Goal: Task Accomplishment & Management: Manage account settings

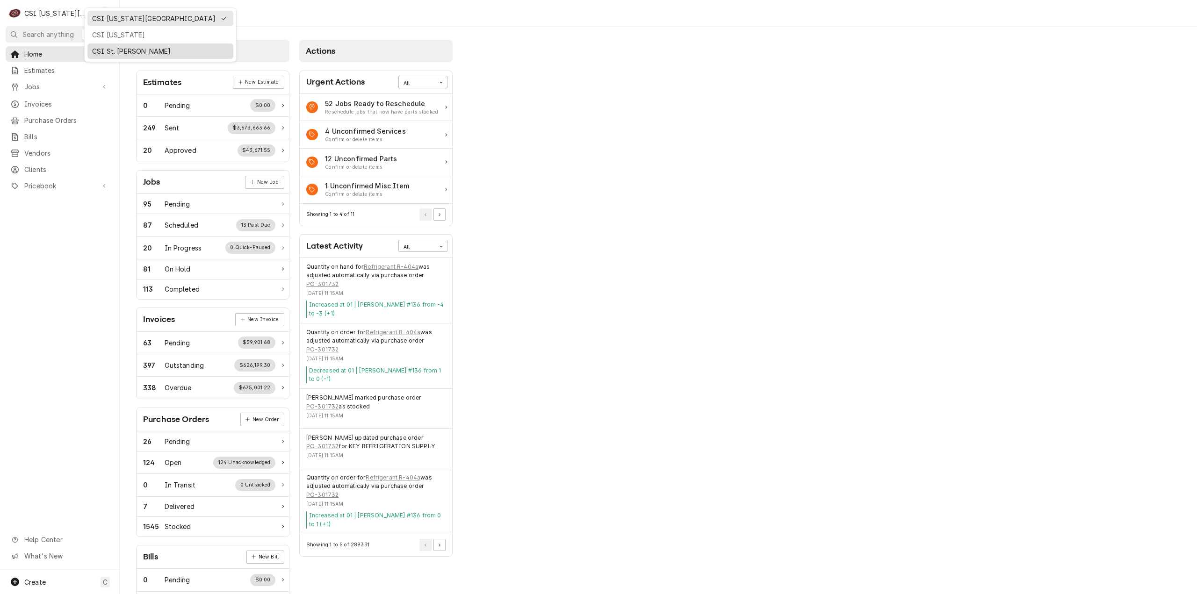
click at [112, 49] on div "CSI St. [PERSON_NAME]" at bounding box center [160, 51] width 137 height 10
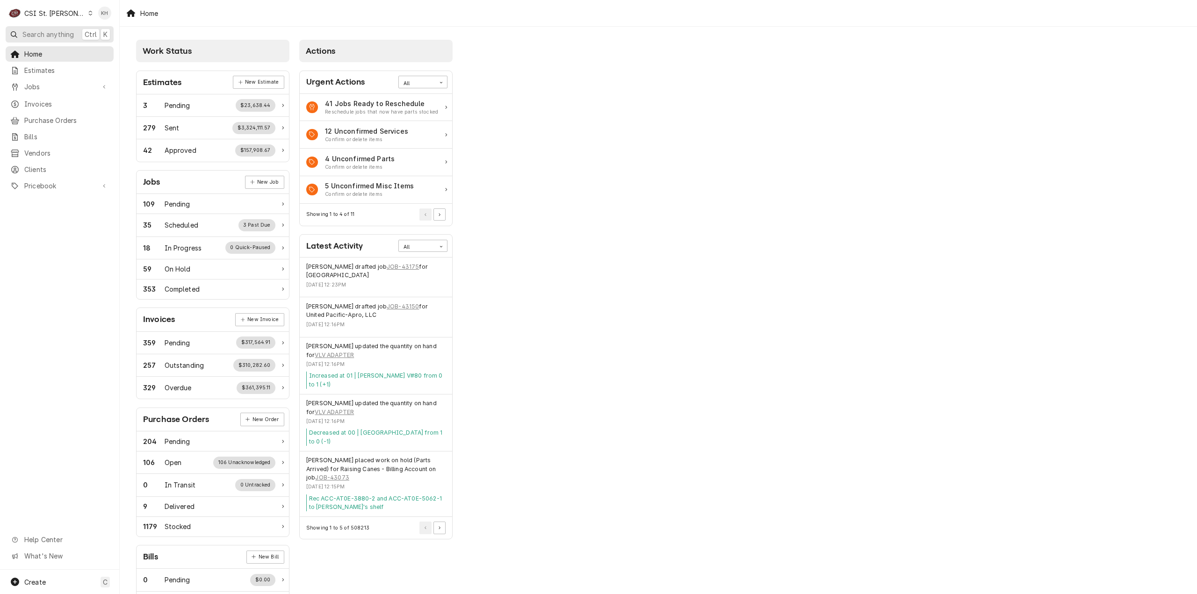
click at [70, 36] on span "Search anything" at bounding box center [47, 34] width 51 height 10
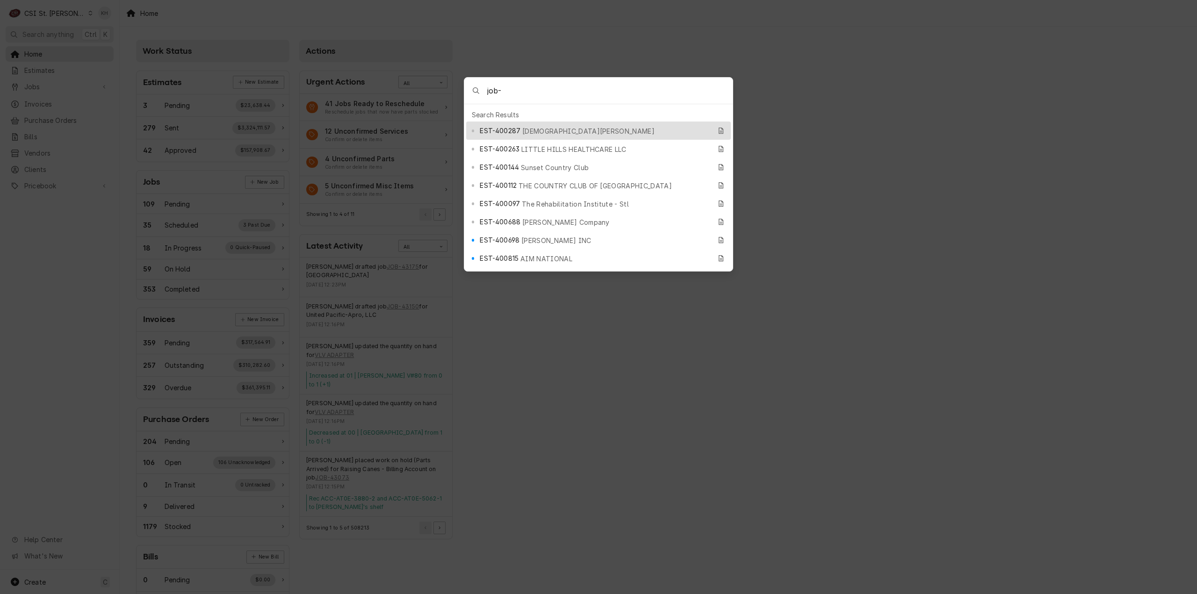
click at [545, 89] on input "job-" at bounding box center [610, 91] width 246 height 26
type input "job-404364"
click at [553, 128] on span "Job | Service Call" at bounding box center [548, 131] width 58 height 10
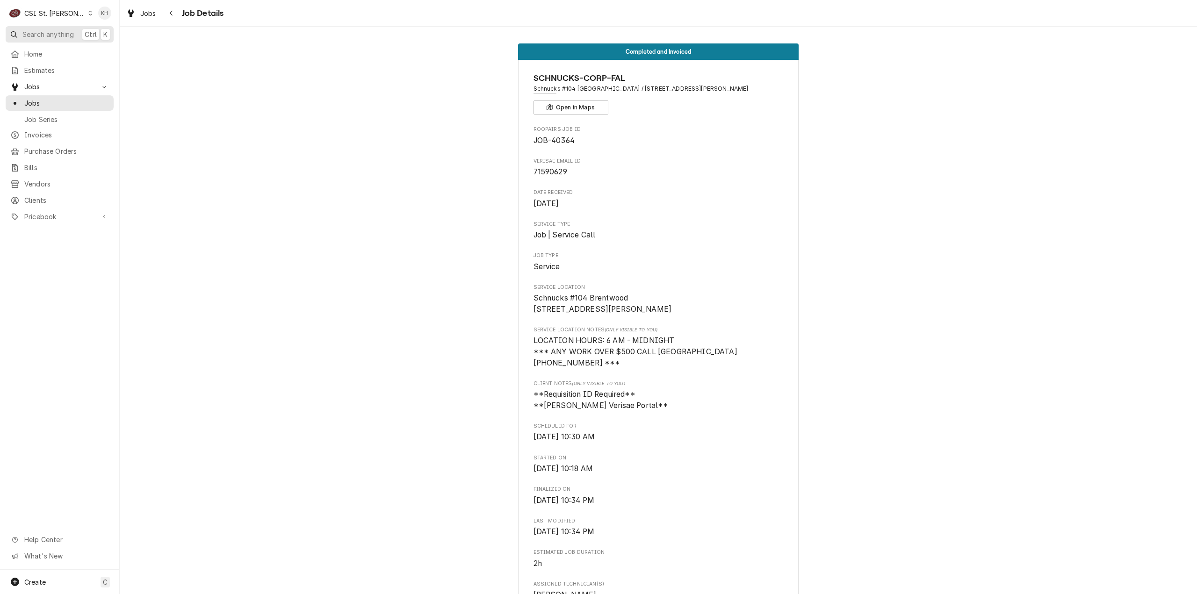
click at [53, 30] on span "Search anything" at bounding box center [47, 34] width 51 height 10
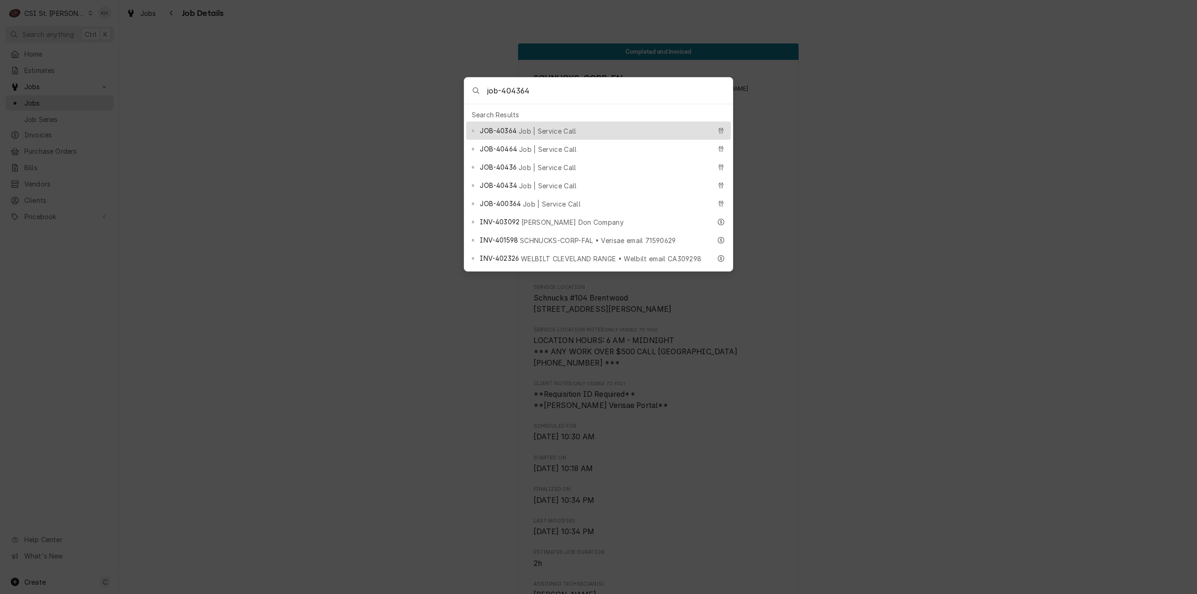
drag, startPoint x: 501, startPoint y: 89, endPoint x: 434, endPoint y: 85, distance: 67.9
click at [434, 85] on body "C CSI St. Louis KH Search anything Ctrl K Home Estimates Jobs Jobs Job Series I…" at bounding box center [598, 297] width 1197 height 594
type input "inv-404364"
click at [575, 130] on span "HARDT EQUIPMENT MANUFACTURING • Hardt email 195379" at bounding box center [611, 136] width 199 height 20
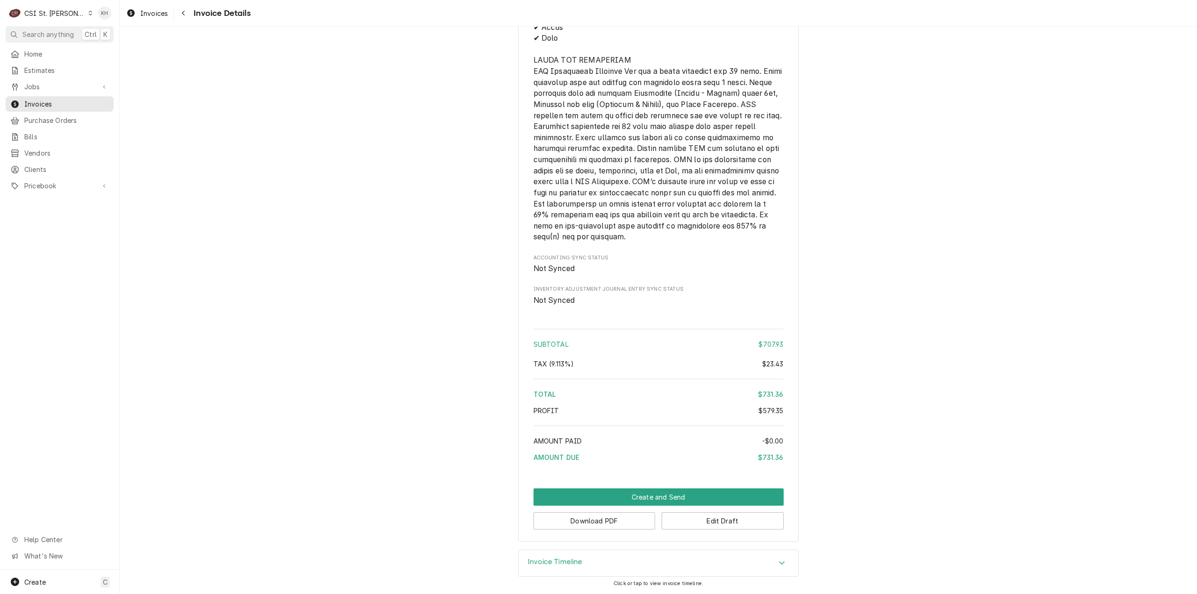
scroll to position [1805, 0]
click at [723, 521] on button "Edit Draft" at bounding box center [723, 521] width 122 height 17
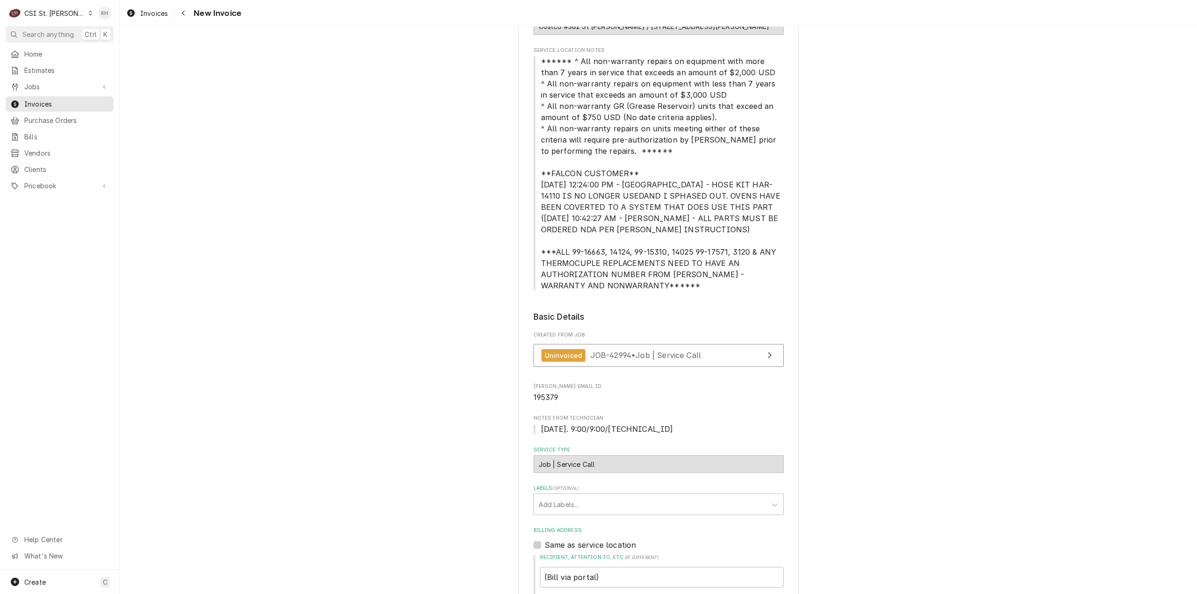
scroll to position [281, 0]
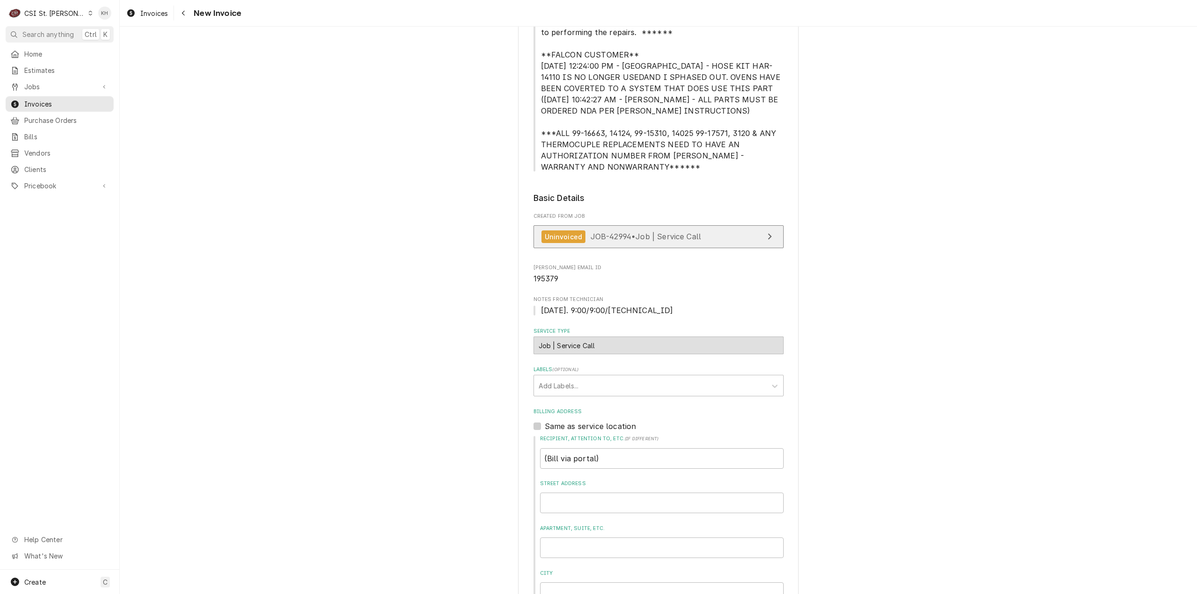
click at [660, 239] on span "JOB-42994 • Job | Service Call" at bounding box center [646, 236] width 111 height 9
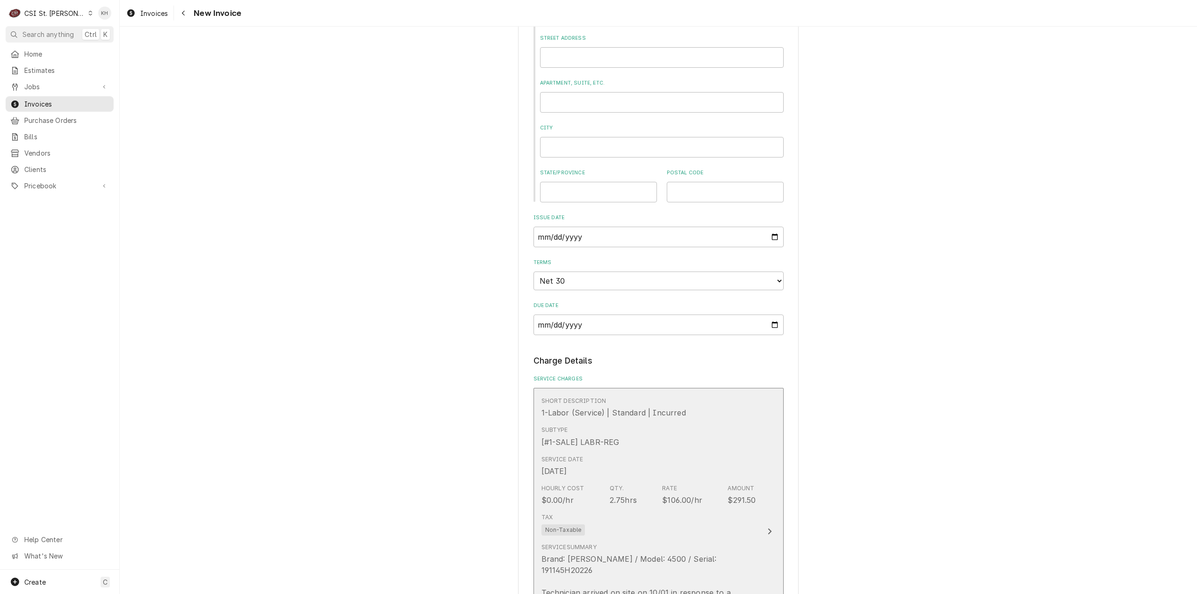
scroll to position [889, 0]
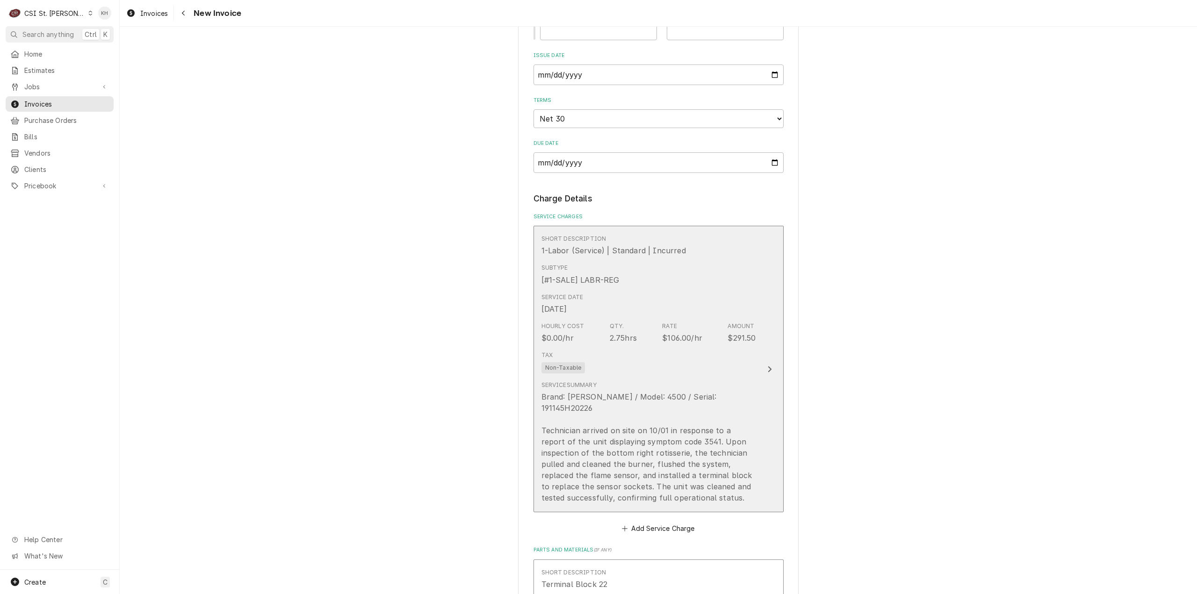
click at [701, 375] on div "Tax Non-Taxable" at bounding box center [649, 363] width 215 height 30
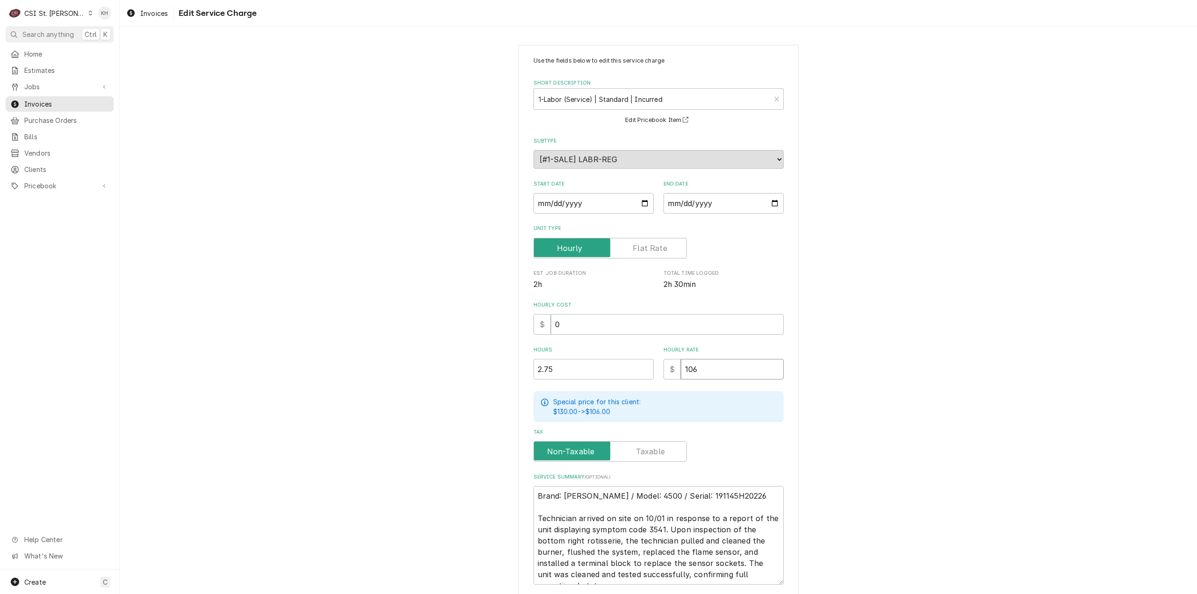
drag, startPoint x: 717, startPoint y: 369, endPoint x: 585, endPoint y: 357, distance: 132.4
click at [585, 357] on div "Hours 2.75 Hourly Rate $ 106" at bounding box center [659, 363] width 250 height 33
type textarea "x"
type input "1"
type textarea "x"
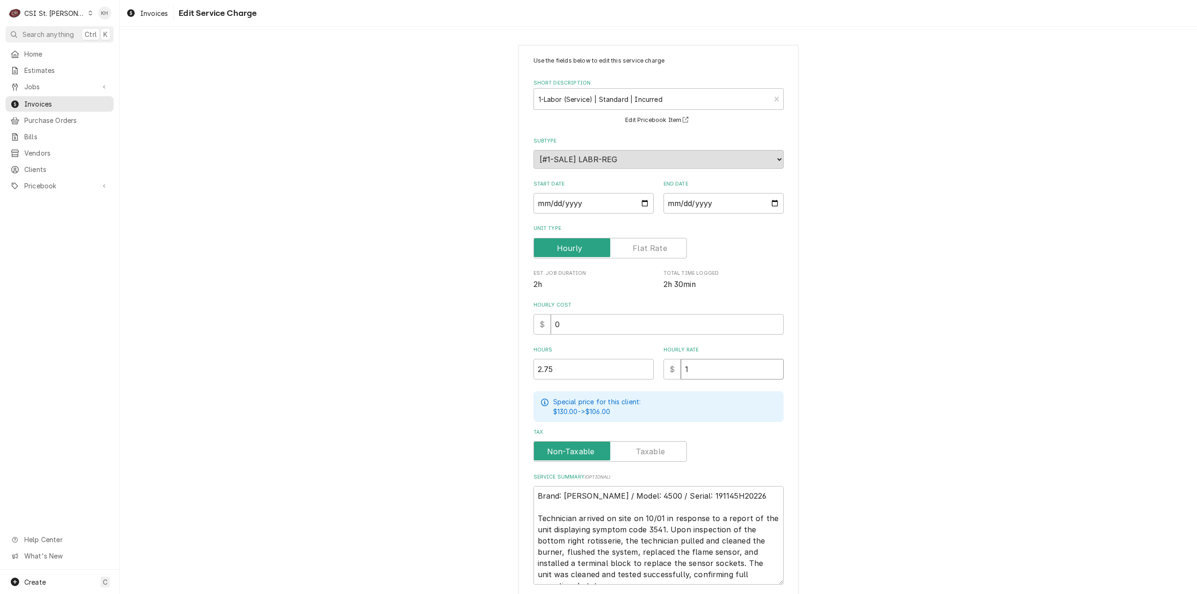
type input "11"
type textarea "x"
type input "110"
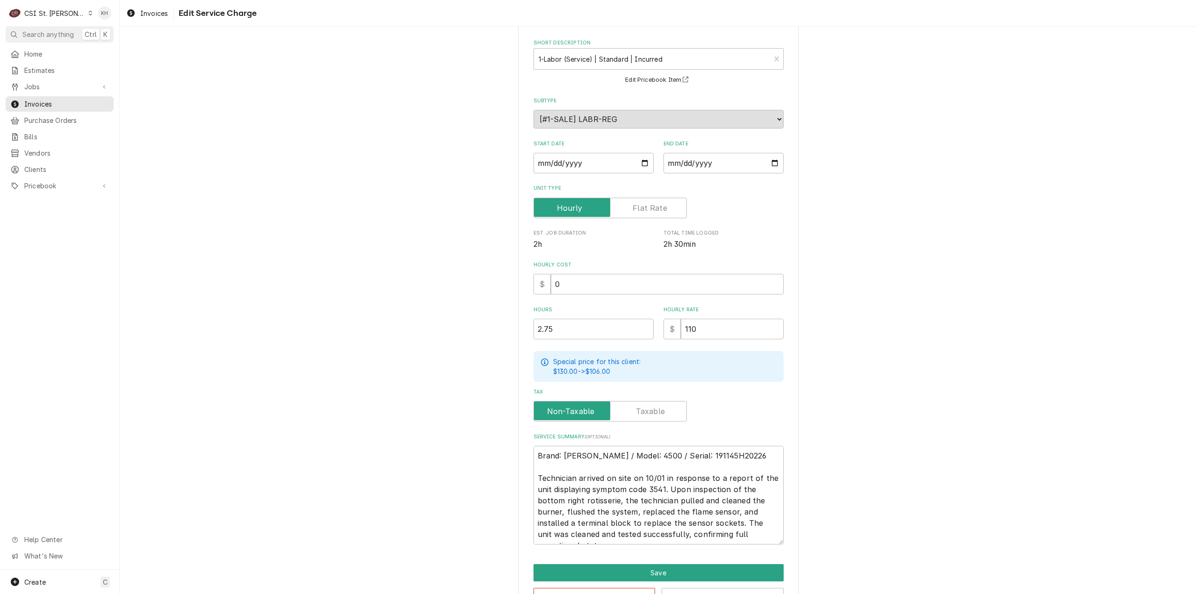
scroll to position [70, 0]
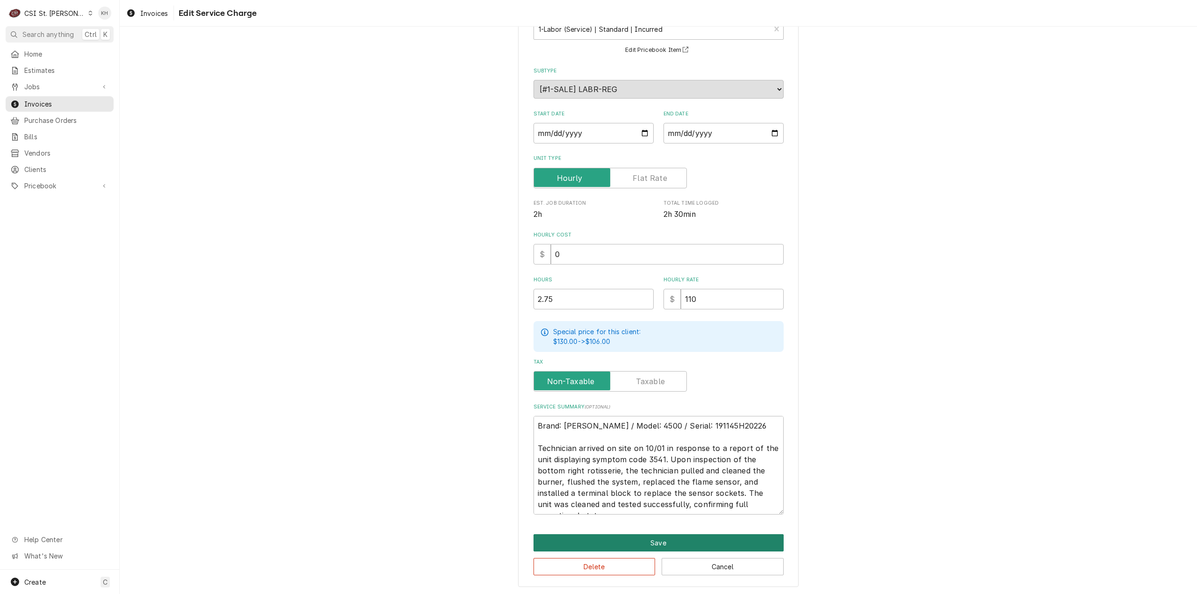
click at [642, 548] on button "Save" at bounding box center [659, 543] width 250 height 17
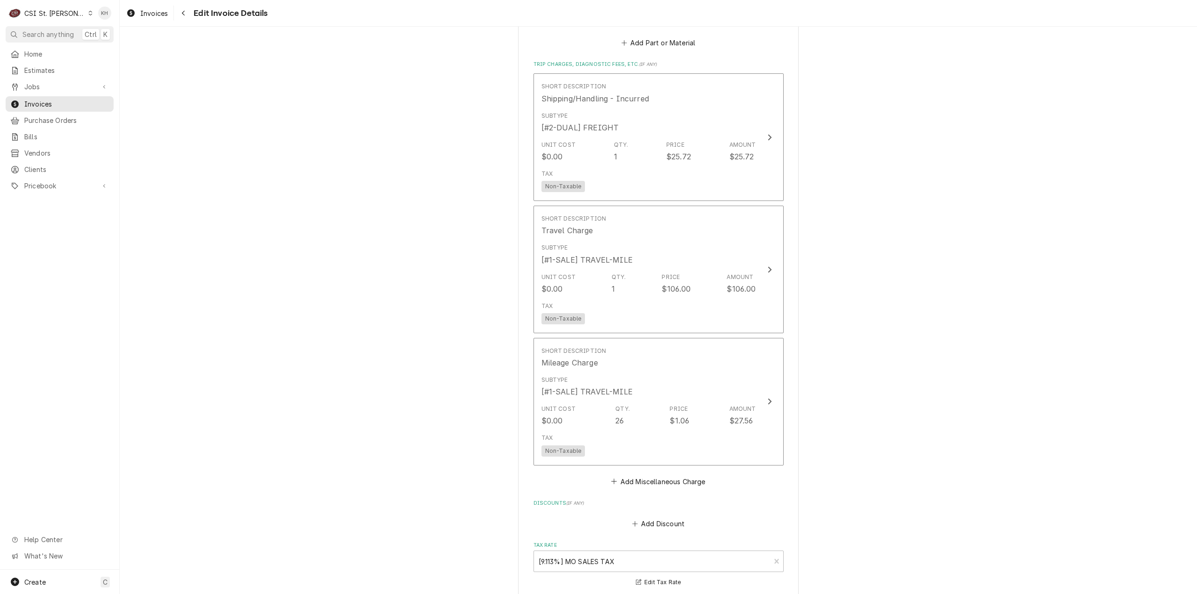
scroll to position [1813, 0]
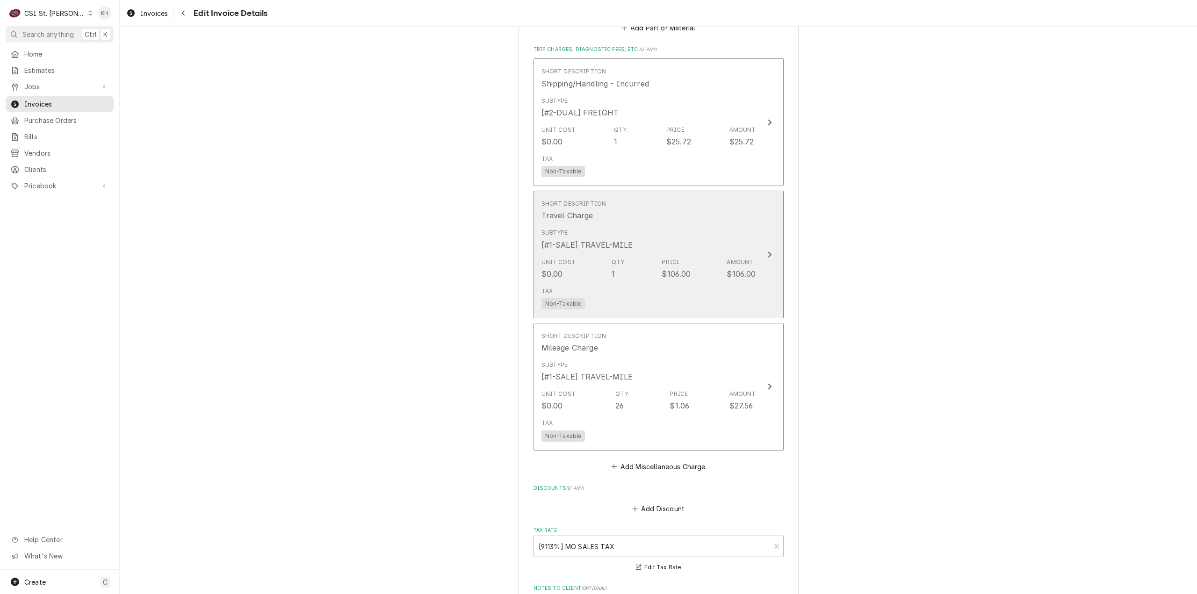
click at [768, 249] on div "Update Line Item" at bounding box center [770, 254] width 12 height 11
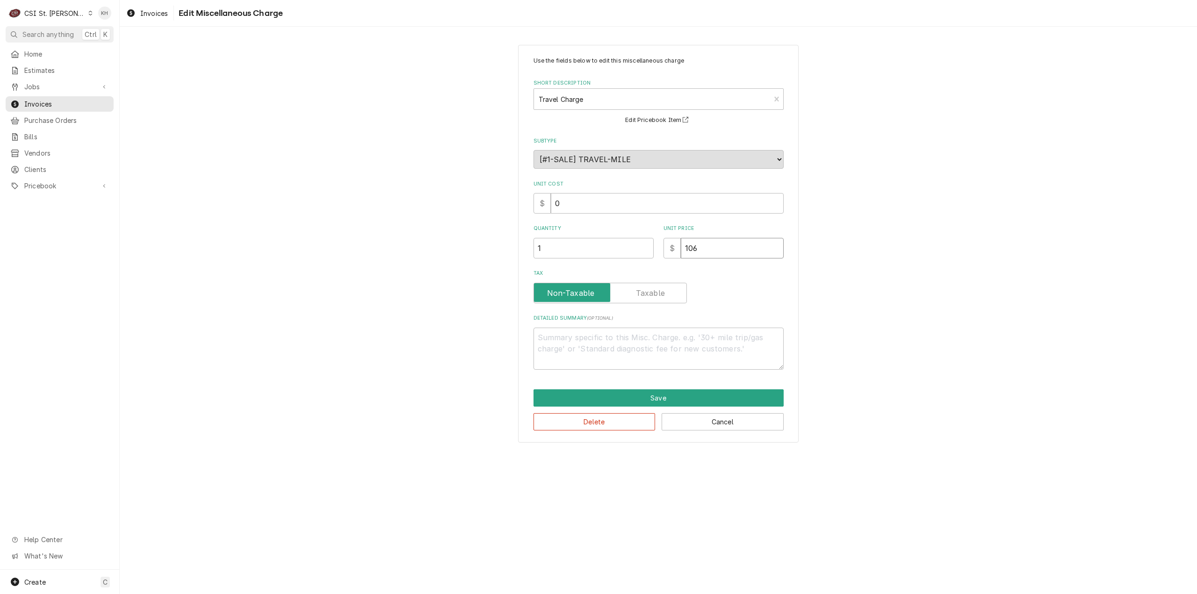
drag, startPoint x: 743, startPoint y: 250, endPoint x: 590, endPoint y: 253, distance: 152.5
click at [590, 253] on div "Quantity 1 Unit Price $ 106" at bounding box center [659, 241] width 250 height 33
type textarea "x"
type input "1"
type textarea "x"
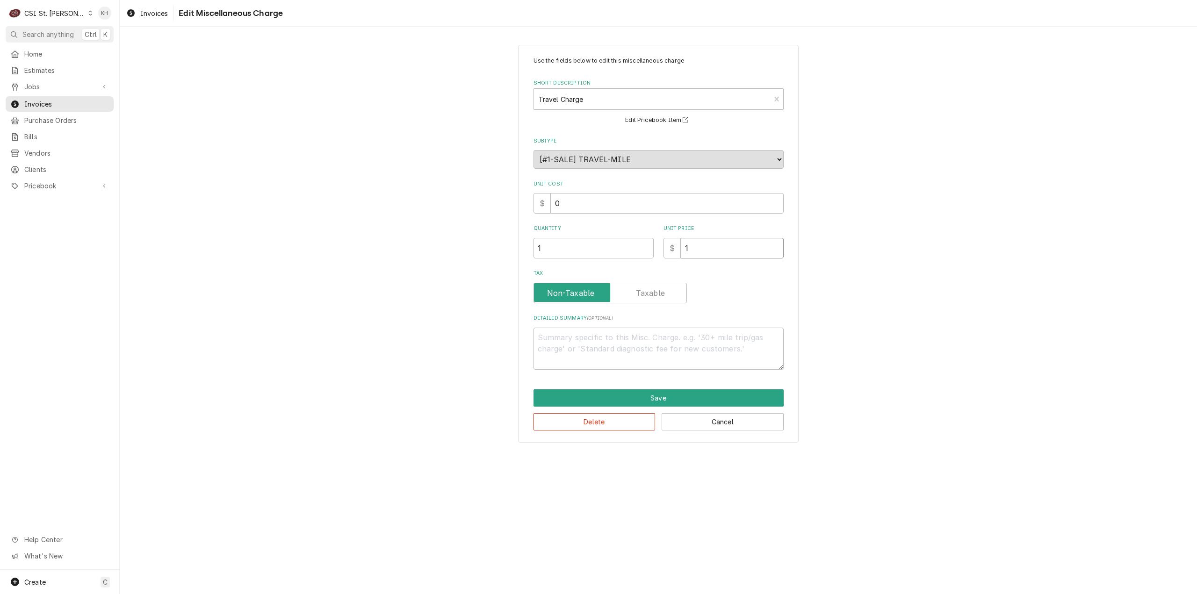
type input "11"
type textarea "x"
type input "110"
click at [674, 395] on button "Save" at bounding box center [659, 398] width 250 height 17
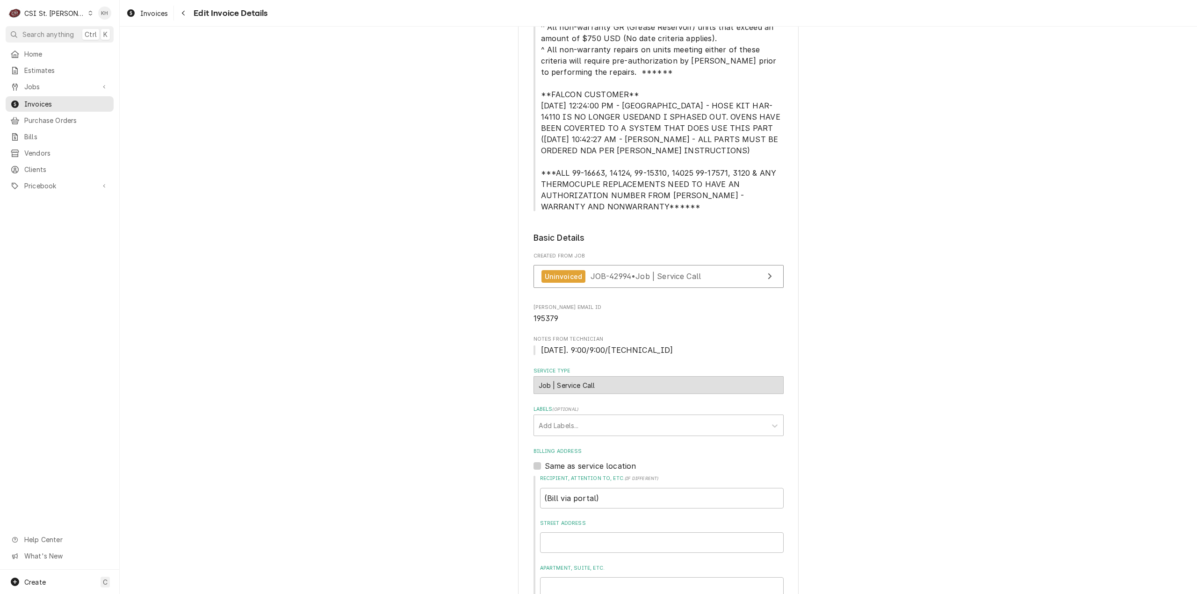
scroll to position [152, 0]
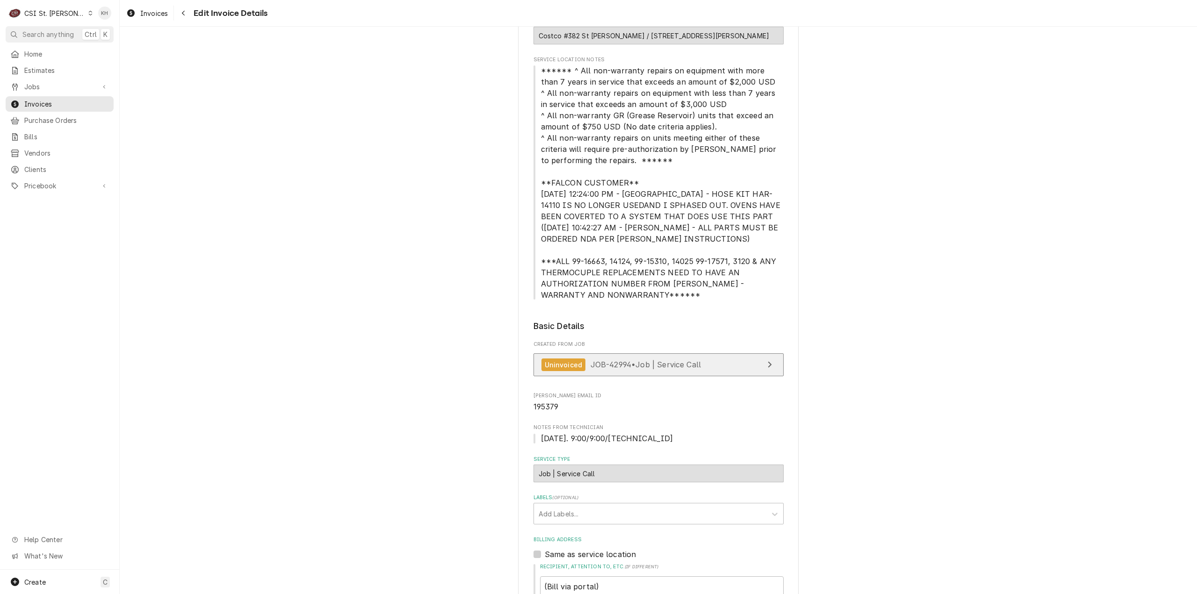
click at [623, 369] on span "JOB-42994 • Job | Service Call" at bounding box center [646, 364] width 111 height 9
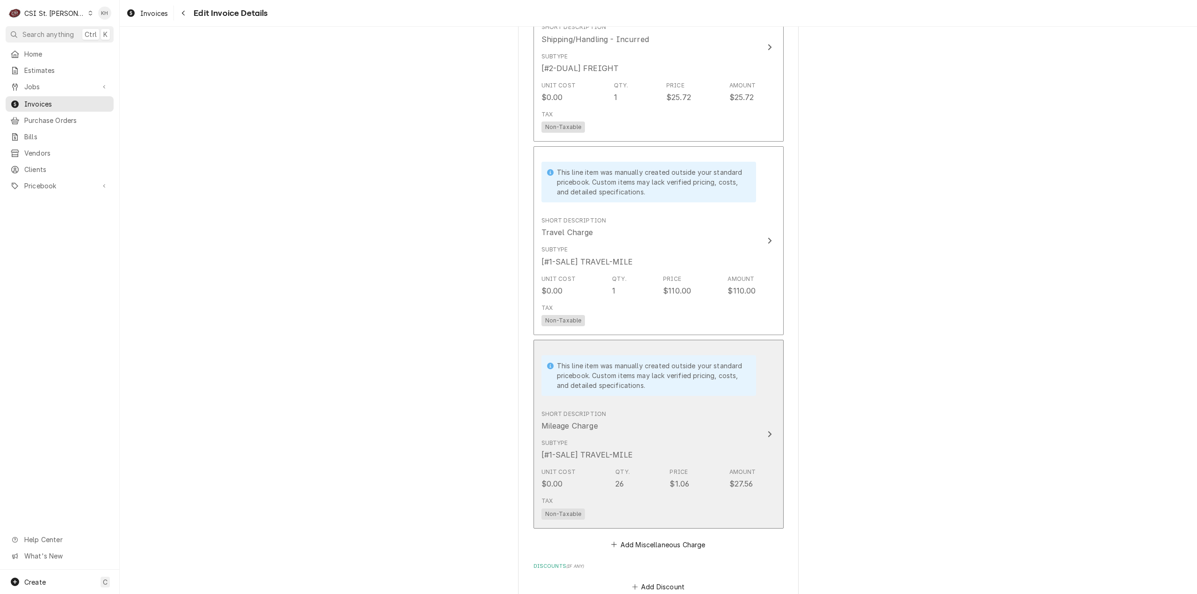
scroll to position [2117, 0]
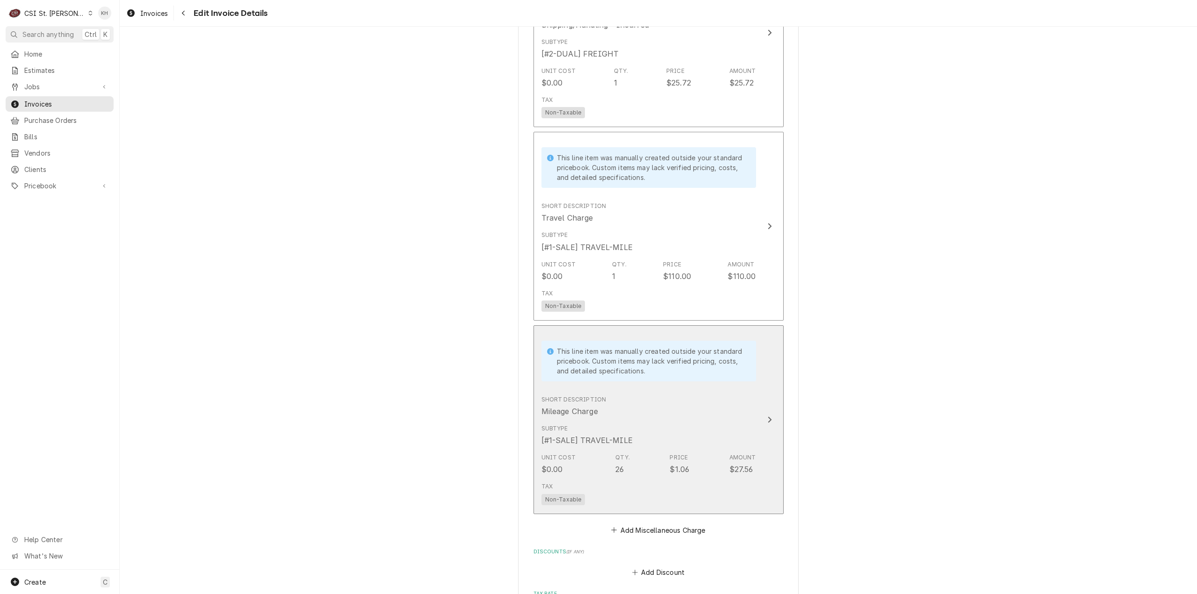
click at [740, 393] on div "Short Description Mileage Charge" at bounding box center [649, 406] width 215 height 29
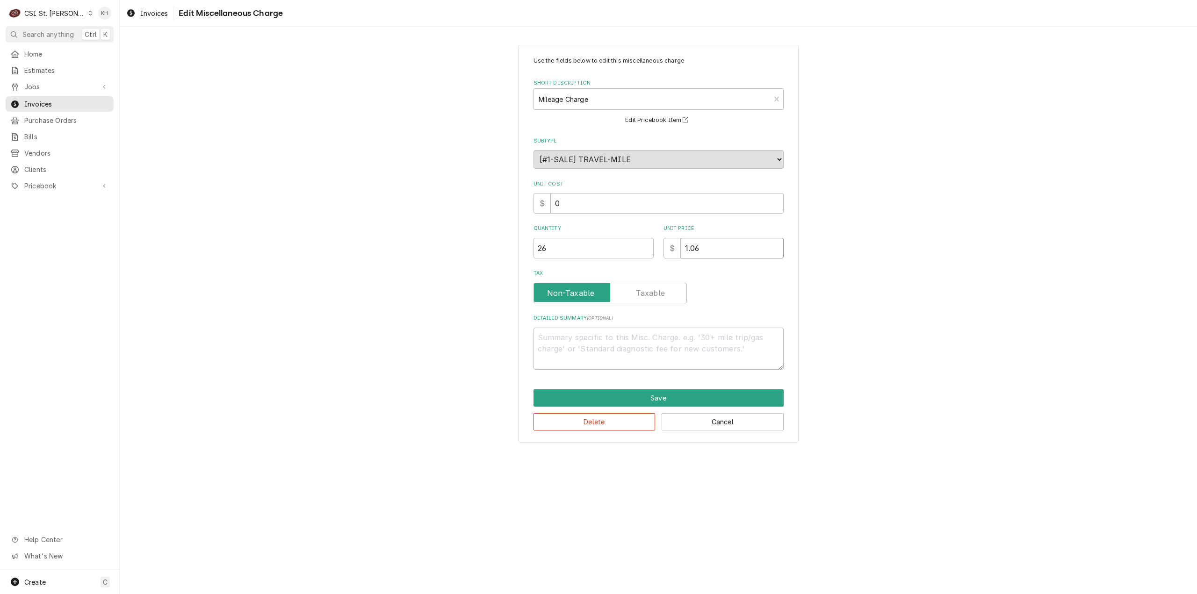
drag, startPoint x: 723, startPoint y: 249, endPoint x: 513, endPoint y: 276, distance: 212.2
click at [513, 276] on div "Use the fields below to edit this miscellaneous charge Short Description Mileag…" at bounding box center [659, 243] width 1078 height 414
type textarea "x"
type input "0"
type textarea "x"
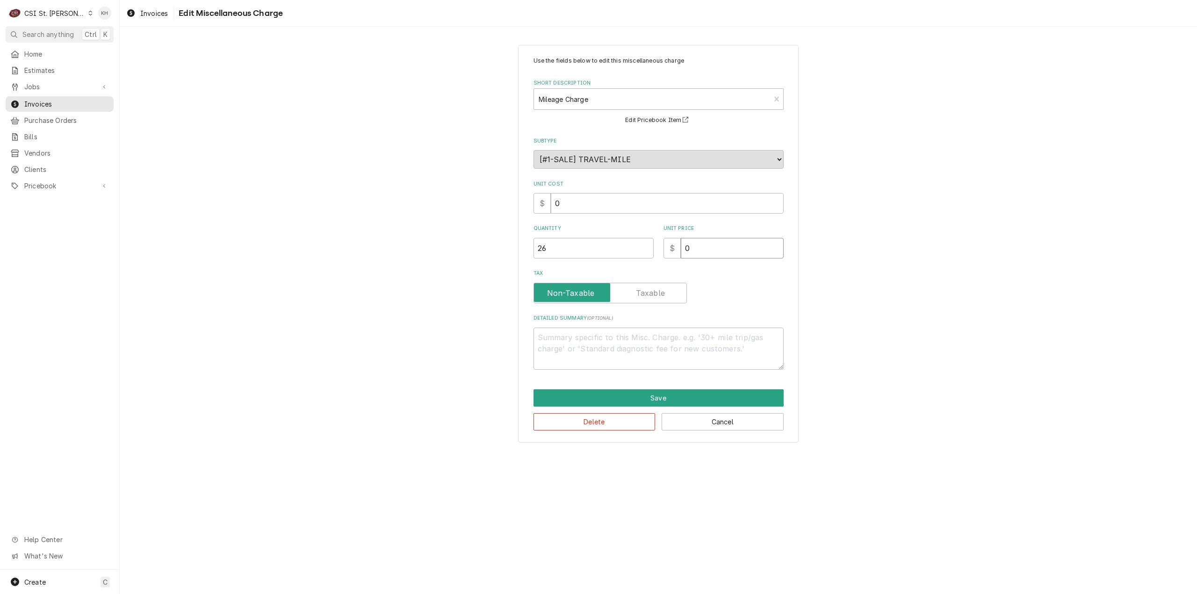
type input "0.9"
type textarea "x"
type input "0.99"
click at [693, 394] on button "Save" at bounding box center [659, 398] width 250 height 17
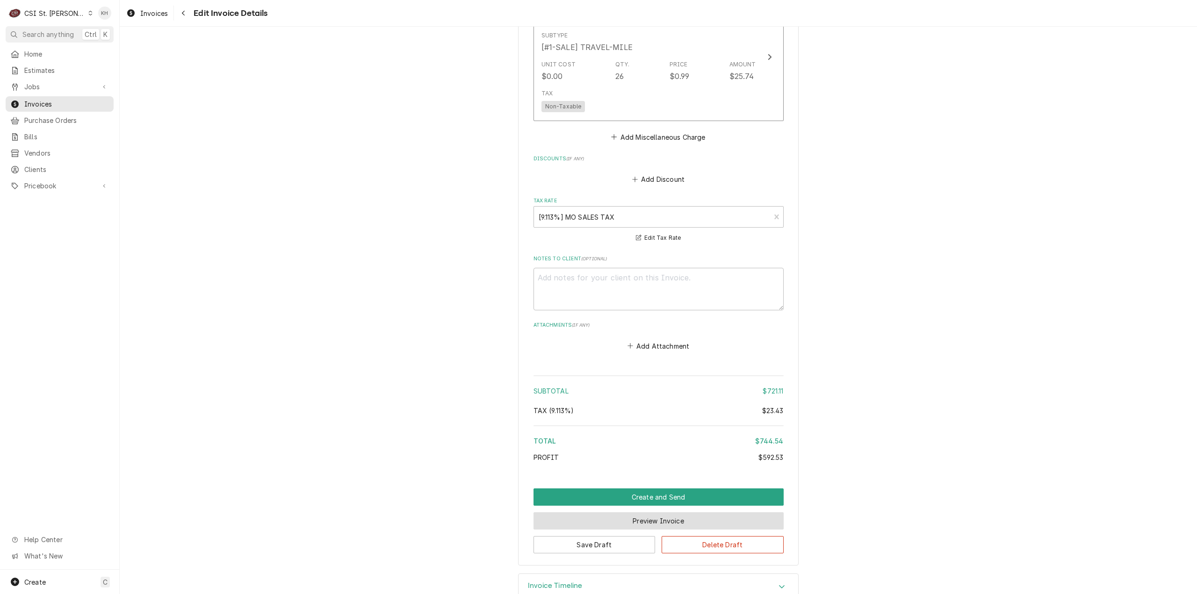
scroll to position [2156, 0]
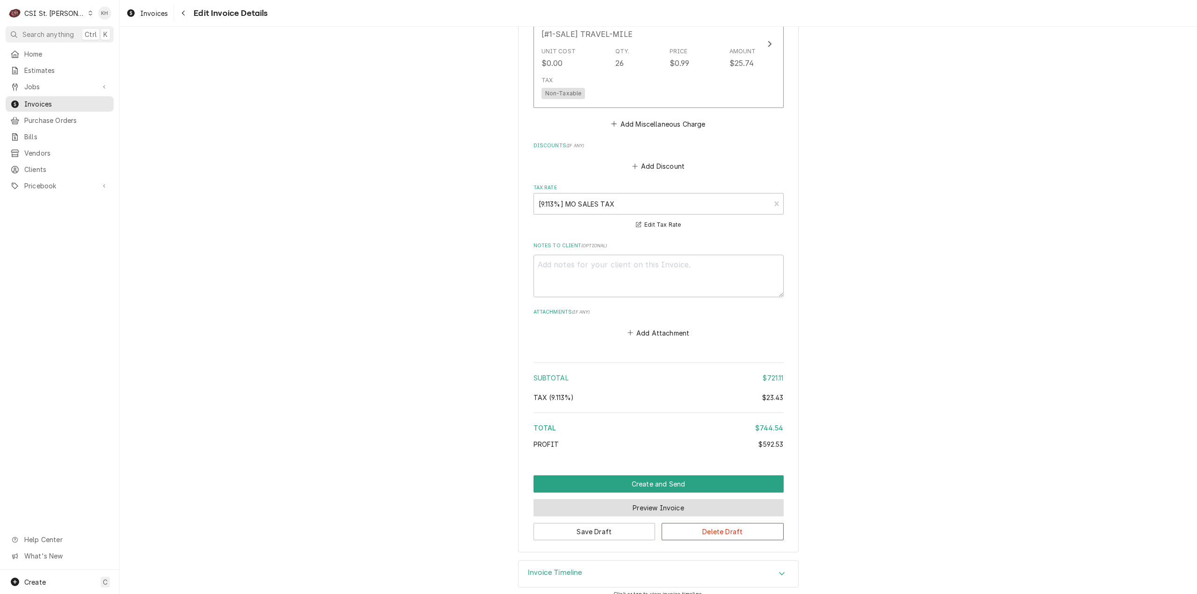
click at [631, 501] on button "Preview Invoice" at bounding box center [659, 508] width 250 height 17
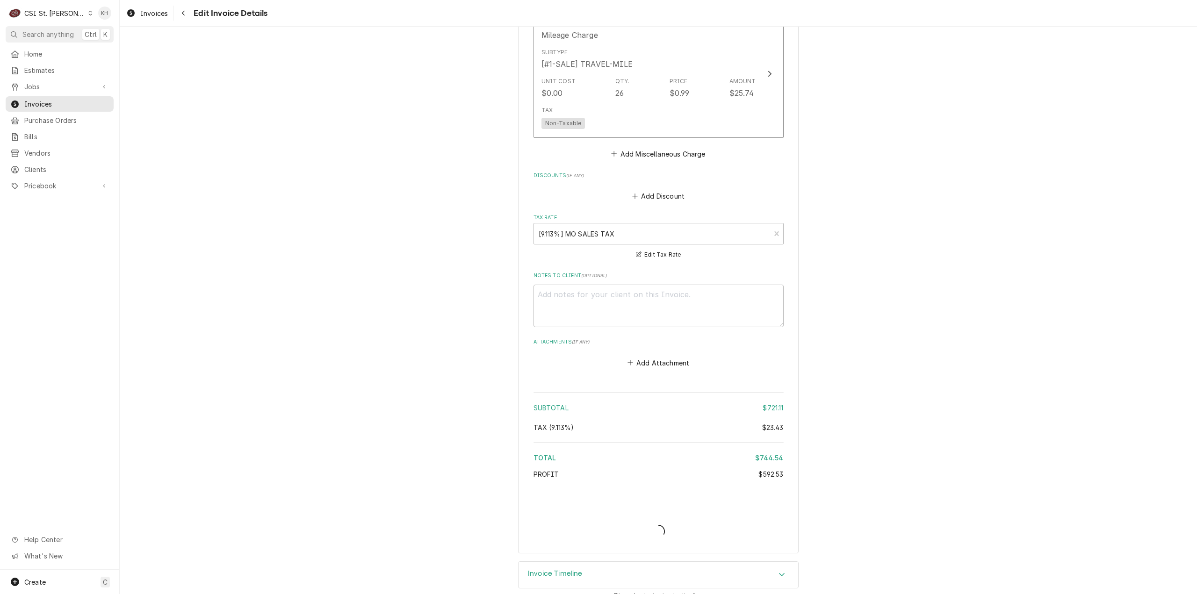
type textarea "x"
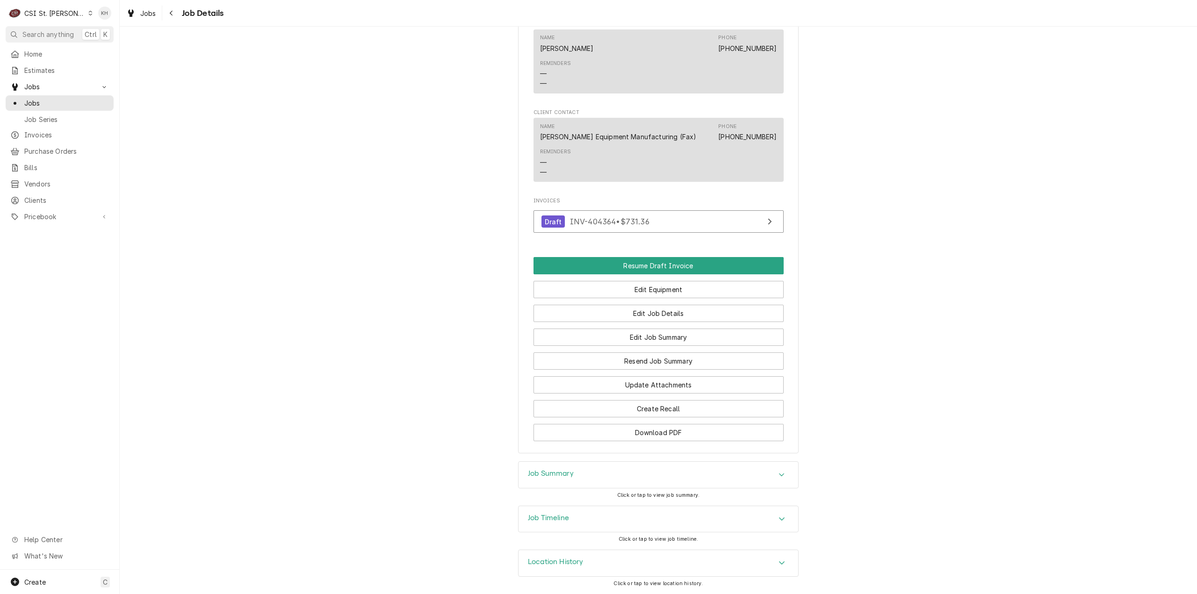
scroll to position [999, 0]
drag, startPoint x: 534, startPoint y: 514, endPoint x: 553, endPoint y: 479, distance: 39.8
click at [535, 511] on div "Job Timeline" at bounding box center [659, 520] width 280 height 26
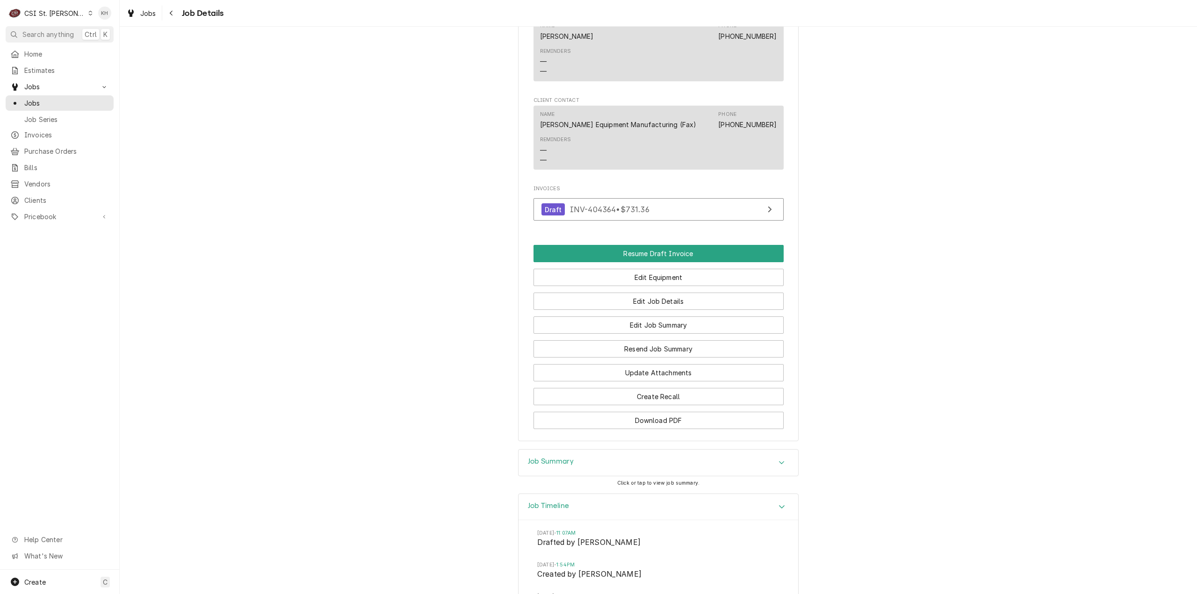
click at [556, 466] on h3 "Job Summary" at bounding box center [551, 461] width 46 height 9
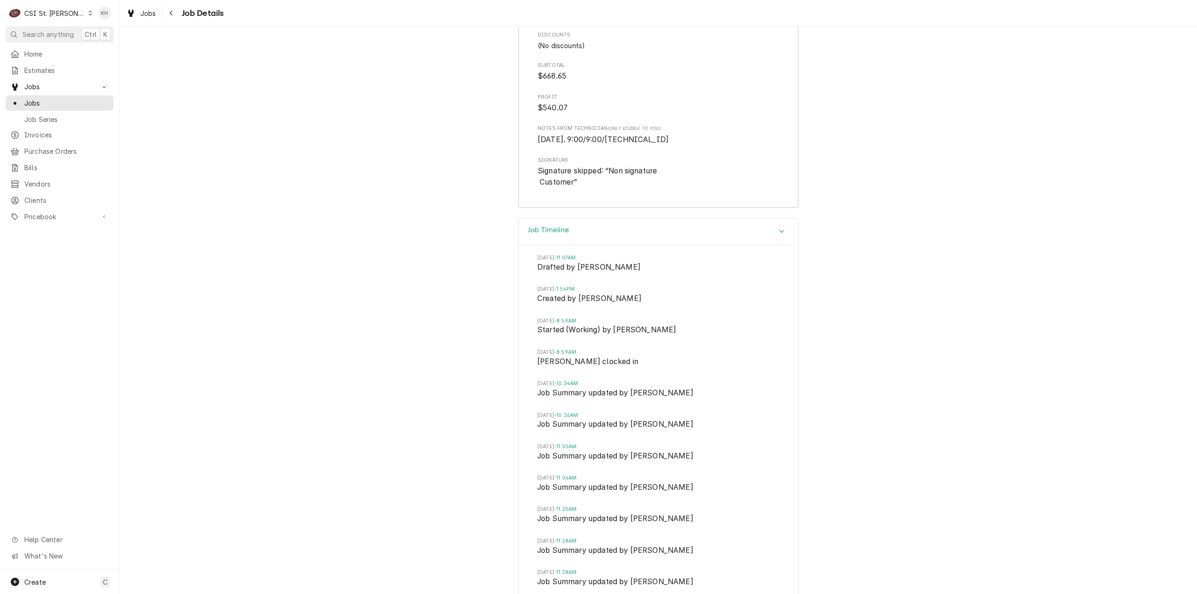
scroll to position [3159, 0]
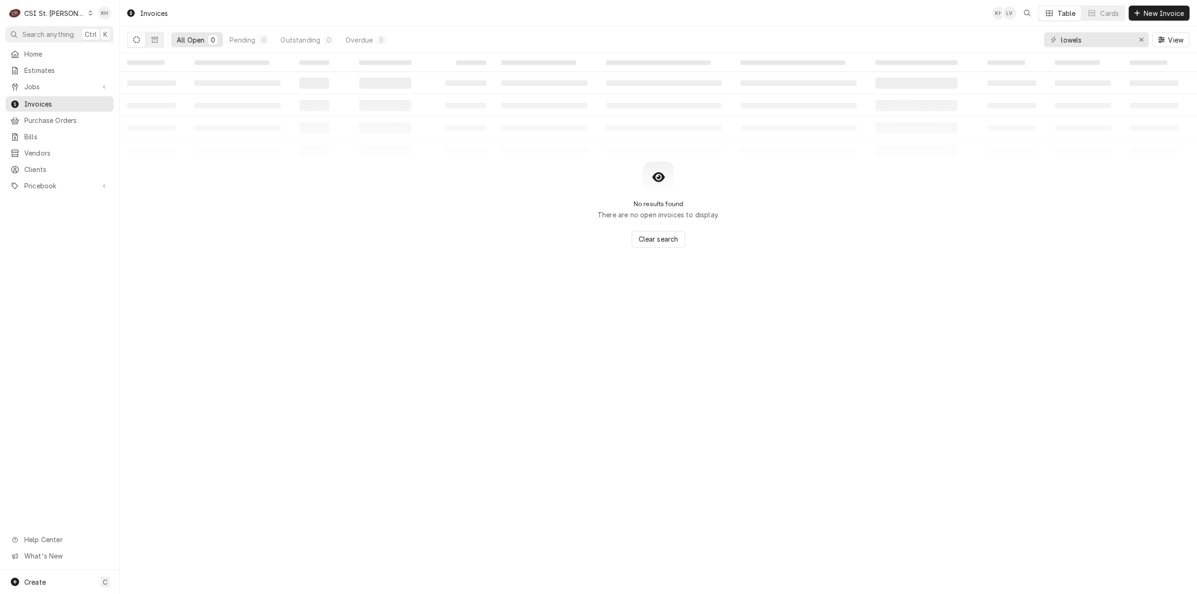
click at [48, 16] on div "CSI St. [PERSON_NAME]" at bounding box center [54, 13] width 61 height 10
click at [89, 35] on div "CSI [US_STATE]" at bounding box center [143, 35] width 123 height 10
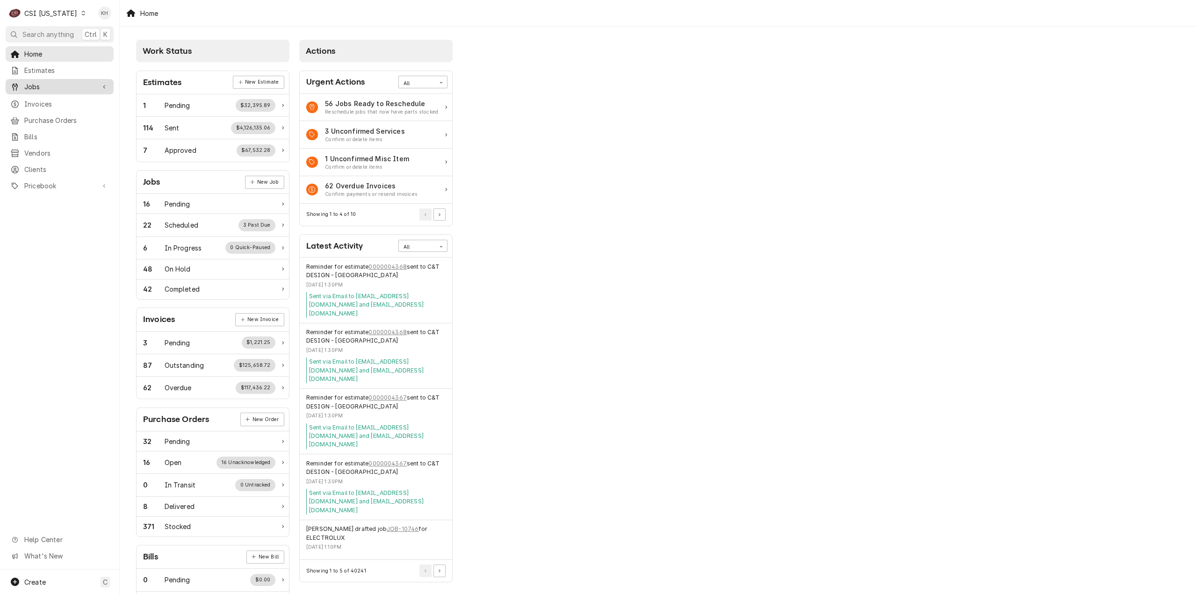
click at [85, 84] on span "Jobs" at bounding box center [59, 87] width 71 height 10
click at [58, 98] on span "Jobs" at bounding box center [66, 103] width 85 height 10
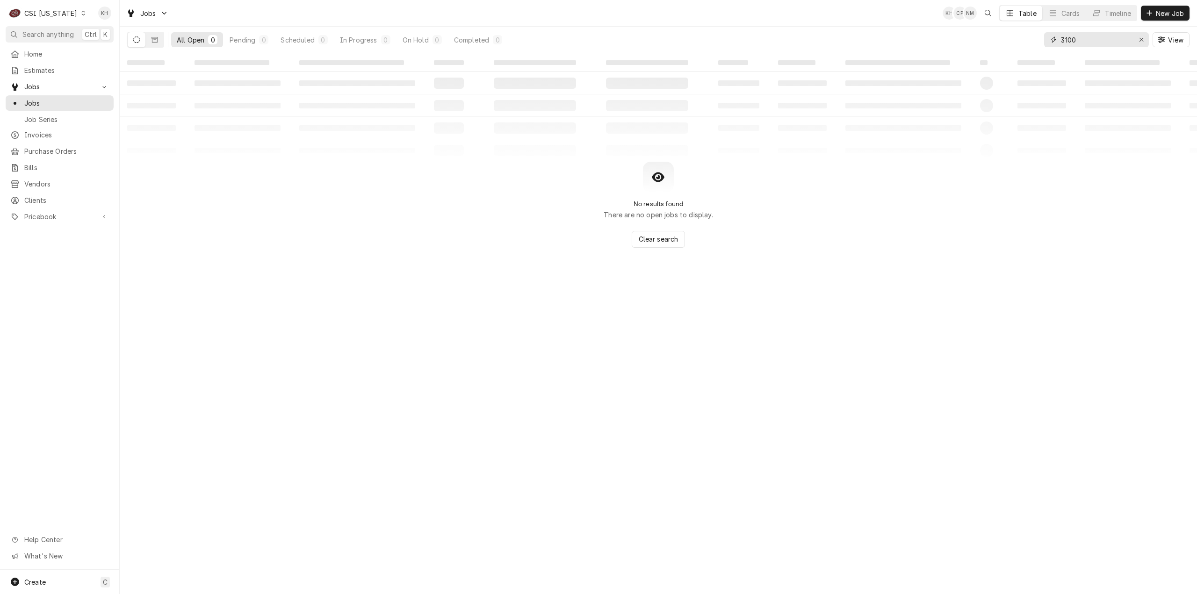
drag, startPoint x: 1108, startPoint y: 39, endPoint x: 920, endPoint y: 52, distance: 188.1
click at [920, 52] on div "All Open 0 Pending 0 Scheduled 0 In Progress 0 On Hold 0 Completed 0 3100 View" at bounding box center [658, 40] width 1063 height 26
type input "mcdonalds"
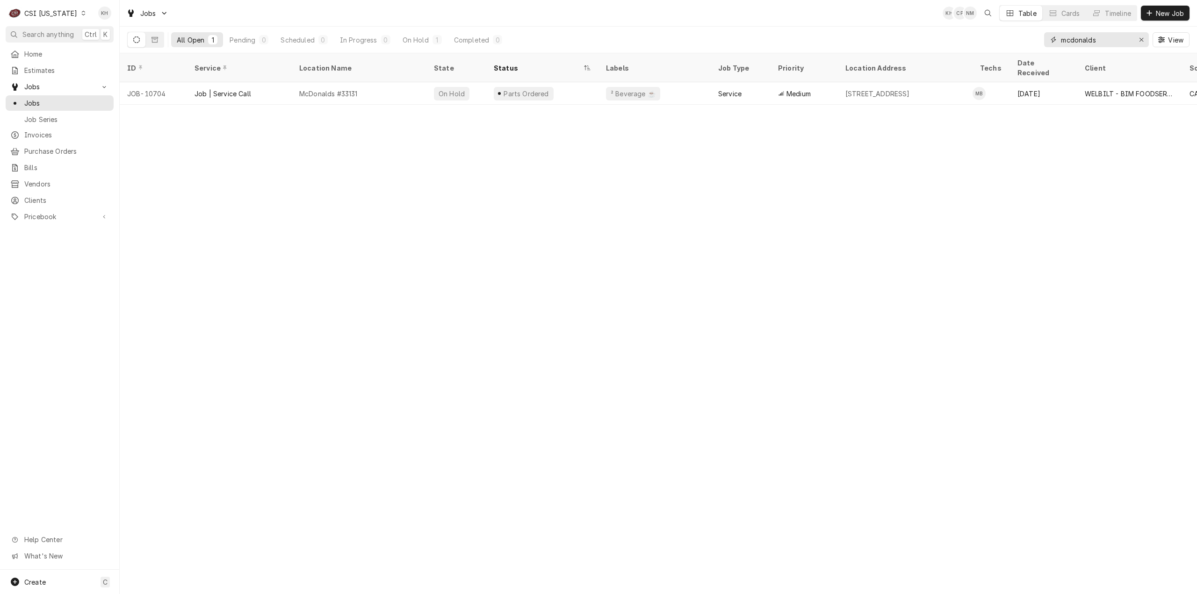
drag, startPoint x: 1099, startPoint y: 39, endPoint x: 1011, endPoint y: 33, distance: 87.7
click at [1011, 33] on div "All Open 1 Pending 0 Scheduled 0 In Progress 0 On Hold 1 Completed 0 mcdonalds …" at bounding box center [658, 40] width 1063 height 26
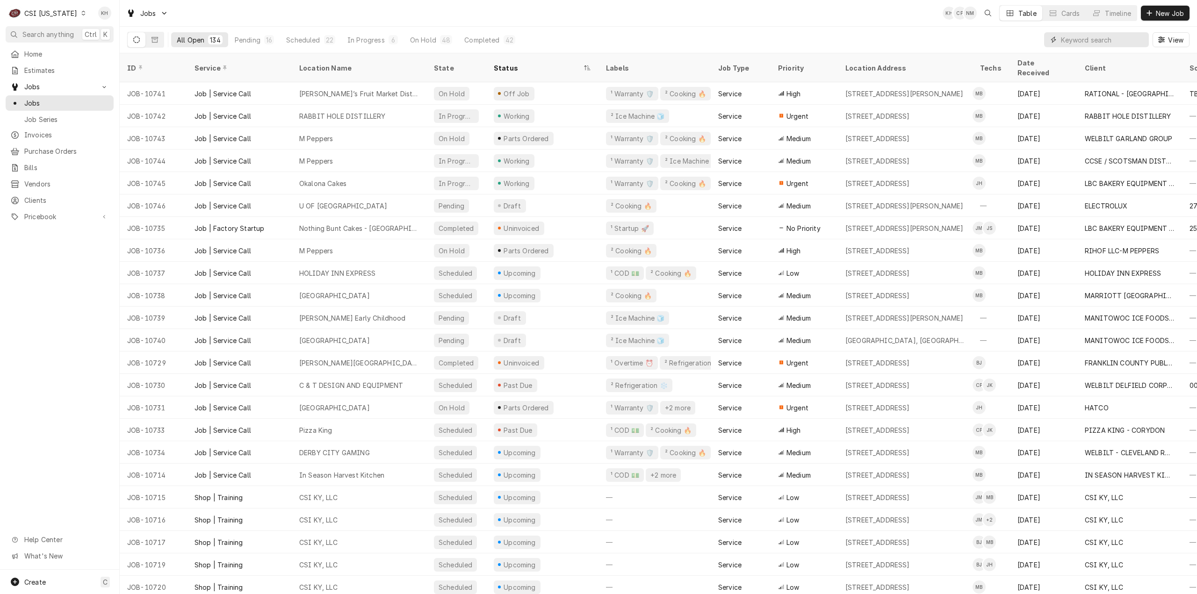
click at [1093, 38] on input "Dynamic Content Wrapper" at bounding box center [1102, 39] width 83 height 15
paste input "00936107"
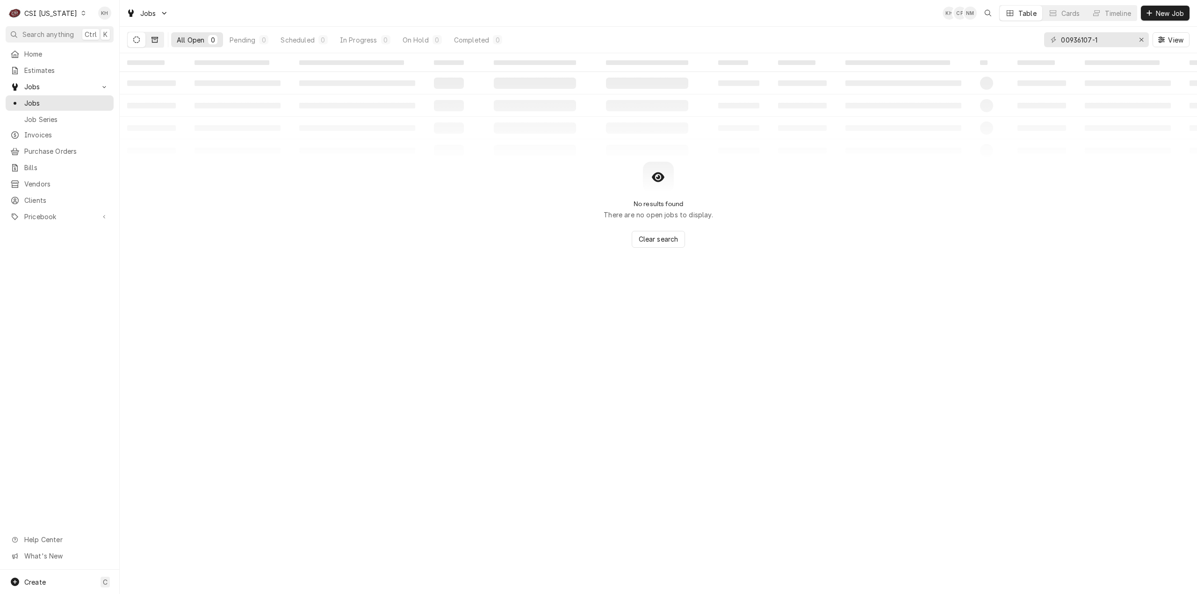
click at [157, 37] on icon "Dynamic Content Wrapper" at bounding box center [155, 39] width 7 height 7
drag, startPoint x: 1112, startPoint y: 42, endPoint x: 1004, endPoint y: 39, distance: 108.6
click at [1004, 39] on div "All Closed 0 Finalized 0 Cancelled 0 00936107-1 View" at bounding box center [658, 40] width 1063 height 26
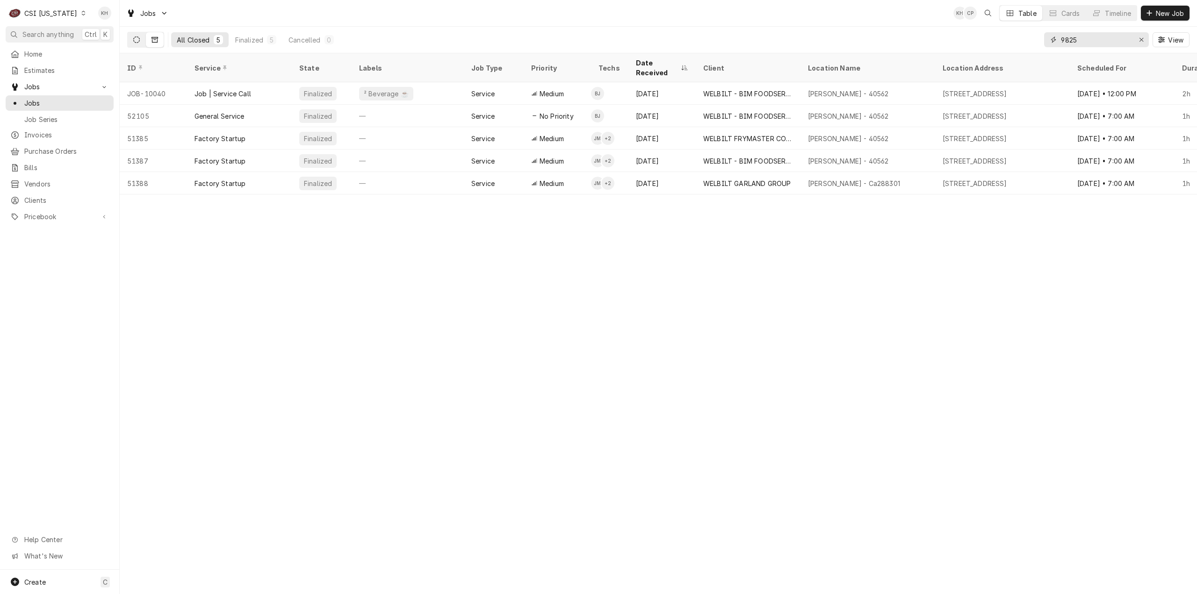
type input "9825"
click at [141, 41] on button "Dynamic Content Wrapper" at bounding box center [137, 39] width 18 height 15
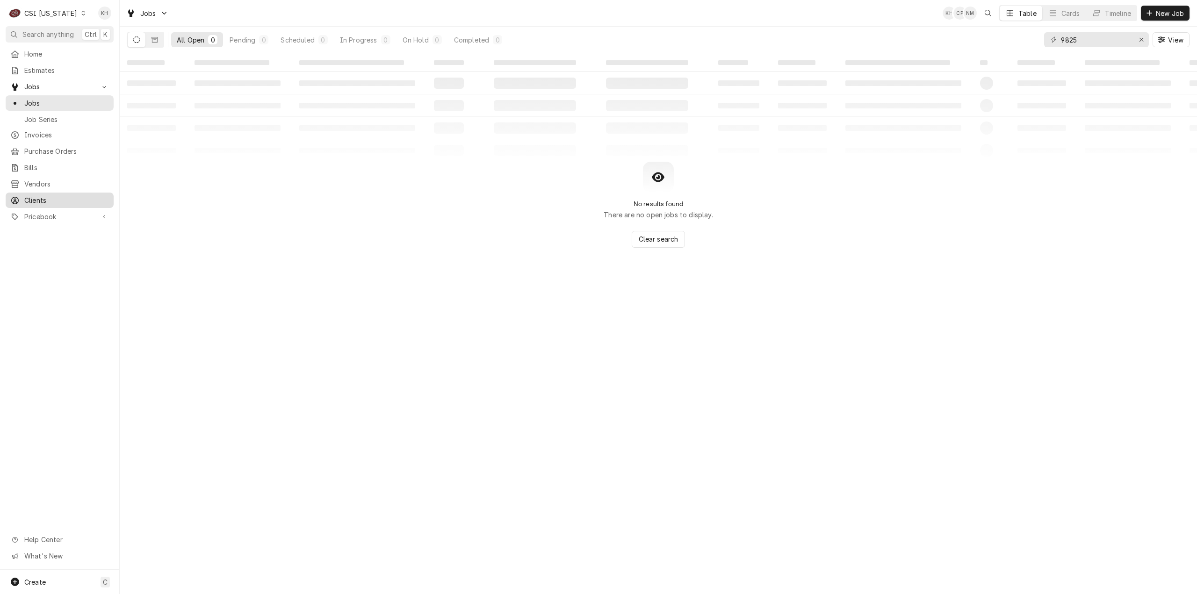
click at [36, 196] on span "Clients" at bounding box center [66, 201] width 85 height 10
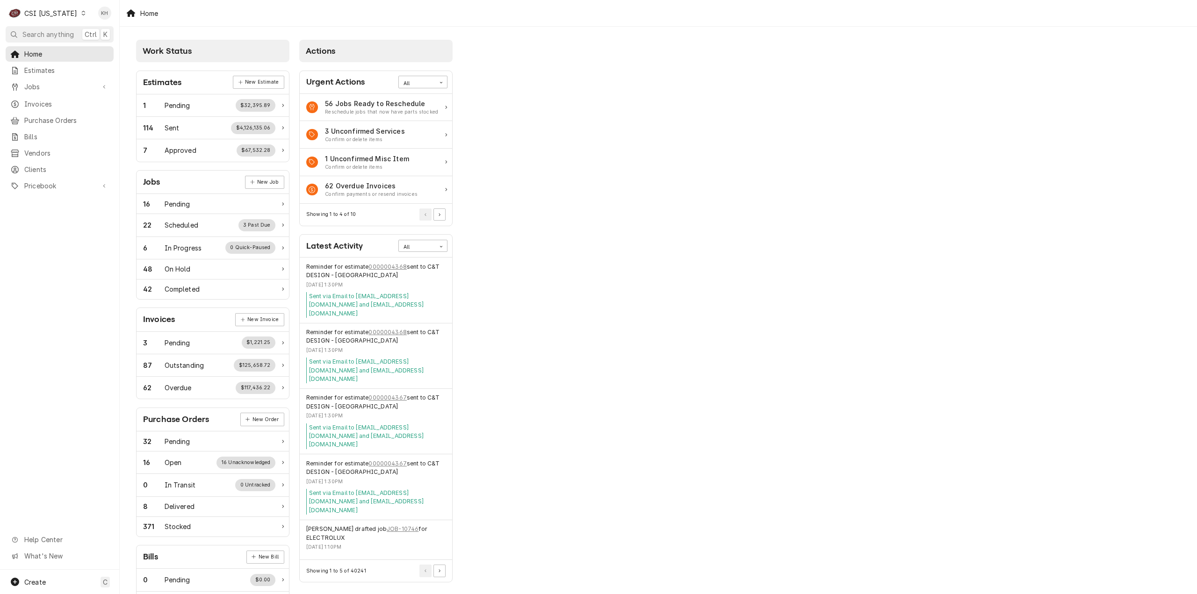
click at [62, 15] on div "CSI [US_STATE]" at bounding box center [50, 13] width 53 height 10
click at [112, 49] on div "CSI St. [PERSON_NAME]" at bounding box center [145, 51] width 123 height 10
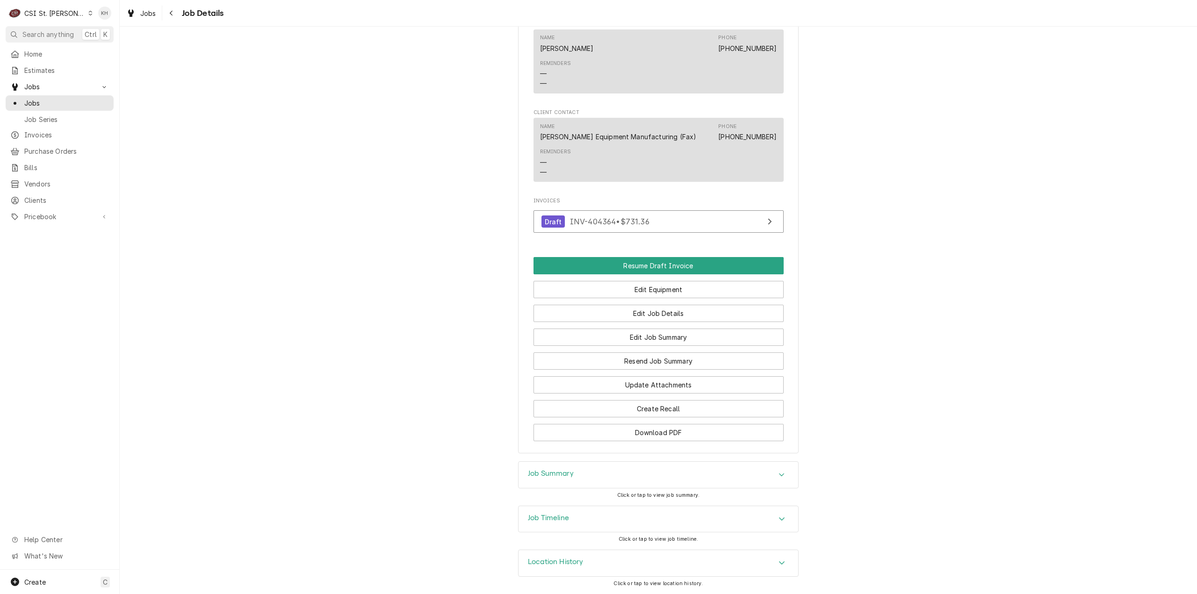
scroll to position [999, 0]
drag, startPoint x: 586, startPoint y: 521, endPoint x: 603, endPoint y: 485, distance: 39.5
click at [587, 517] on div "Job Timeline" at bounding box center [659, 520] width 280 height 26
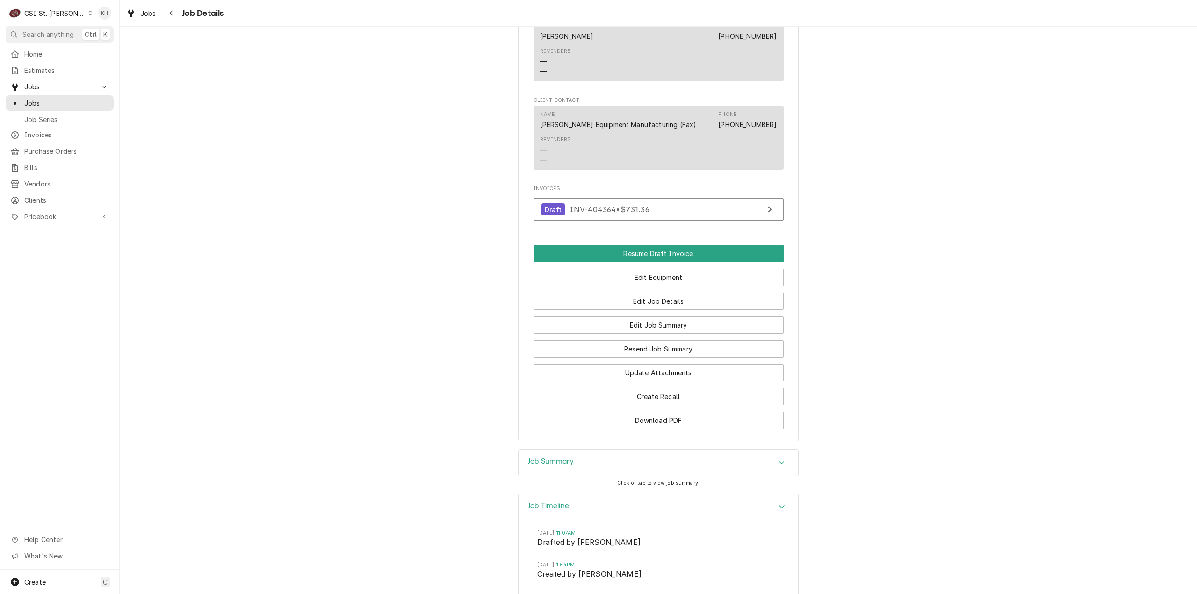
click at [603, 476] on div "Job Summary" at bounding box center [659, 463] width 280 height 26
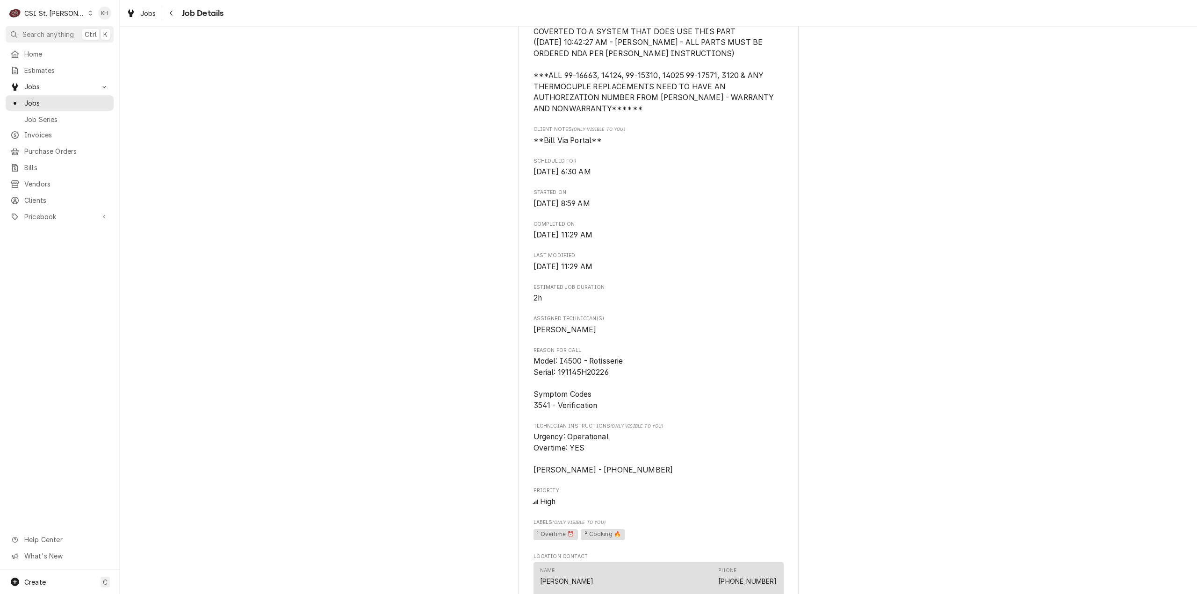
scroll to position [468, 0]
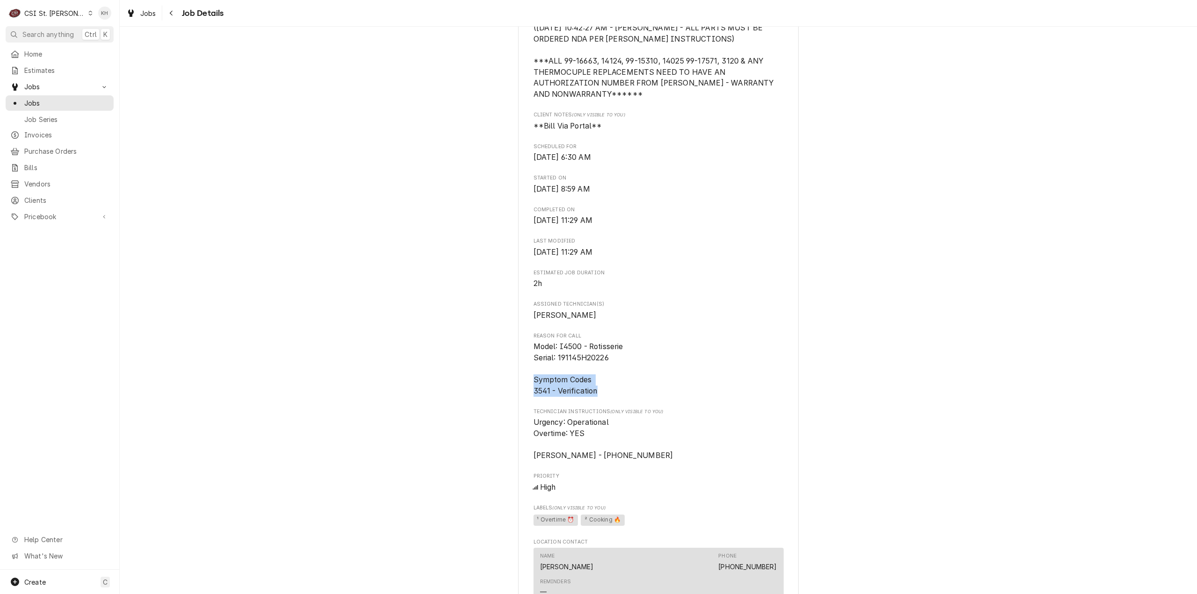
drag, startPoint x: 531, startPoint y: 390, endPoint x: 598, endPoint y: 406, distance: 68.4
click at [598, 397] on span "Model: I4500 - Rotisserie Serial: 191145H20226 Symptom Codes 3541 - Verification" at bounding box center [659, 368] width 250 height 55
copy span "Symptom Codes 3541 - Verification"
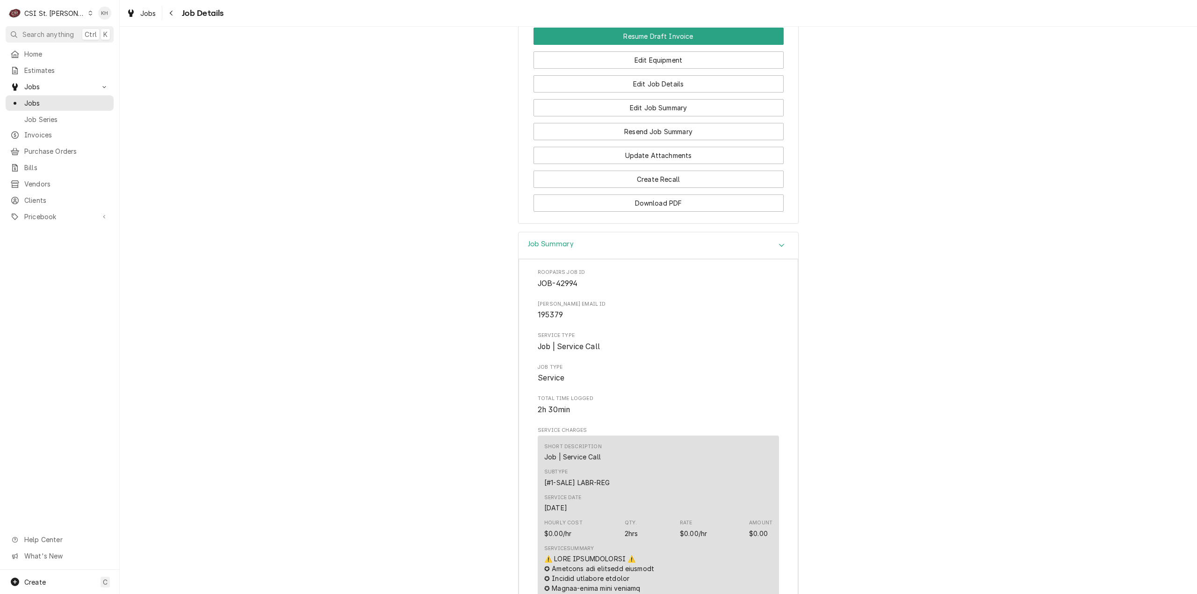
scroll to position [1544, 0]
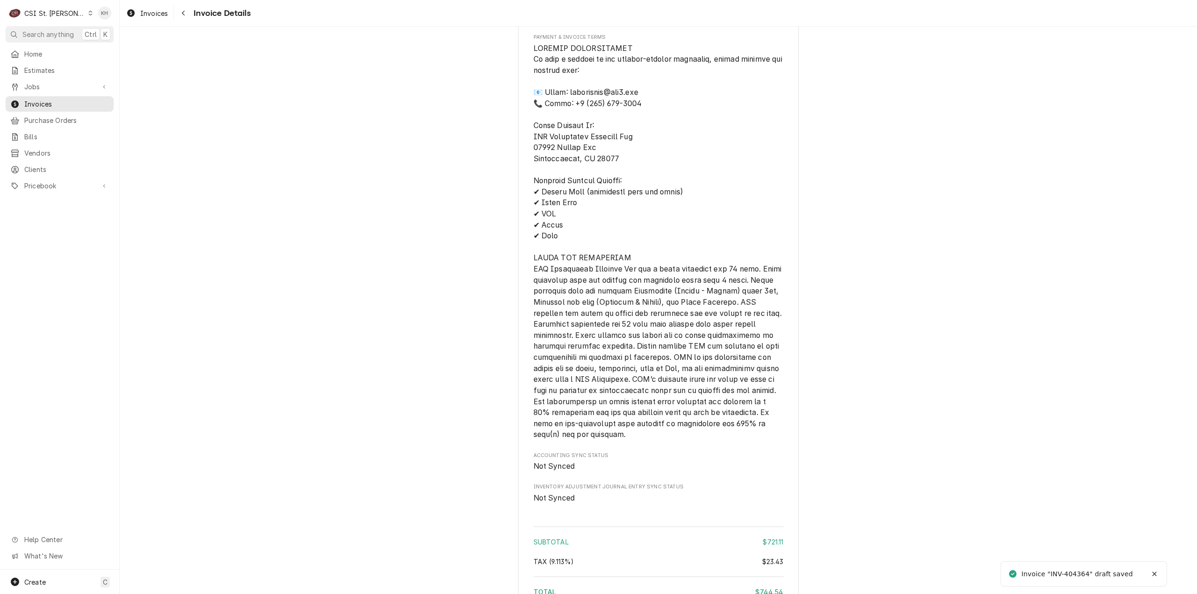
scroll to position [1805, 0]
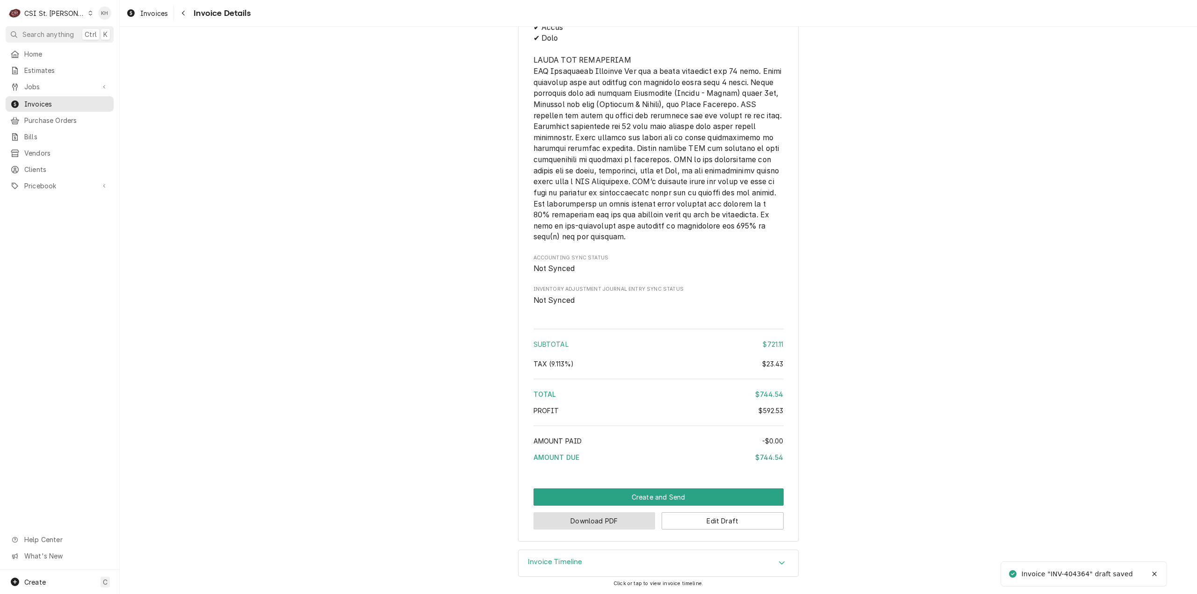
click at [602, 522] on button "Download PDF" at bounding box center [595, 521] width 122 height 17
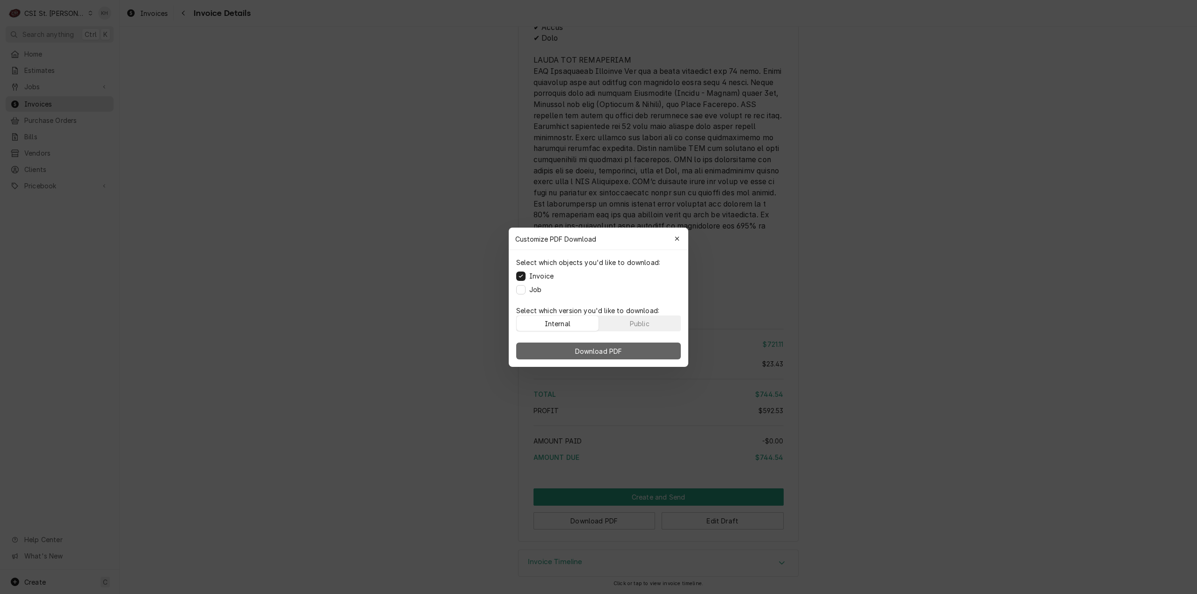
click at [621, 350] on span "Download PDF" at bounding box center [598, 351] width 51 height 10
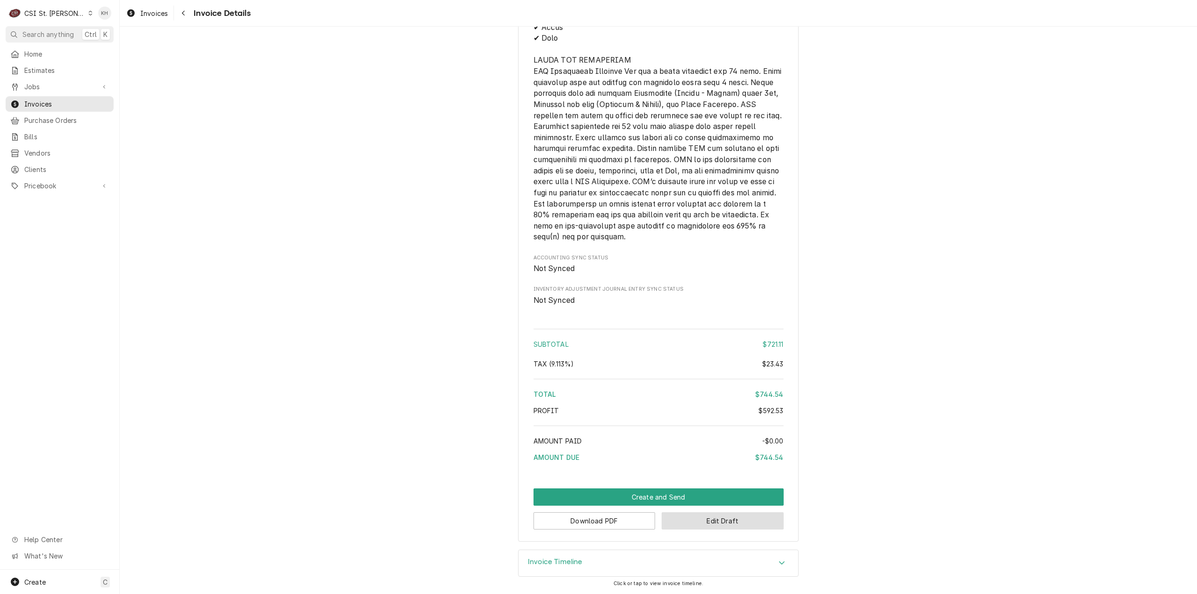
click at [704, 520] on button "Edit Draft" at bounding box center [723, 521] width 122 height 17
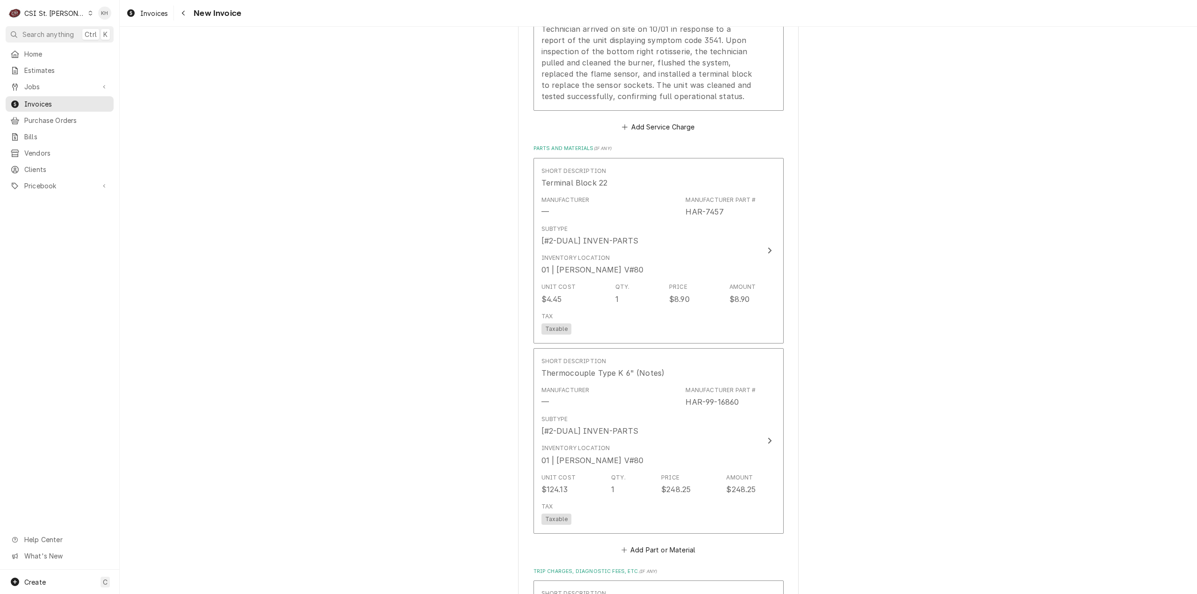
scroll to position [1356, 0]
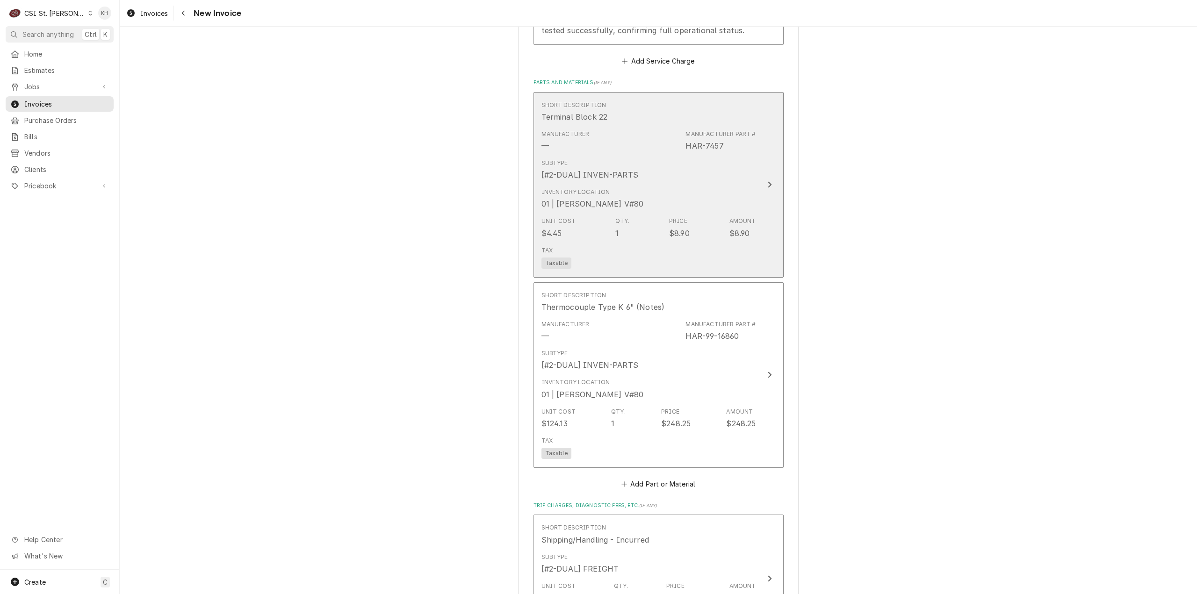
click at [761, 162] on button "Short Description Terminal Block 22 Manufacturer — Manufacturer Part # HAR-7457…" at bounding box center [659, 185] width 250 height 186
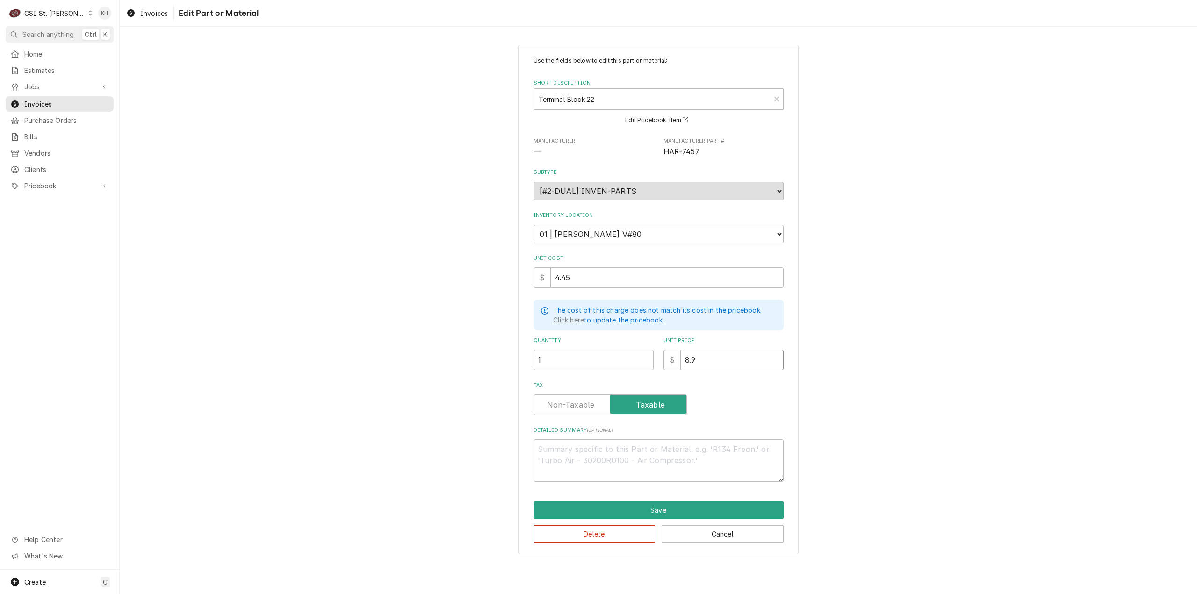
drag, startPoint x: 662, startPoint y: 362, endPoint x: 650, endPoint y: 362, distance: 12.2
click at [650, 362] on div "Quantity 1 Unit Price $ 8.9" at bounding box center [659, 353] width 250 height 33
type textarea "x"
type input "6"
type textarea "x"
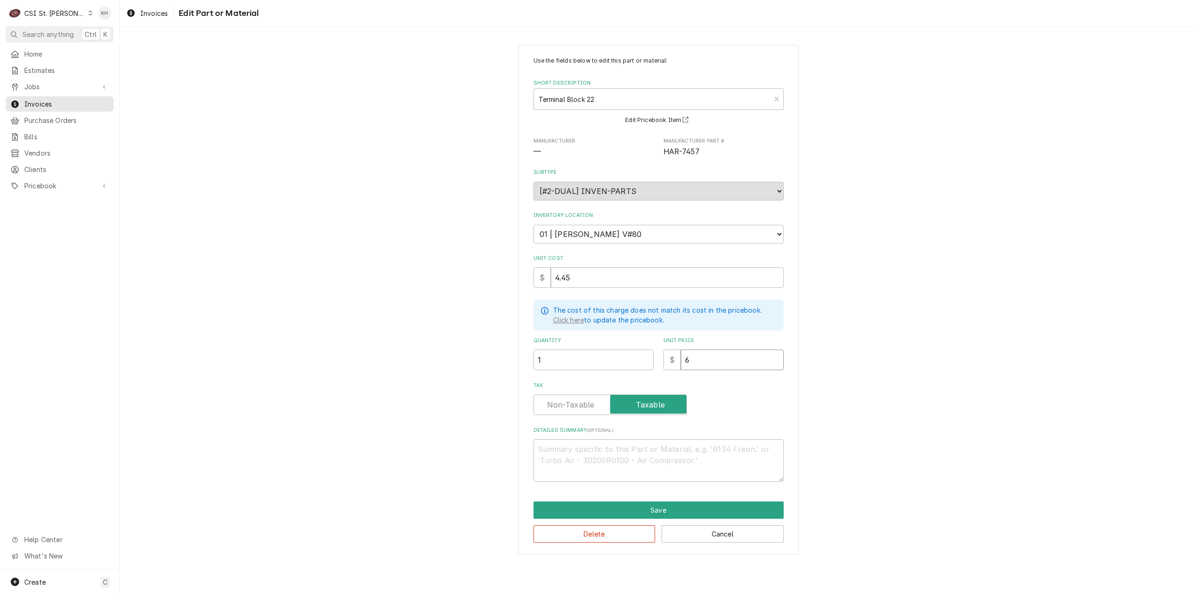
type input "6.8"
type textarea "x"
type input "6.88"
click at [738, 516] on button "Save" at bounding box center [659, 510] width 250 height 17
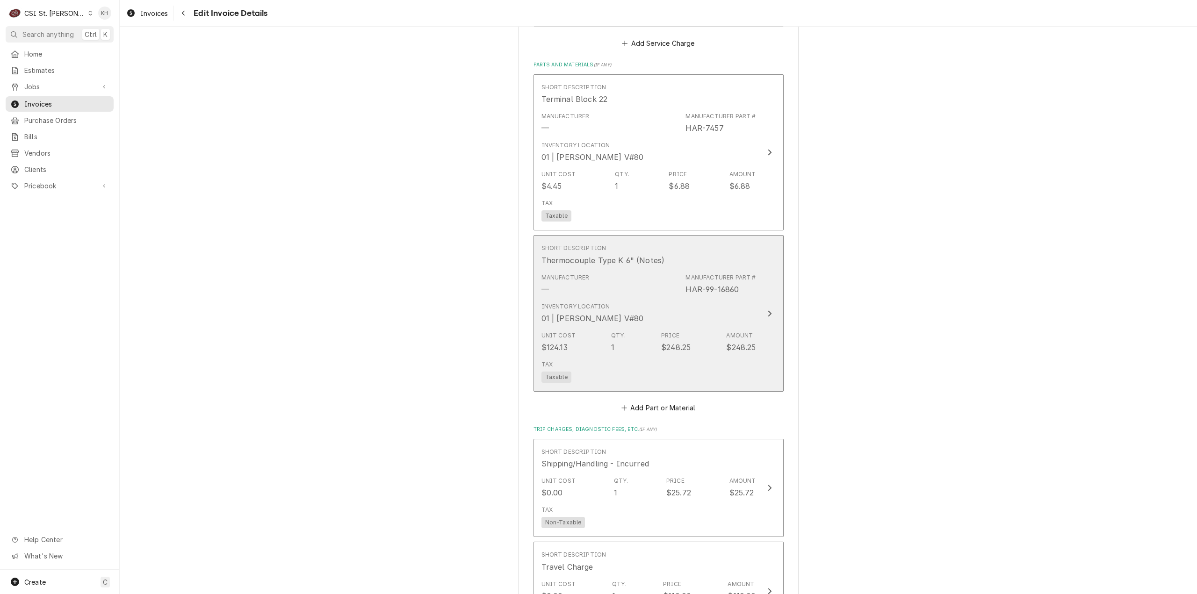
scroll to position [1374, 0]
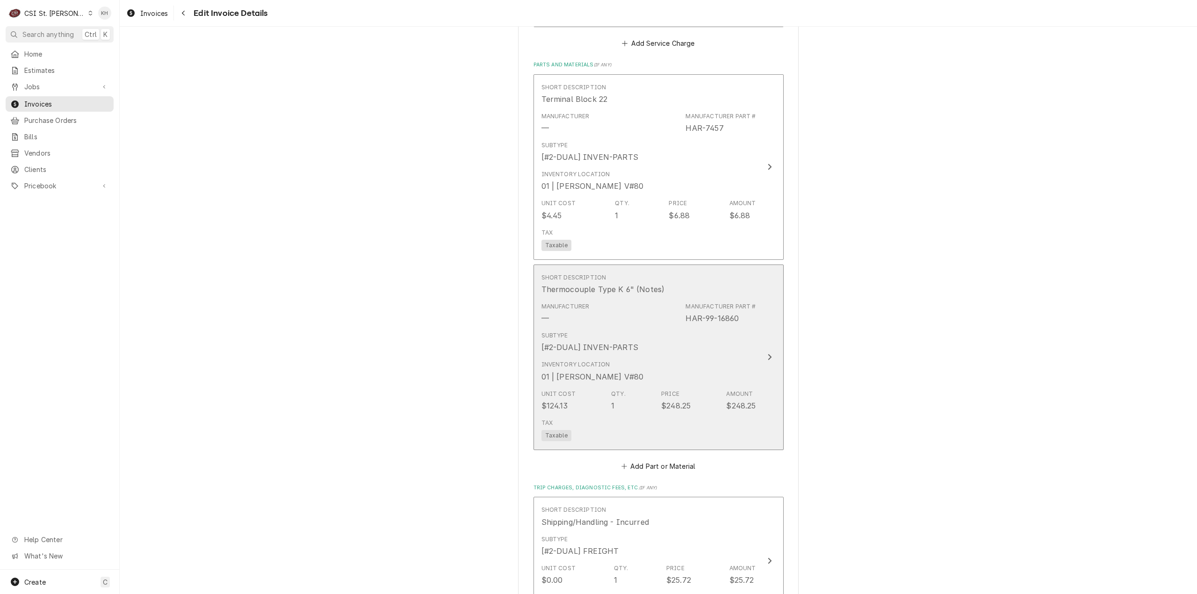
click at [730, 368] on div "Inventory Location 01 | KEVIN FLOYD V#80" at bounding box center [649, 371] width 215 height 29
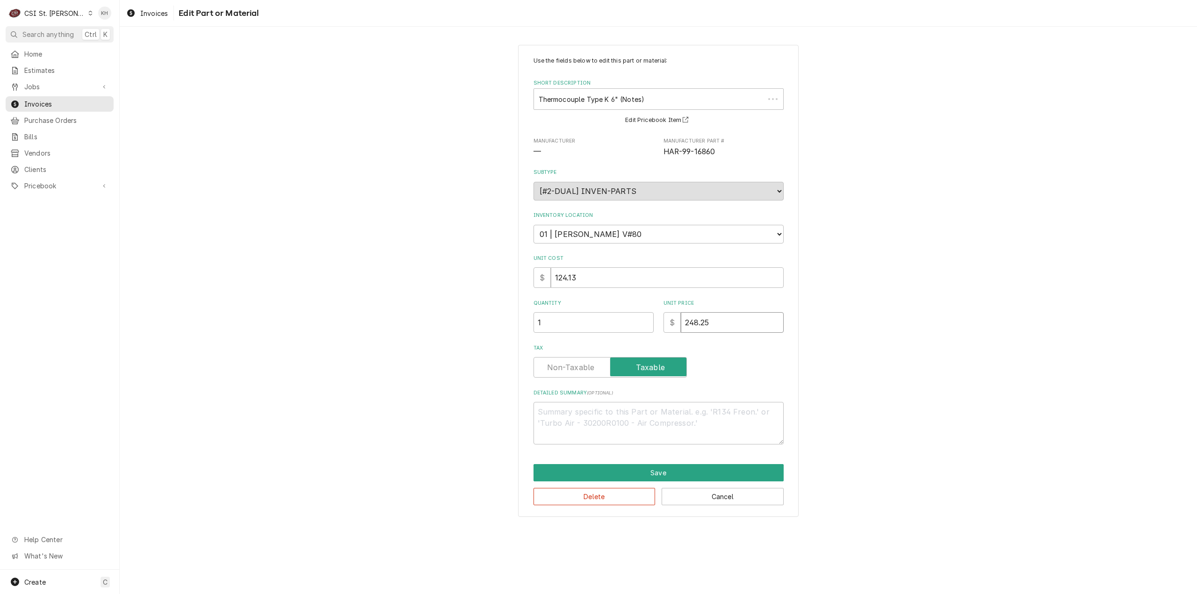
drag, startPoint x: 729, startPoint y: 322, endPoint x: 558, endPoint y: 334, distance: 170.7
click at [562, 334] on div "Use the fields below to edit this part or material: Short Description Thermocou…" at bounding box center [659, 251] width 250 height 388
type textarea "x"
type input "1"
type textarea "x"
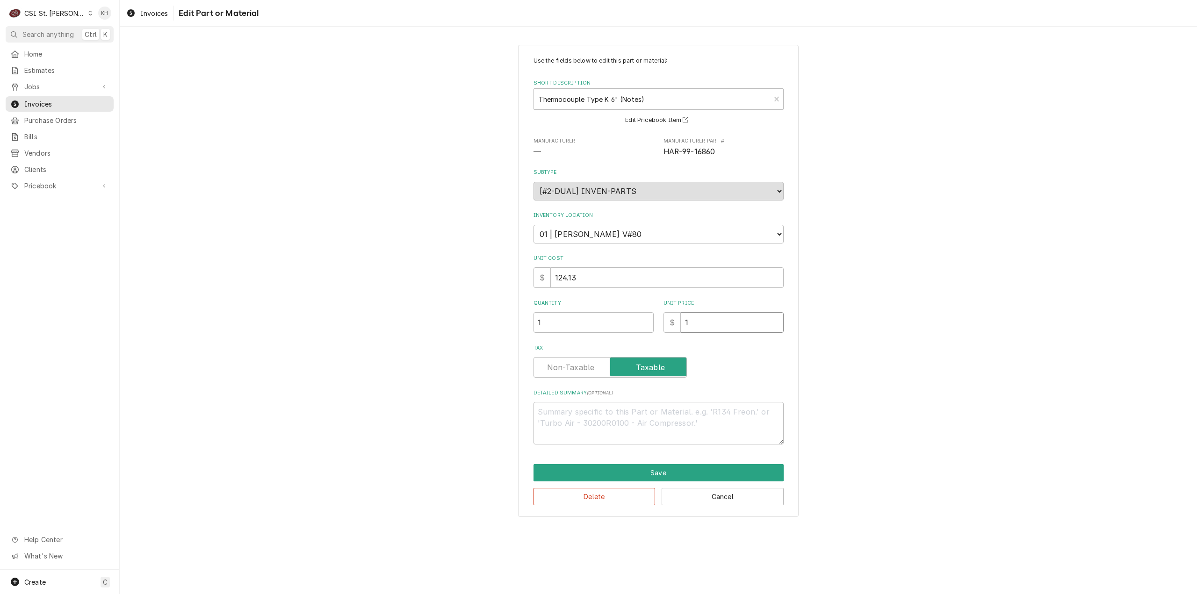
type input "18"
type textarea "x"
type input "186"
type textarea "x"
type input "186.1"
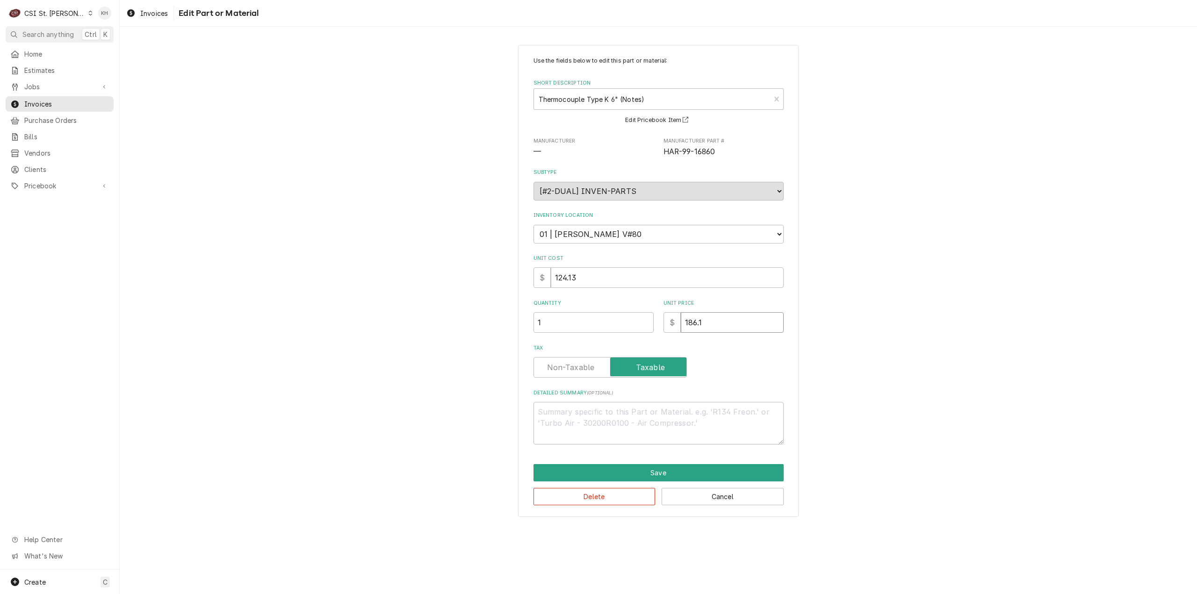
type textarea "x"
type input "186.19"
click at [639, 465] on button "Save" at bounding box center [659, 472] width 250 height 17
type textarea "x"
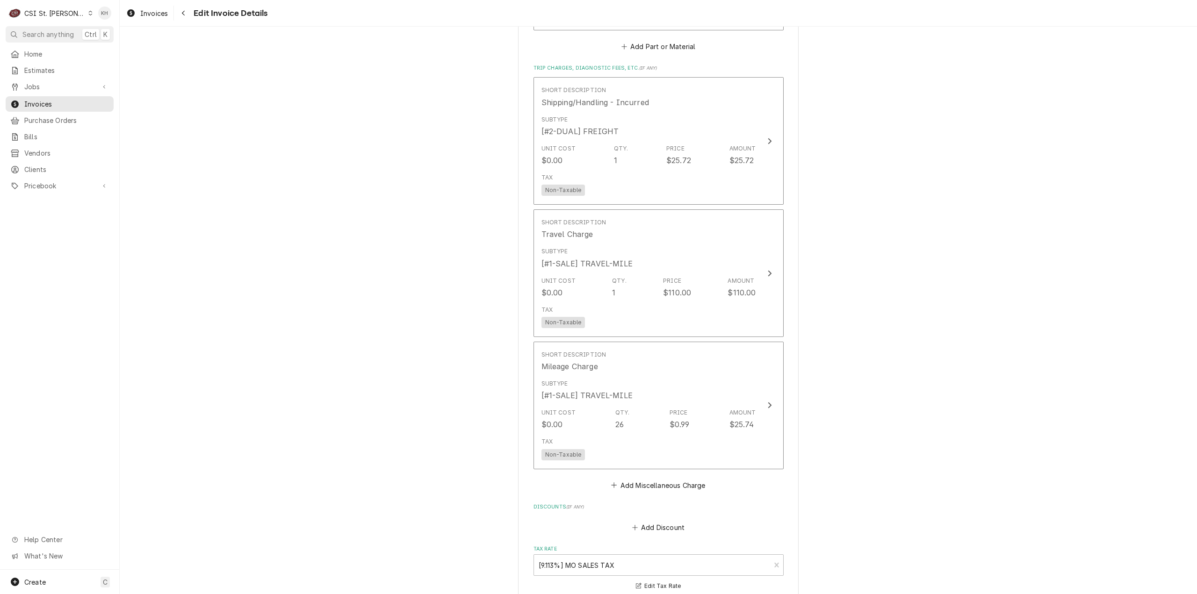
scroll to position [1828, 0]
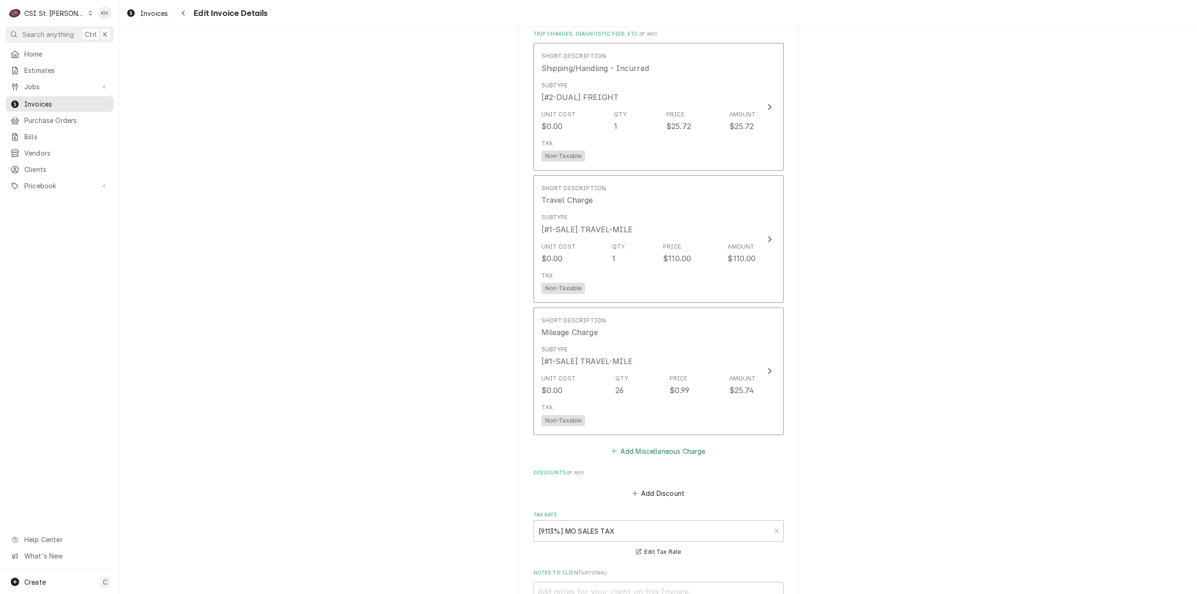
click at [669, 445] on button "Add Miscellaneous Charge" at bounding box center [658, 451] width 97 height 13
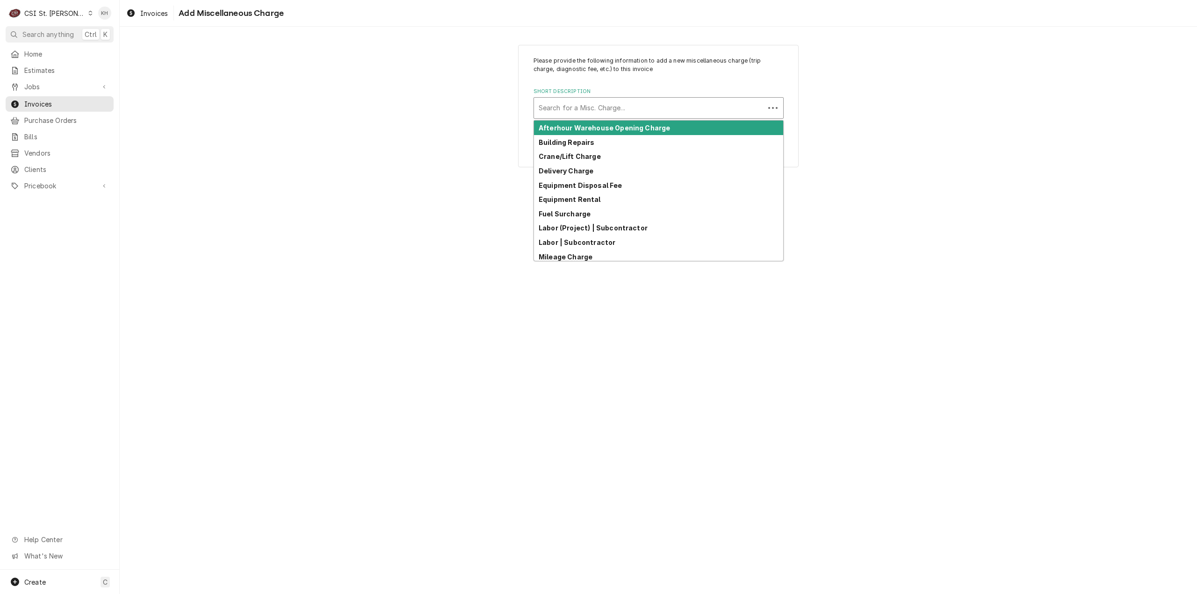
click at [675, 102] on div "Short Description" at bounding box center [649, 108] width 221 height 17
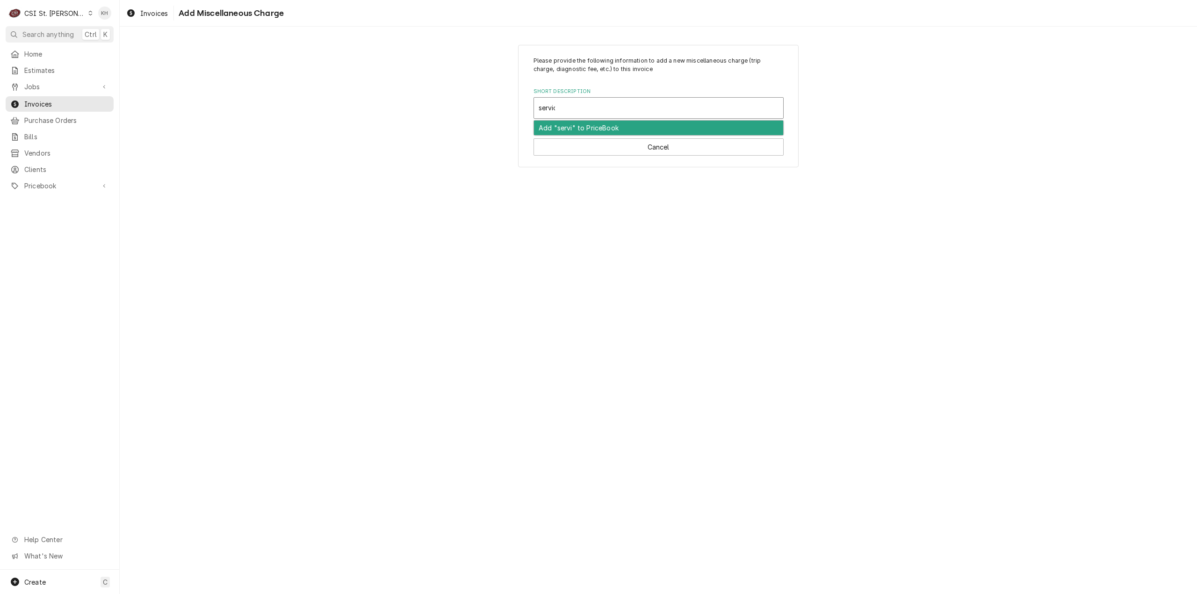
type input "service"
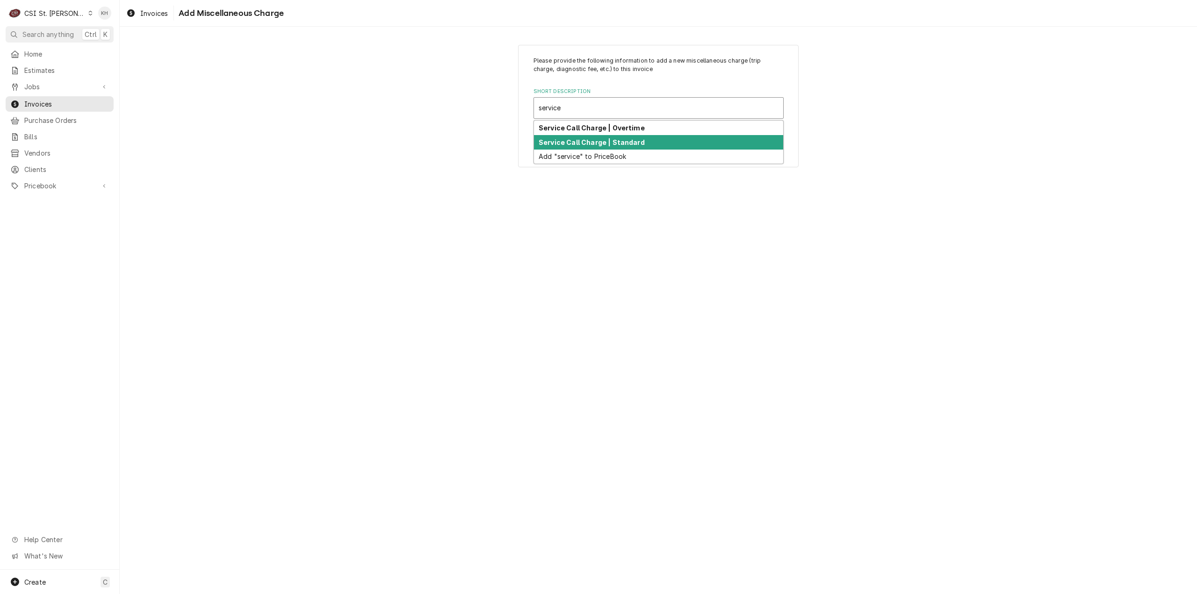
click at [649, 142] on div "Service Call Charge | Standard" at bounding box center [658, 142] width 249 height 14
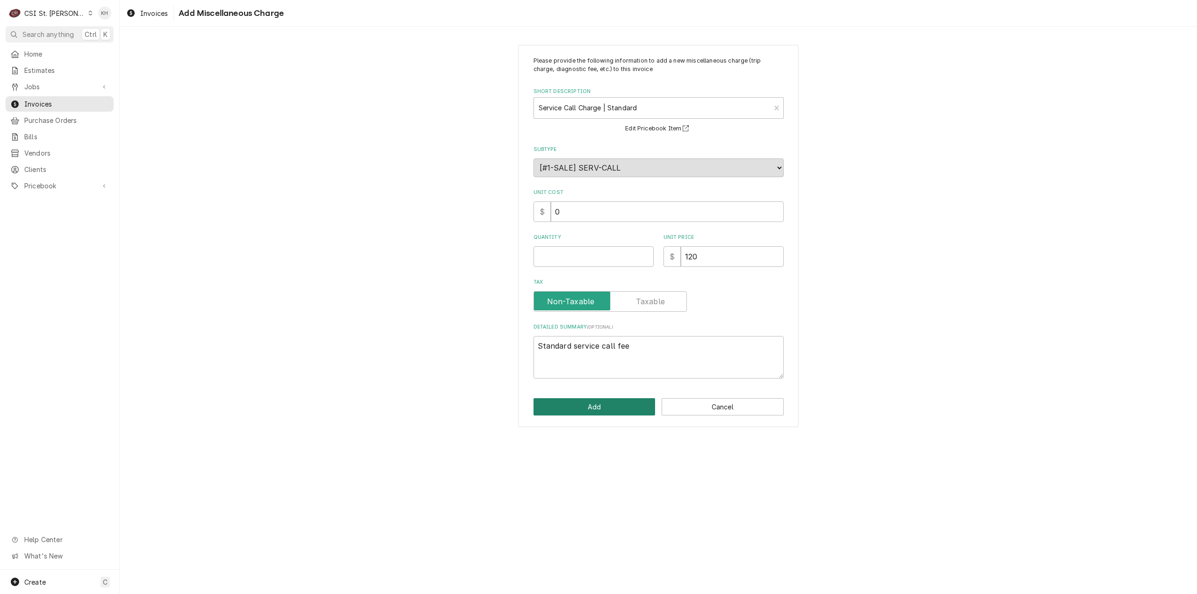
click at [633, 406] on button "Add" at bounding box center [595, 407] width 122 height 17
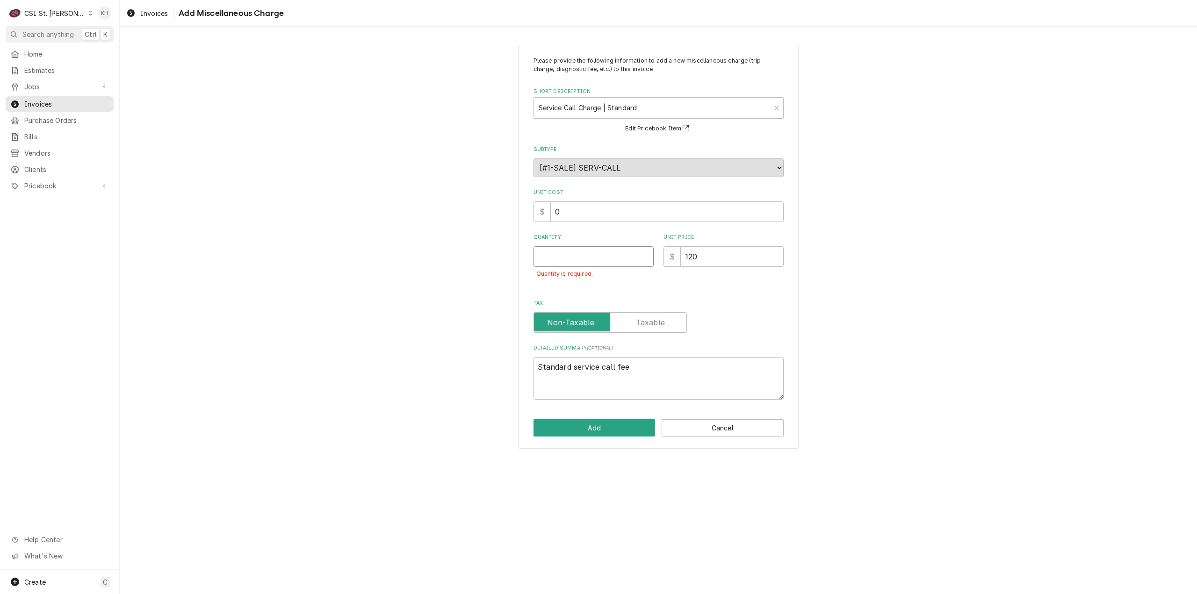
click at [569, 253] on input "Quantity" at bounding box center [594, 256] width 120 height 21
type textarea "x"
type input "1"
click at [564, 428] on button "Add" at bounding box center [595, 428] width 122 height 17
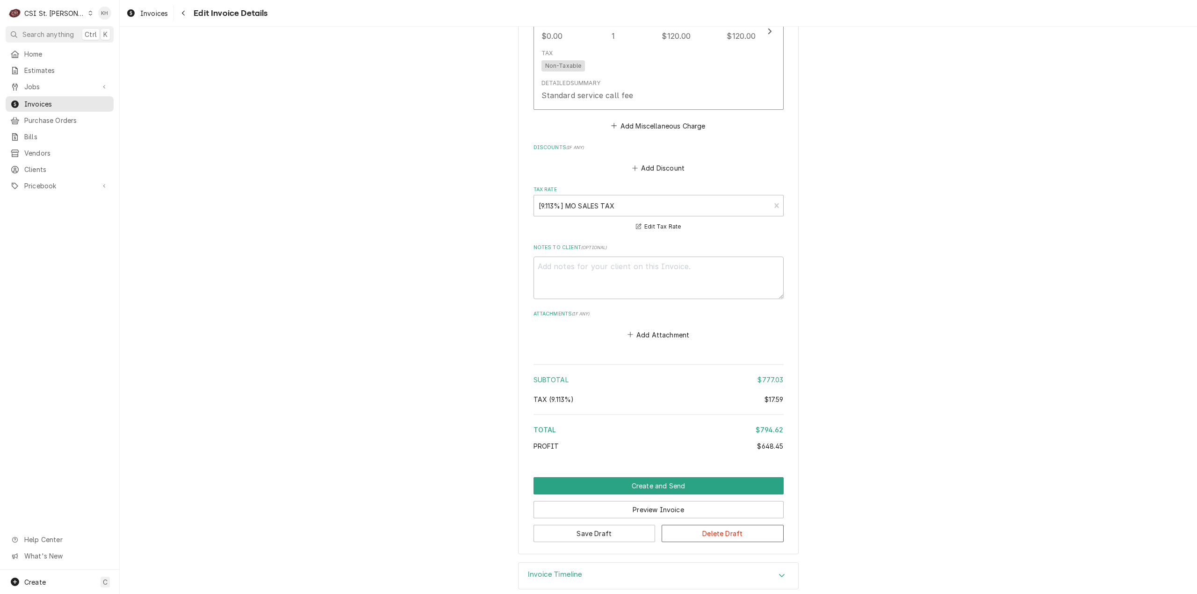
scroll to position [2317, 0]
click at [655, 476] on button "Create and Send" at bounding box center [659, 484] width 250 height 17
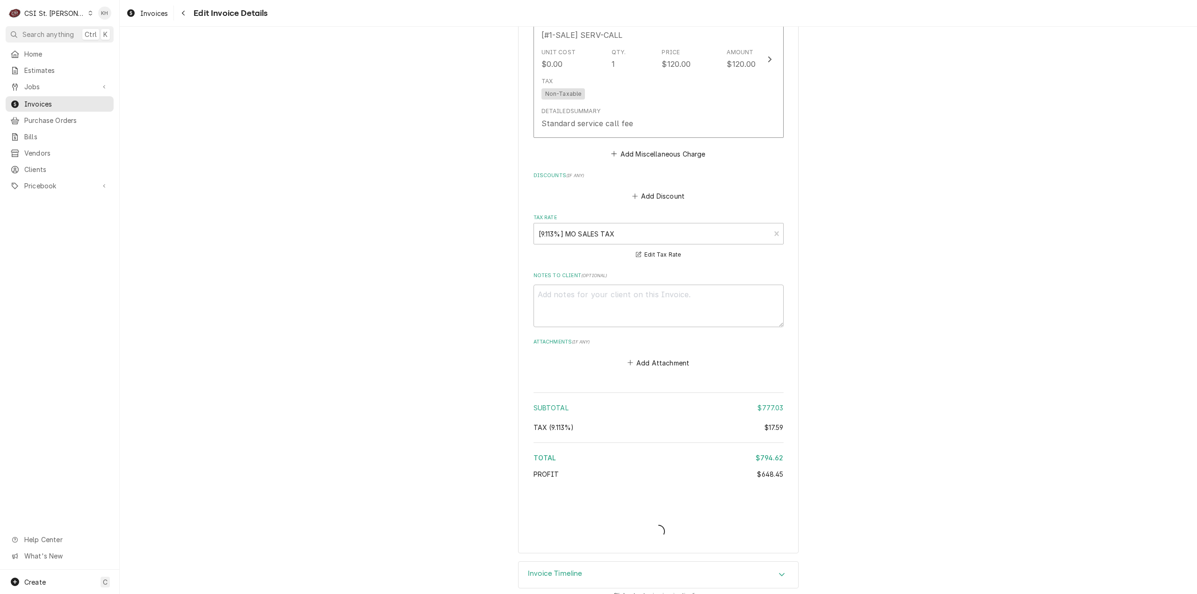
type textarea "x"
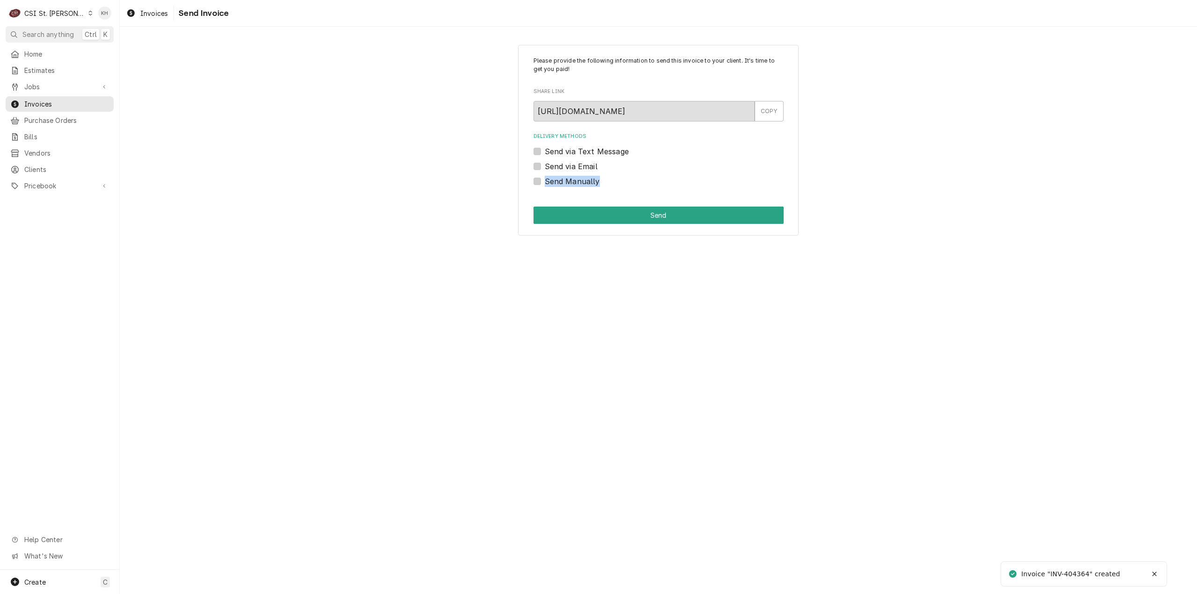
click at [537, 179] on div "Send Manually" at bounding box center [659, 181] width 250 height 11
click at [545, 181] on label "Send Manually" at bounding box center [572, 181] width 55 height 11
click at [545, 181] on input "Send Manually" at bounding box center [670, 186] width 250 height 21
checkbox input "true"
click at [663, 217] on button "Send" at bounding box center [659, 215] width 250 height 17
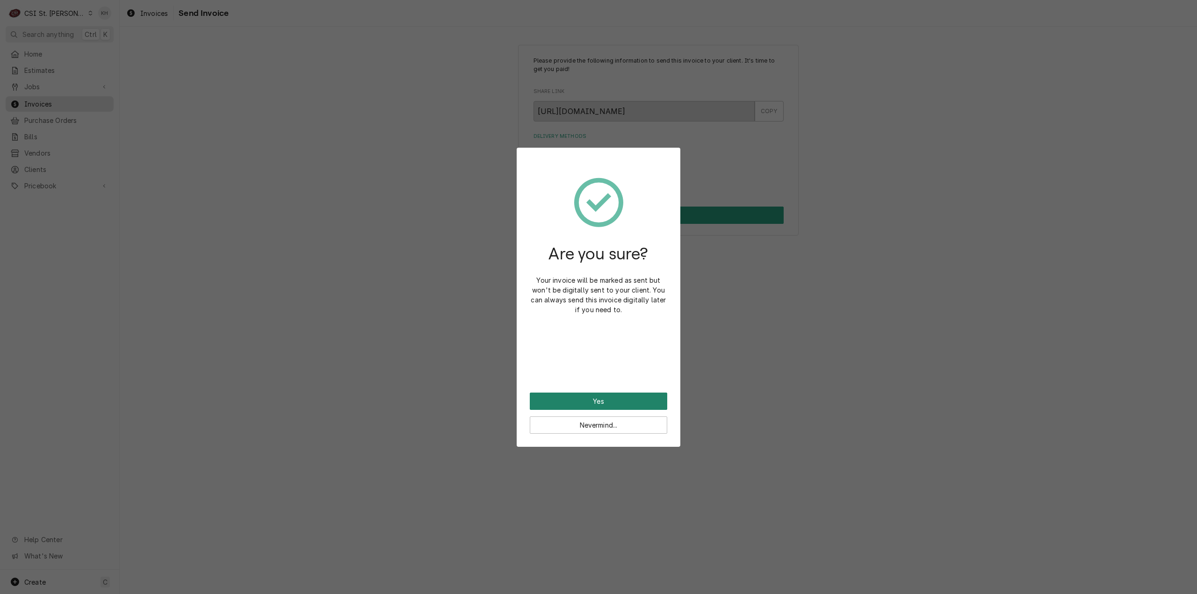
click at [605, 397] on button "Yes" at bounding box center [599, 401] width 138 height 17
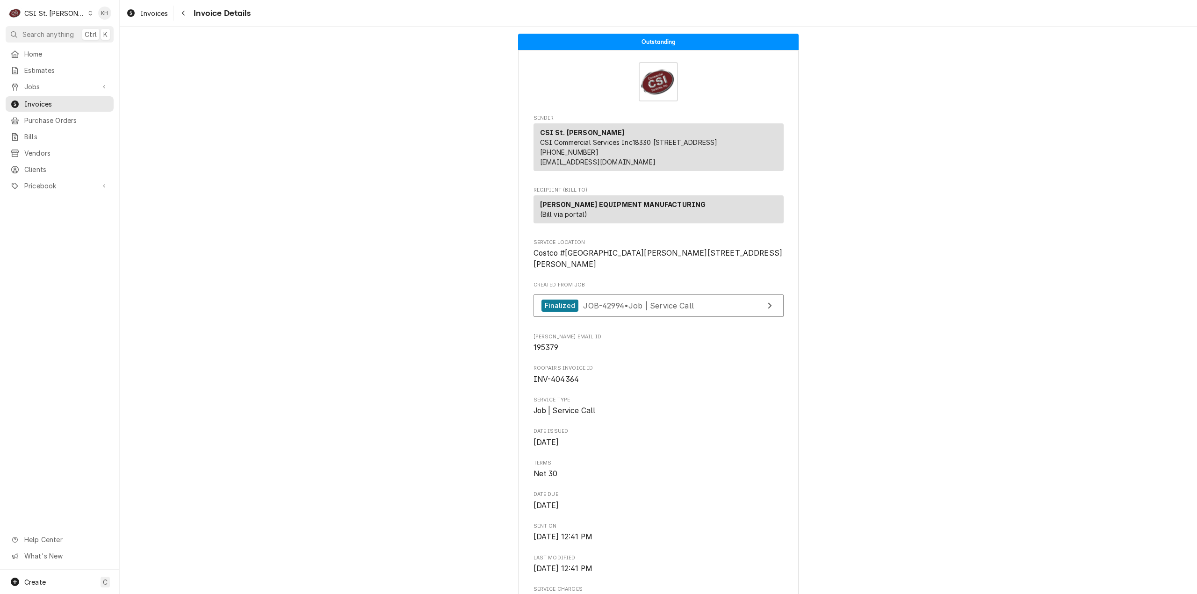
click at [48, 33] on span "Search anything" at bounding box center [47, 34] width 51 height 10
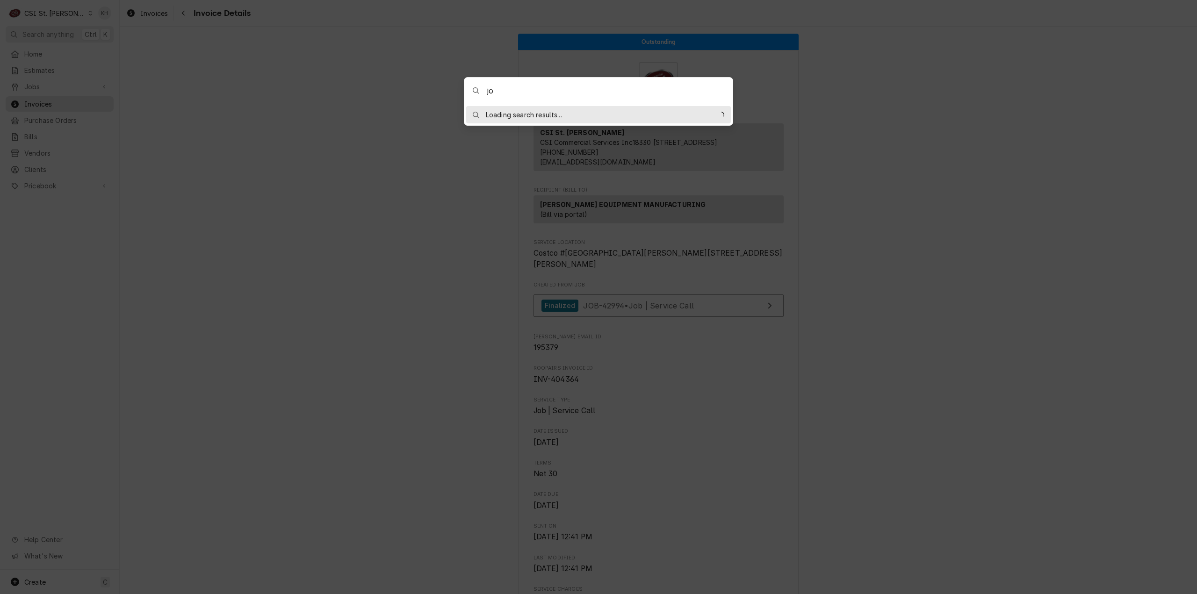
type input "j"
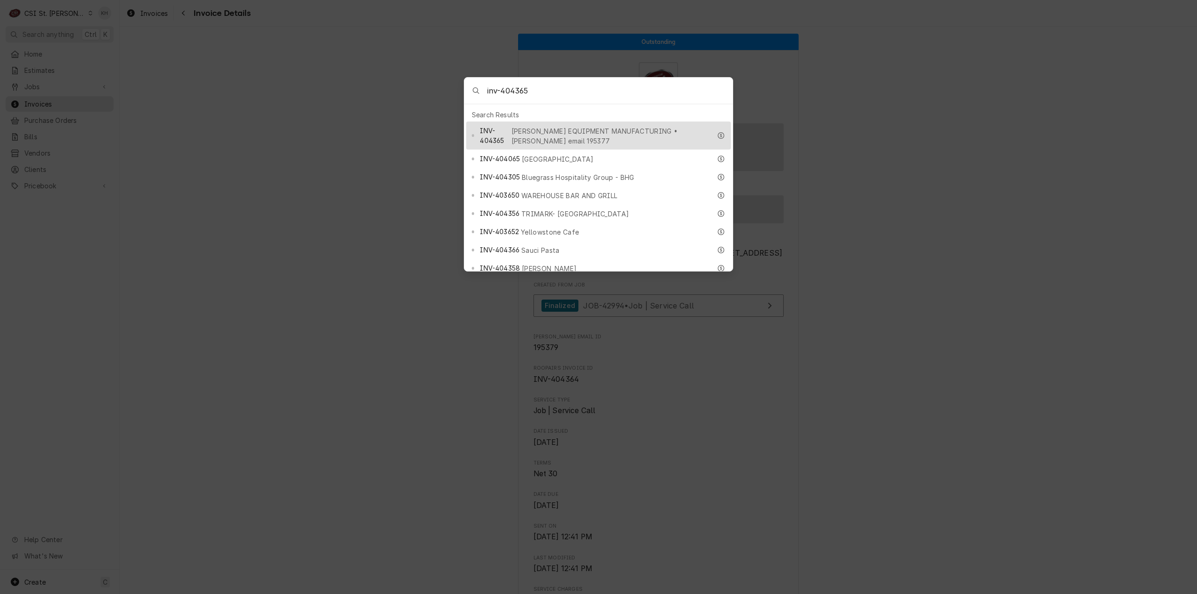
type input "inv-404365"
click at [570, 126] on span "HARDT EQUIPMENT MANUFACTURING • Hardt email 195377" at bounding box center [612, 136] width 200 height 20
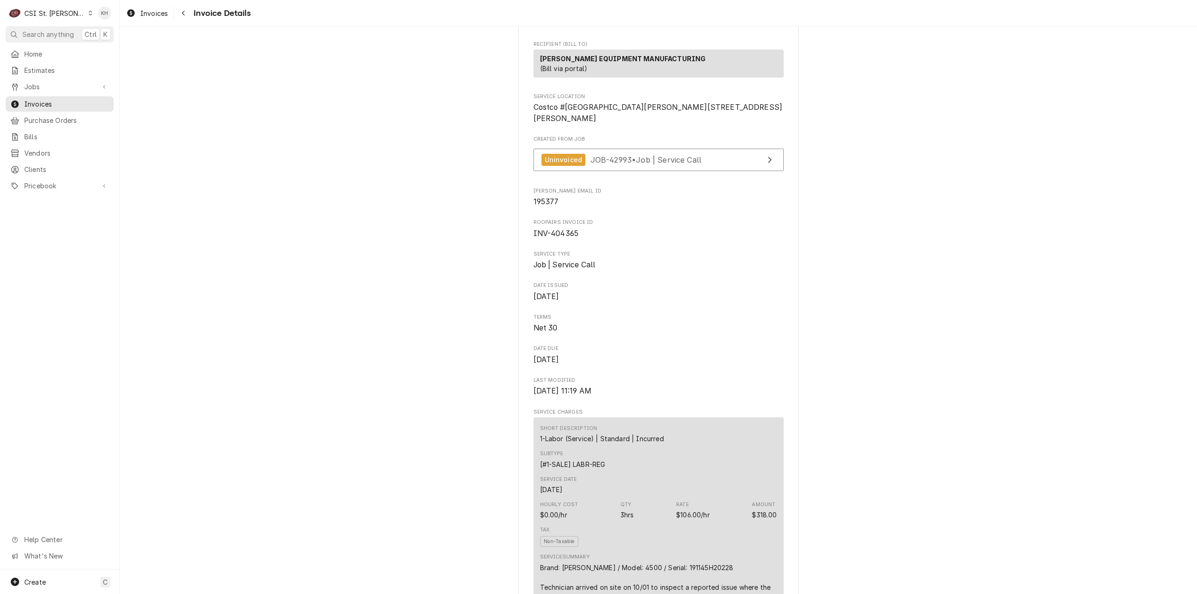
scroll to position [51, 0]
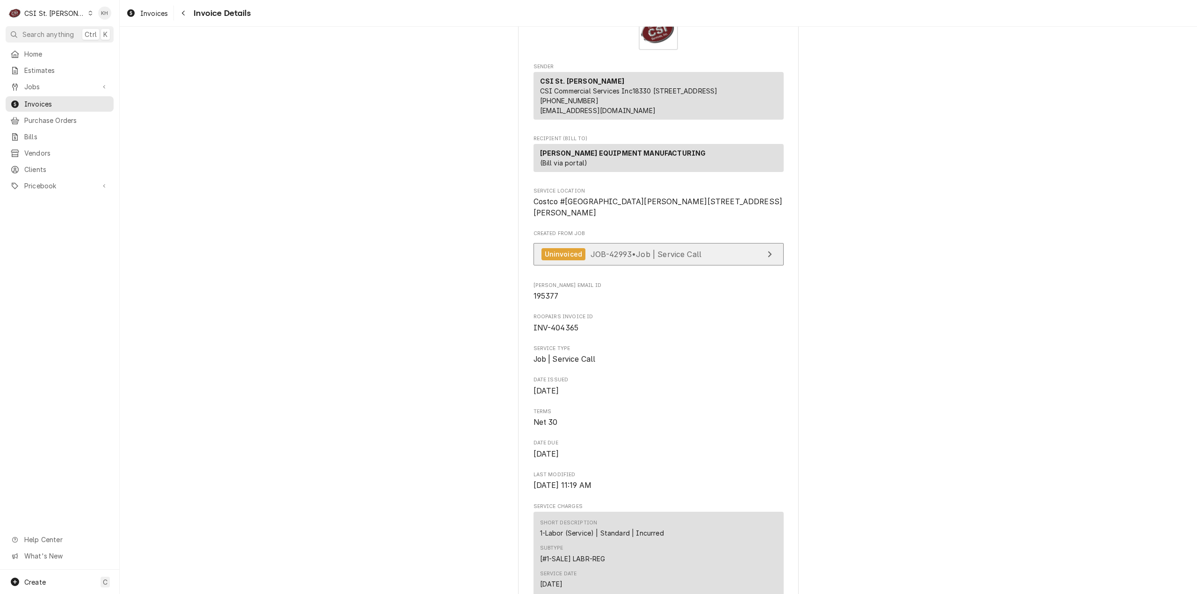
click at [678, 259] on span "JOB-42993 • Job | Service Call" at bounding box center [646, 253] width 111 height 9
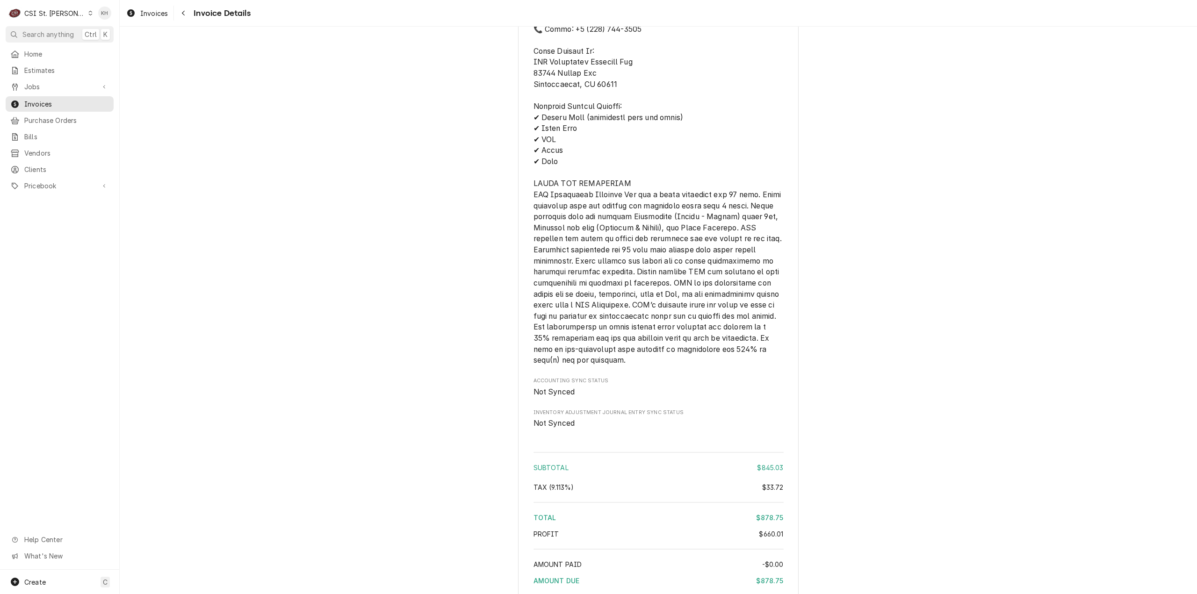
scroll to position [1922, 0]
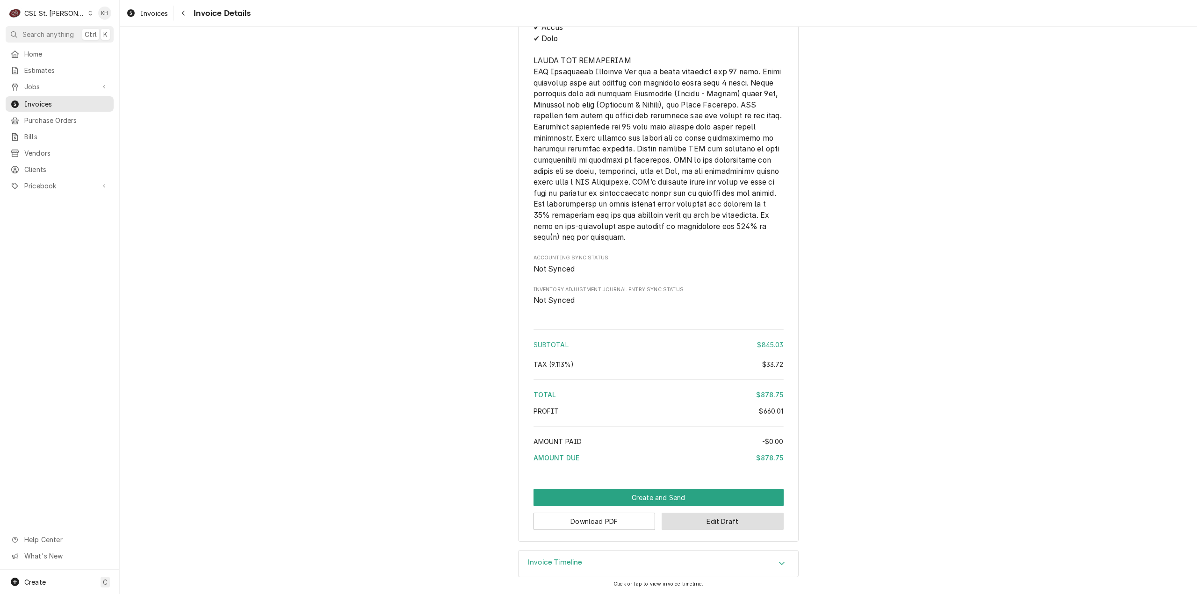
click at [693, 525] on button "Edit Draft" at bounding box center [723, 521] width 122 height 17
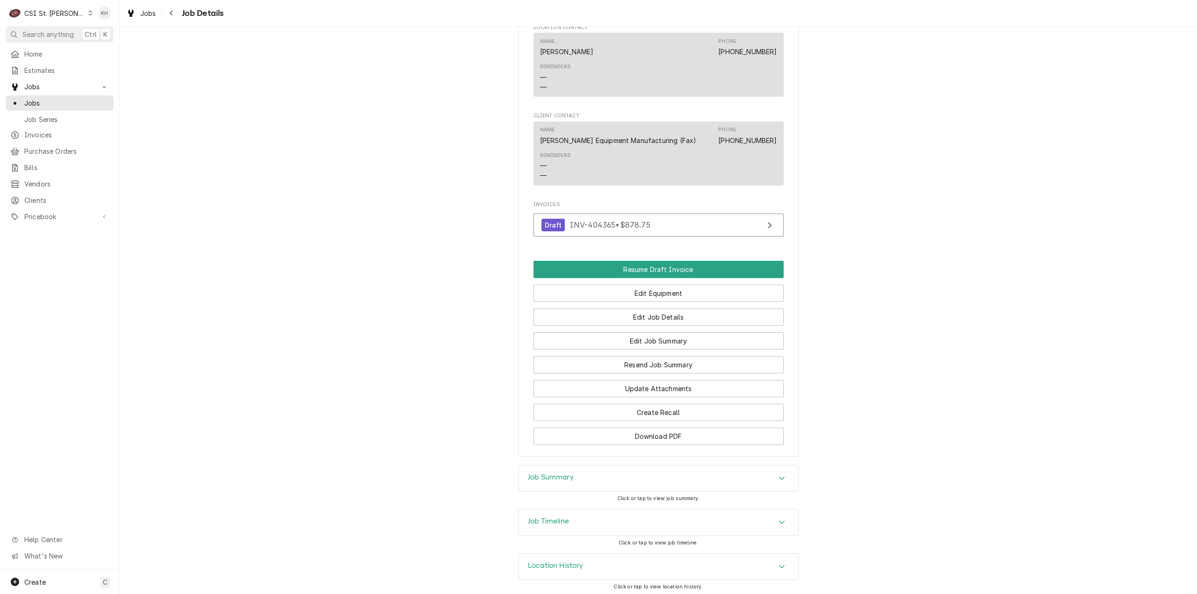
scroll to position [1076, 0]
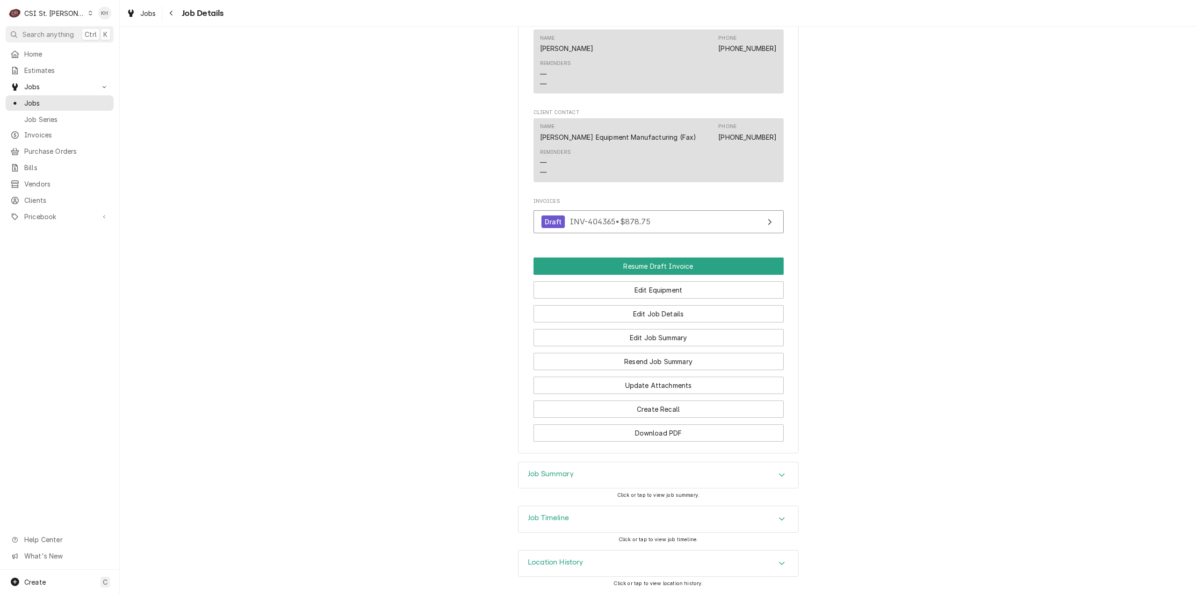
drag, startPoint x: 590, startPoint y: 518, endPoint x: 594, endPoint y: 483, distance: 34.8
click at [590, 516] on div "Job Timeline" at bounding box center [659, 520] width 280 height 26
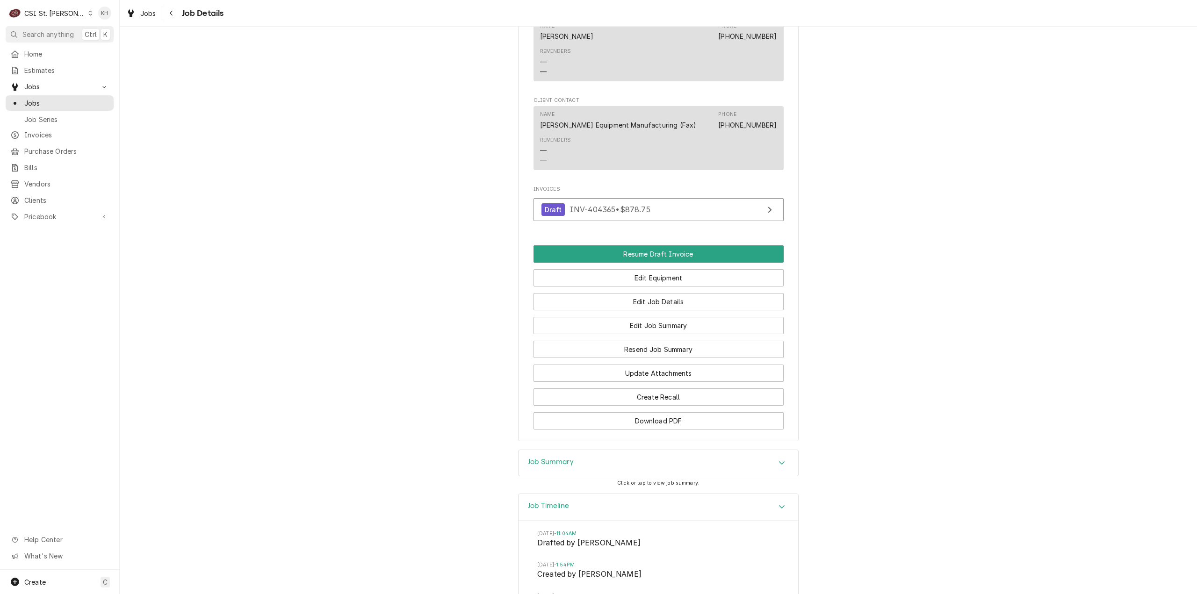
click at [593, 477] on div "Job Summary" at bounding box center [659, 463] width 280 height 26
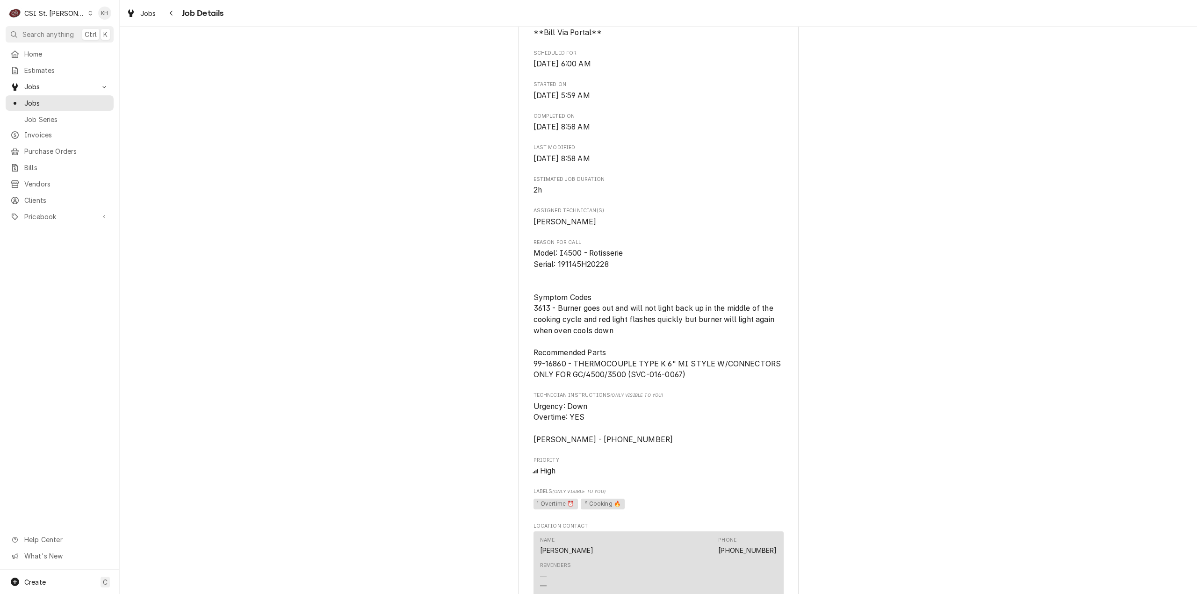
scroll to position [608, 0]
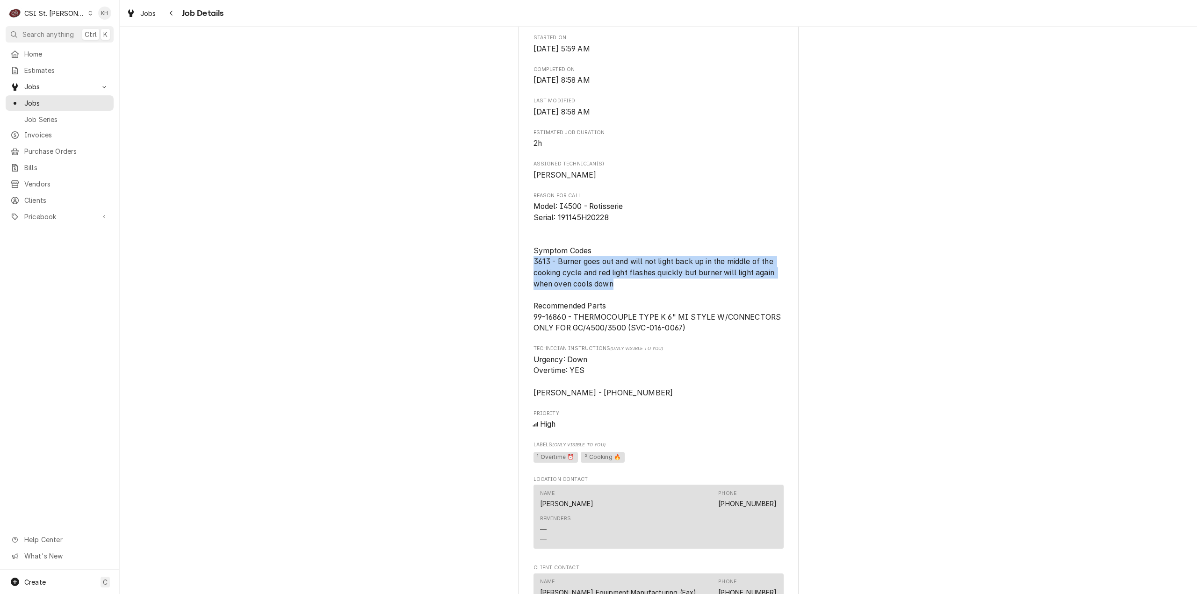
drag, startPoint x: 531, startPoint y: 271, endPoint x: 615, endPoint y: 295, distance: 87.2
click at [615, 295] on span "Model: I4500 - Rotisserie Serial: 191145H20228 Symptom Codes 3613 - Burner goes…" at bounding box center [659, 267] width 250 height 133
copy span "3613 - Burner goes out and will not light back up in the middle of the cooking …"
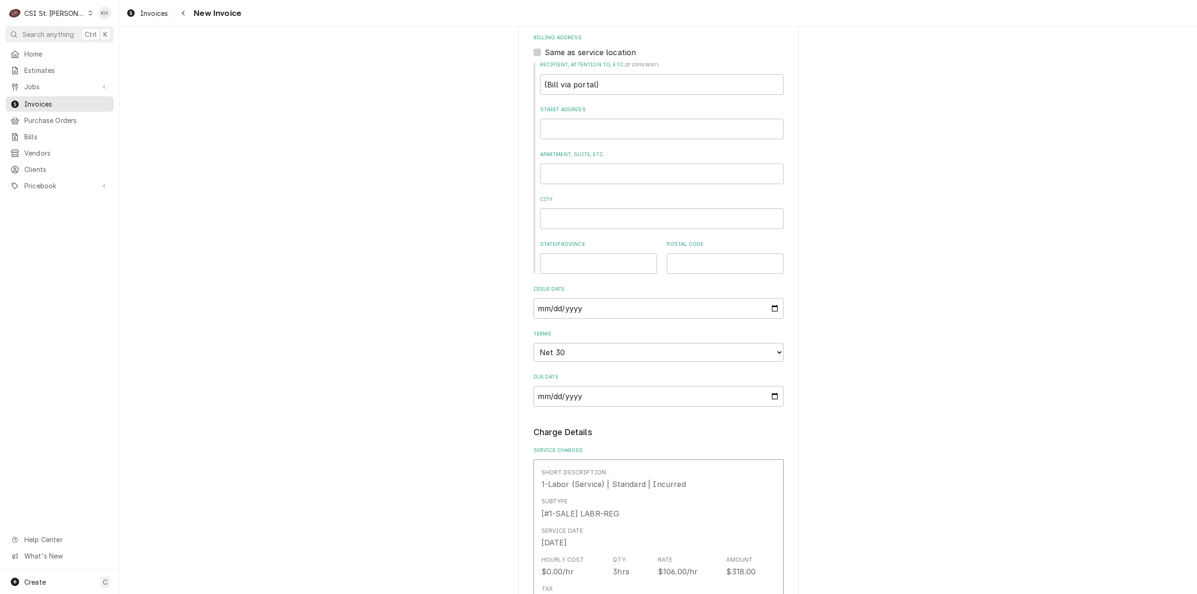
scroll to position [1029, 0]
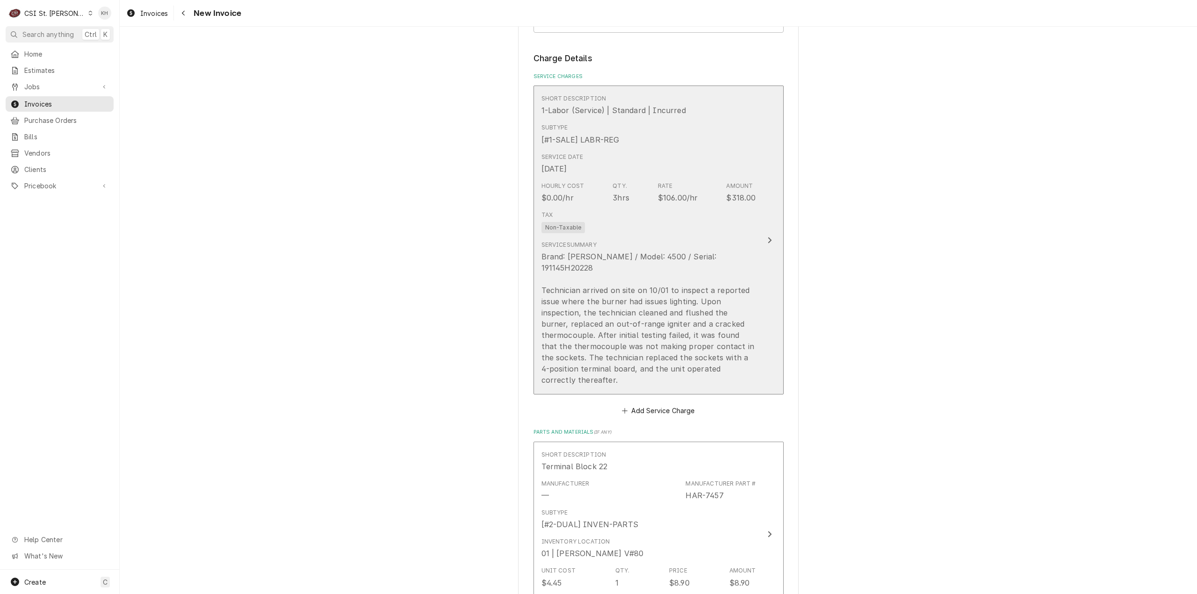
click at [750, 237] on div "Tax Non-Taxable" at bounding box center [649, 222] width 215 height 30
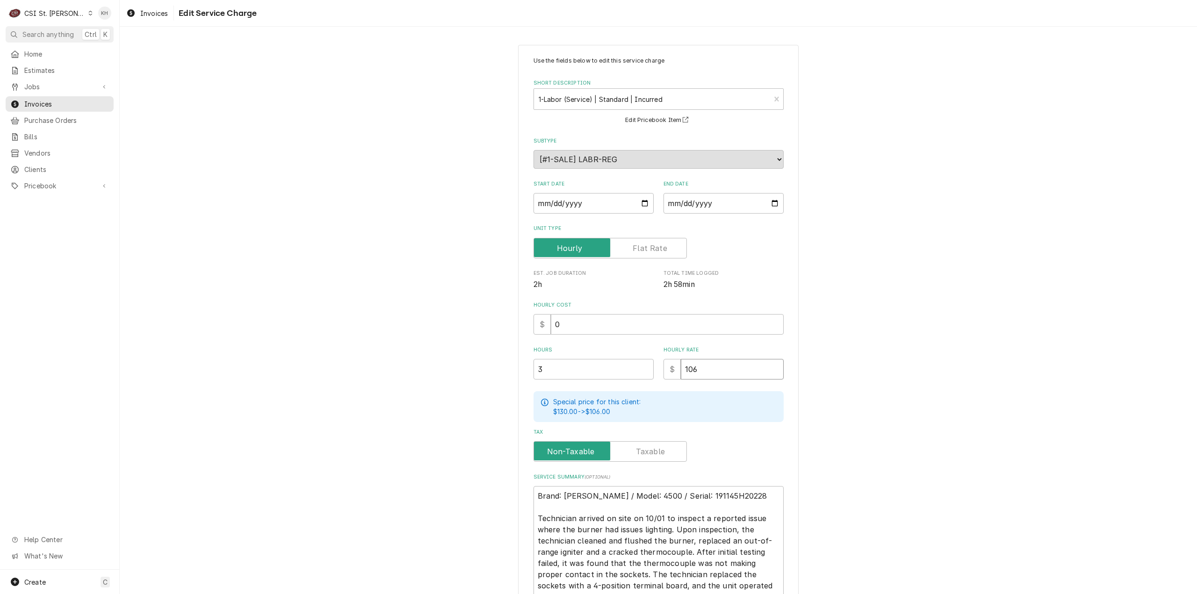
drag, startPoint x: 703, startPoint y: 367, endPoint x: 602, endPoint y: 369, distance: 101.5
click at [602, 369] on div "Hours 3 Hourly Rate $ 106" at bounding box center [659, 363] width 250 height 33
type textarea "x"
type input "1"
type textarea "x"
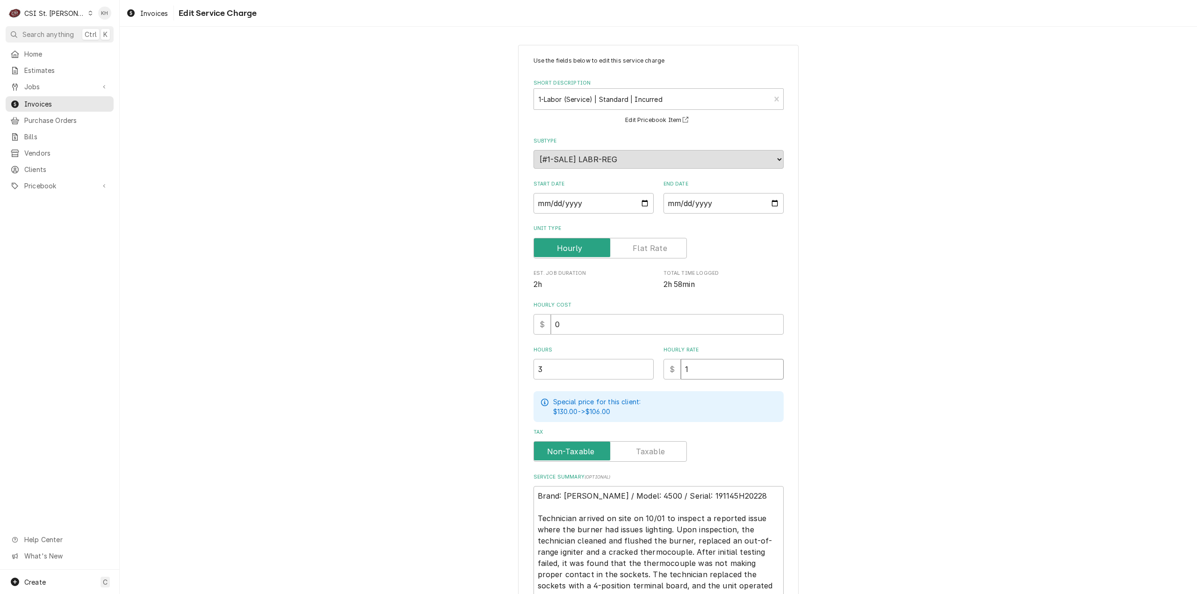
type input "11"
type textarea "x"
type input "110"
drag, startPoint x: 861, startPoint y: 388, endPoint x: 857, endPoint y: 406, distance: 19.0
click at [861, 388] on div "Use the fields below to edit this service charge Short Description 1-Labor (Ser…" at bounding box center [659, 362] width 1078 height 652
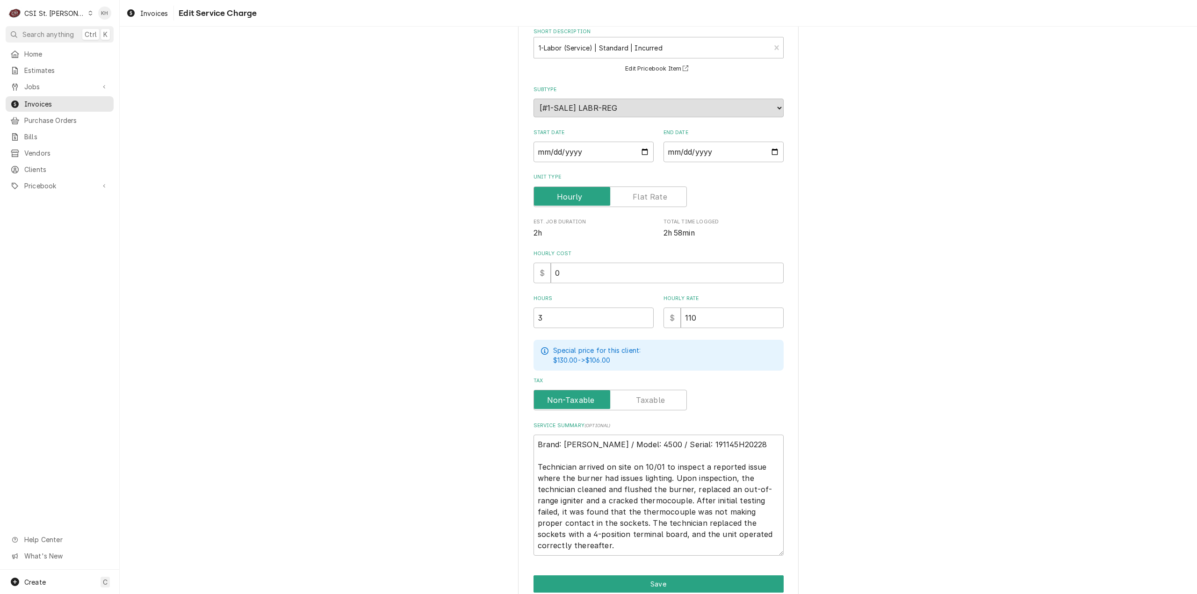
scroll to position [93, 0]
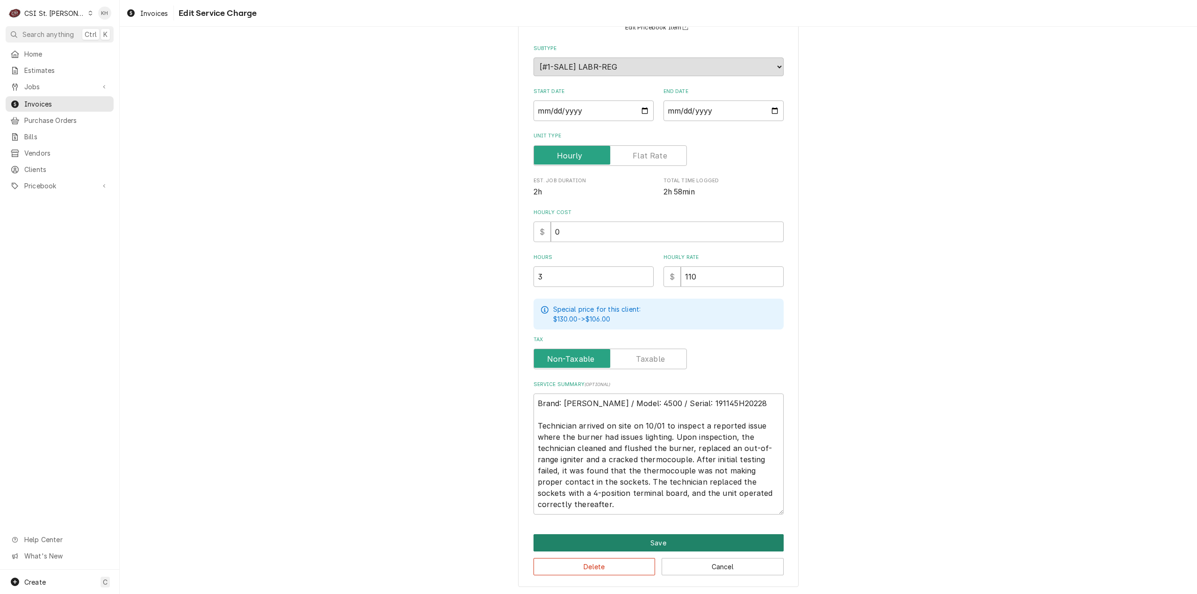
click at [632, 541] on button "Save" at bounding box center [659, 543] width 250 height 17
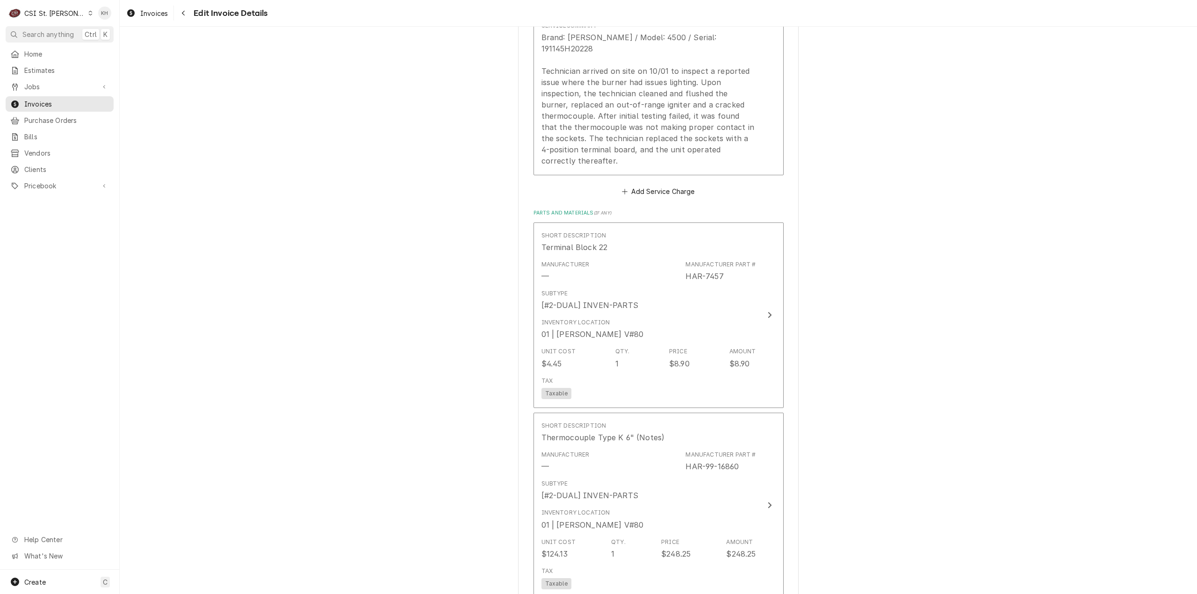
scroll to position [1252, 0]
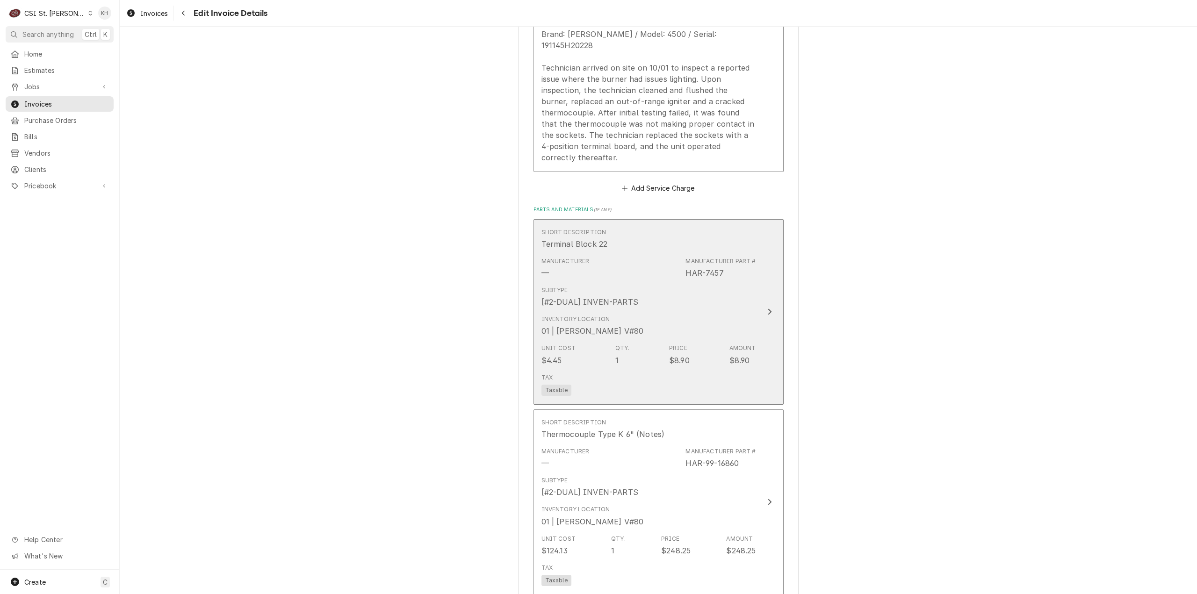
click at [756, 308] on button "Short Description Terminal Block 22 Manufacturer — Manufacturer Part # HAR-7457…" at bounding box center [659, 312] width 250 height 186
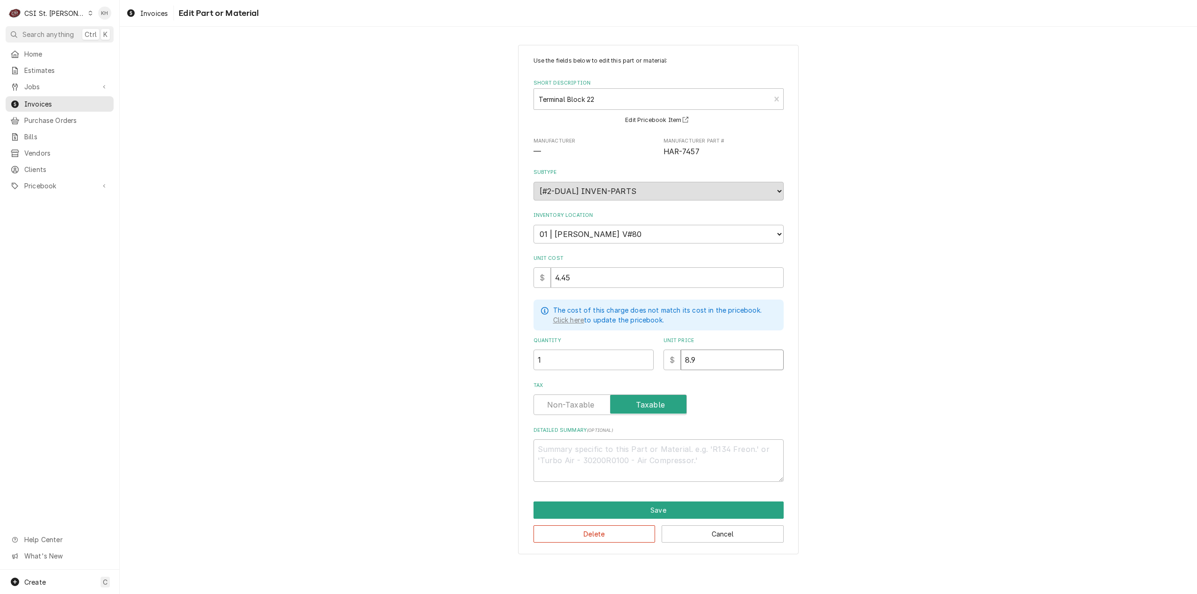
drag, startPoint x: 746, startPoint y: 359, endPoint x: 614, endPoint y: 347, distance: 132.0
click at [614, 347] on div "Quantity 1 Unit Price $ 8.9" at bounding box center [659, 353] width 250 height 33
type textarea "x"
type input "6"
type textarea "x"
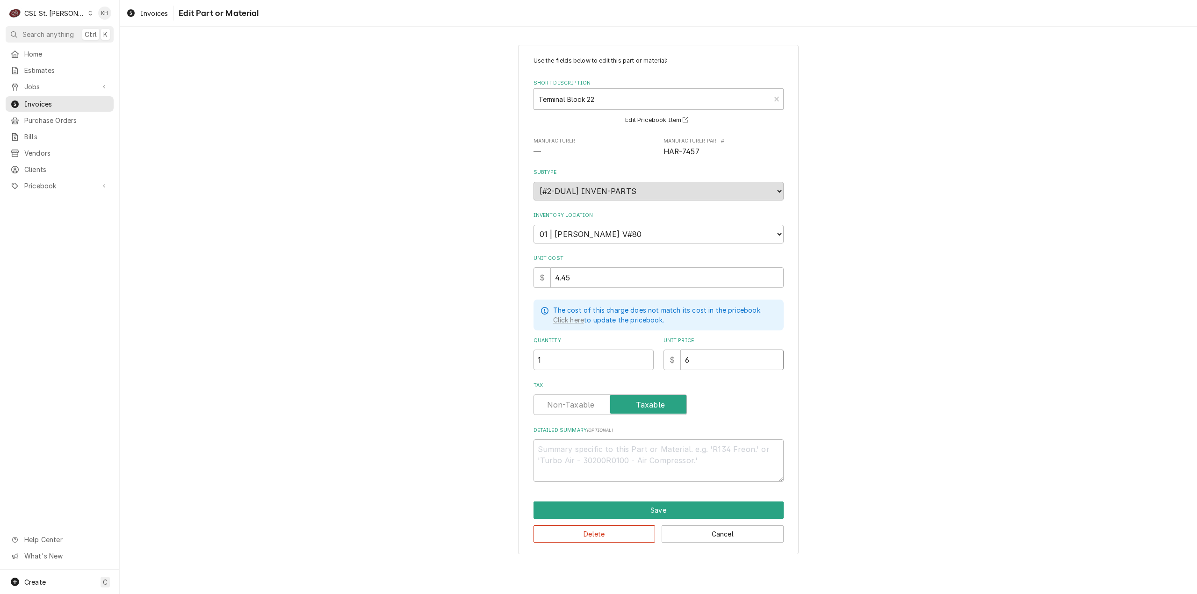
type input "6.8"
type textarea "x"
type input "6.88"
click at [676, 503] on button "Save" at bounding box center [659, 510] width 250 height 17
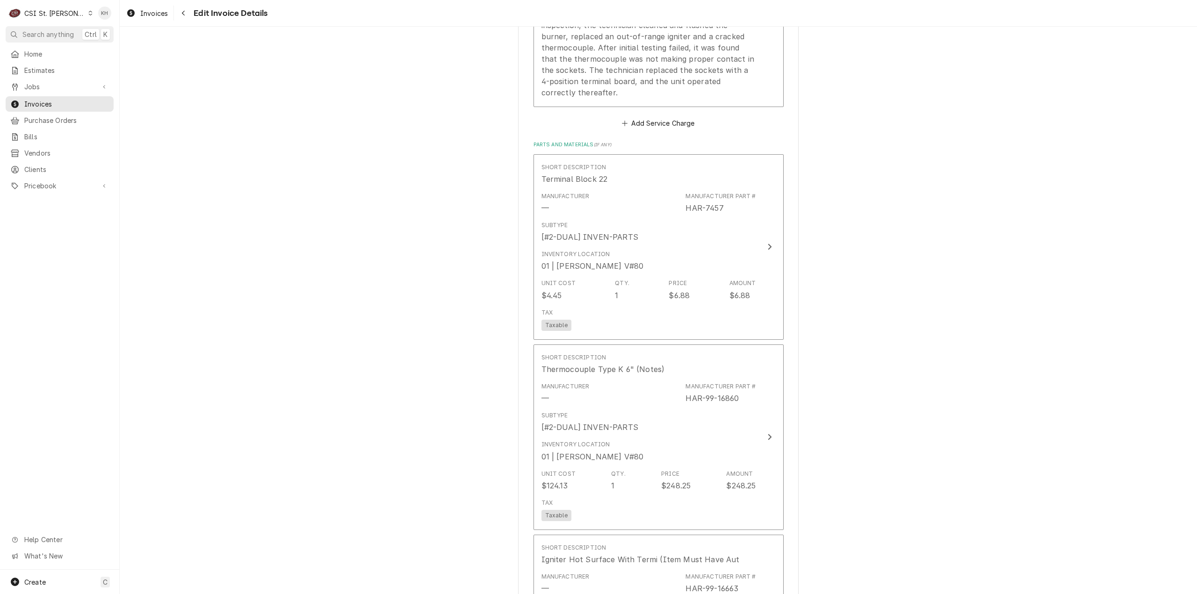
scroll to position [1410, 0]
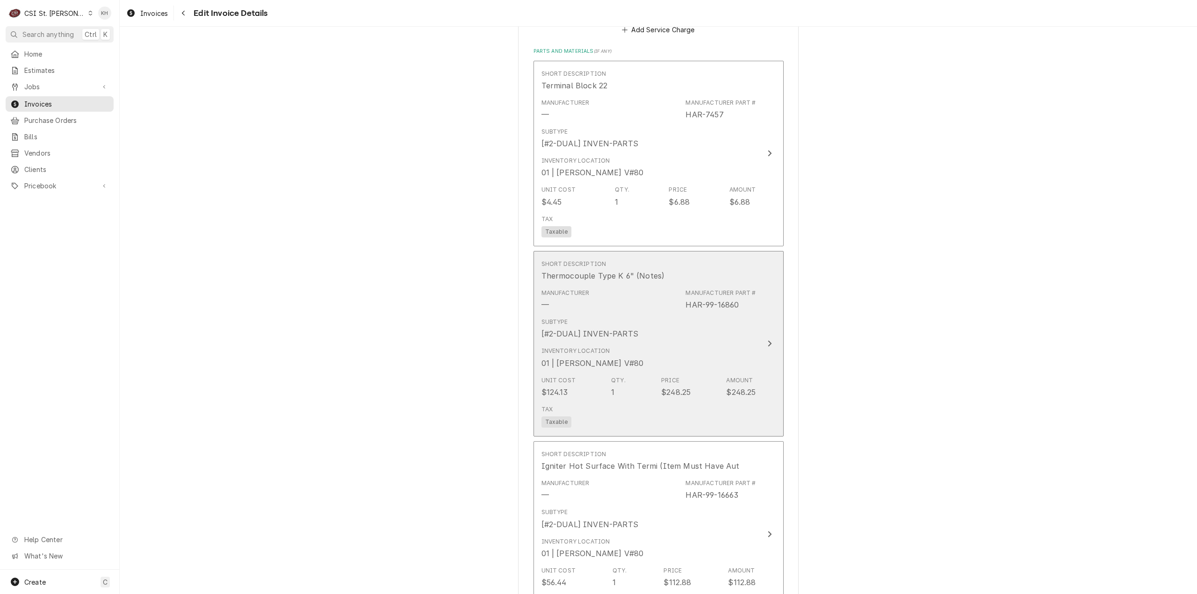
click at [769, 365] on button "Short Description Thermocouple Type K 6" (Notes) Manufacturer — Manufacturer Pa…" at bounding box center [659, 344] width 250 height 186
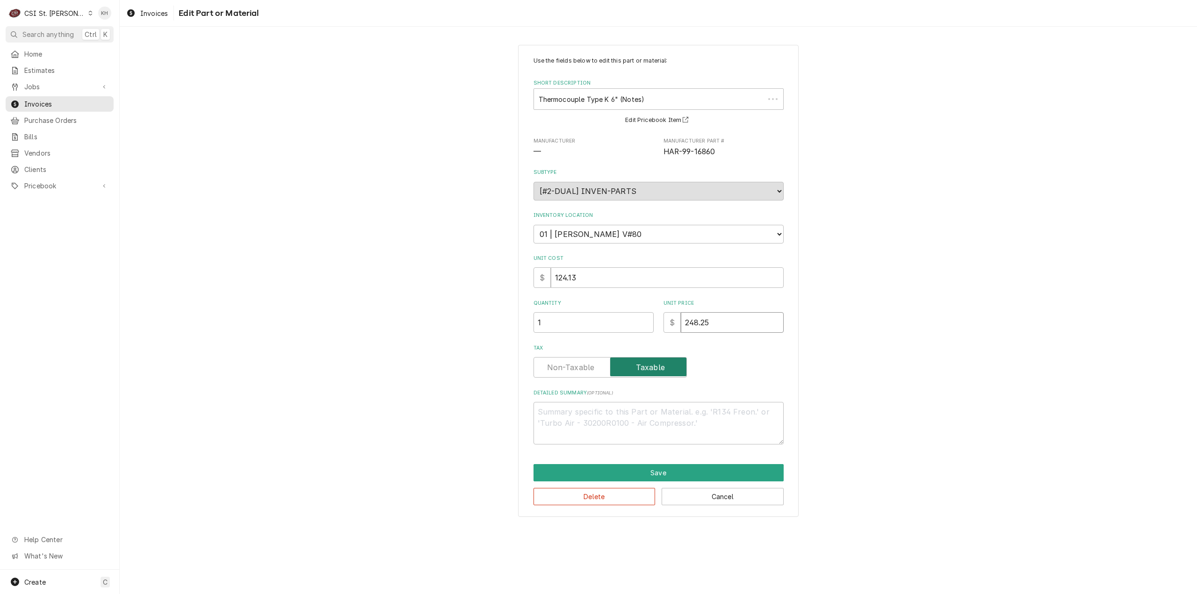
paste input "186.19"
drag, startPoint x: 734, startPoint y: 326, endPoint x: 636, endPoint y: 374, distance: 108.8
click at [640, 316] on div "Quantity 1 Unit Price $ 248.25" at bounding box center [659, 316] width 250 height 33
type textarea "x"
type input "186.19"
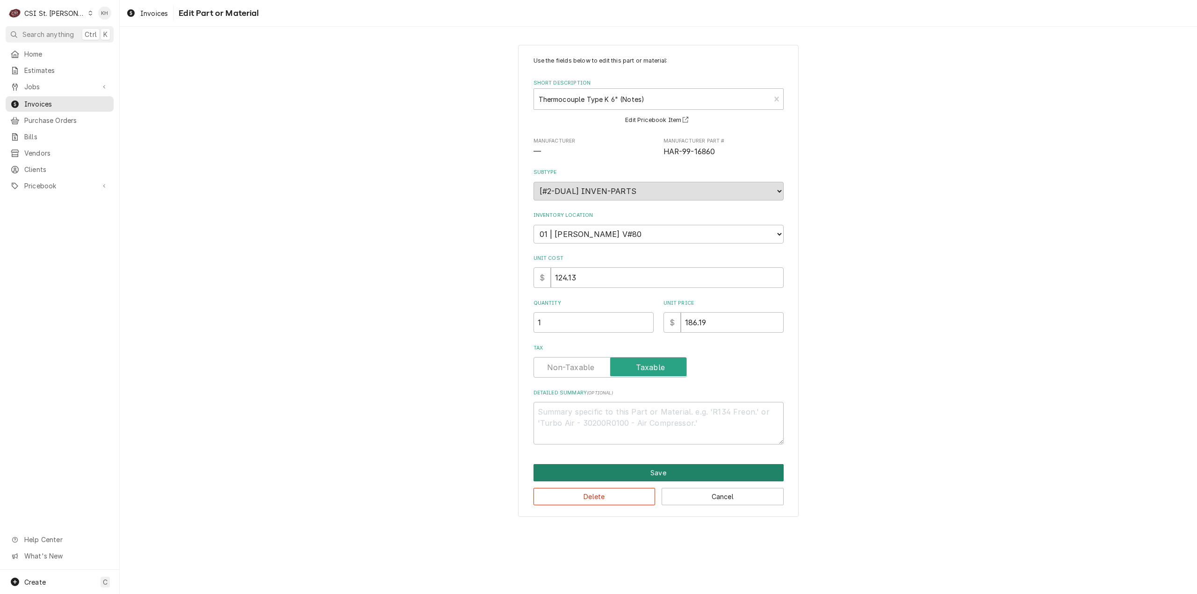
click at [670, 473] on button "Save" at bounding box center [659, 472] width 250 height 17
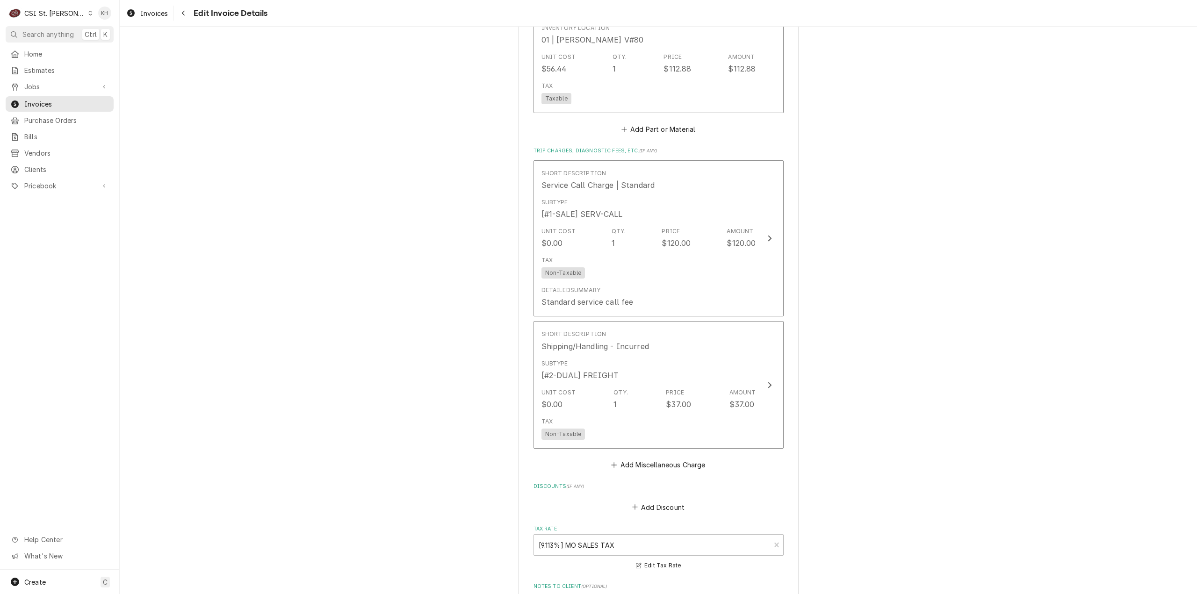
scroll to position [1871, 0]
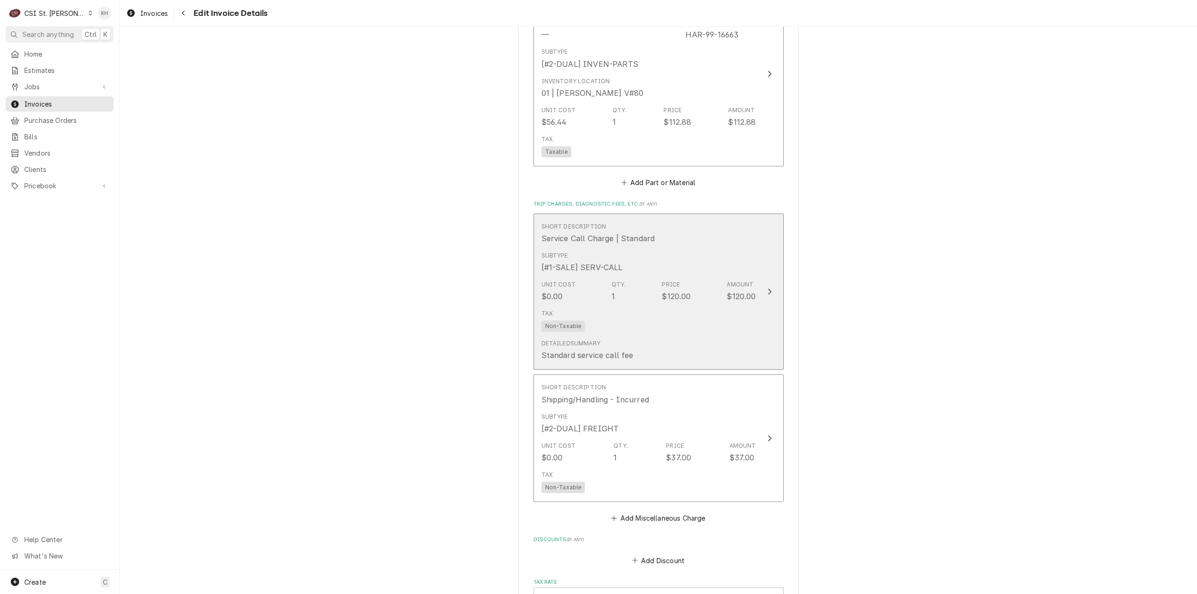
click at [762, 298] on button "Short Description Service Call Charge | Standard Subtype [#1-SALE] SERV-CALL Un…" at bounding box center [659, 292] width 250 height 157
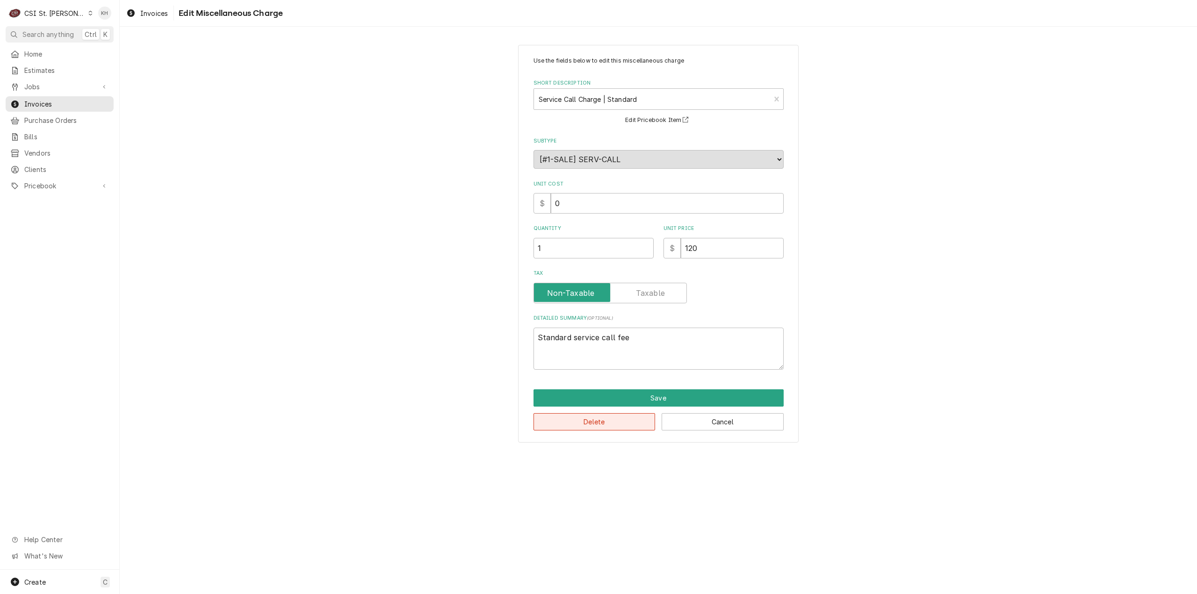
click at [625, 421] on button "Delete" at bounding box center [595, 421] width 122 height 17
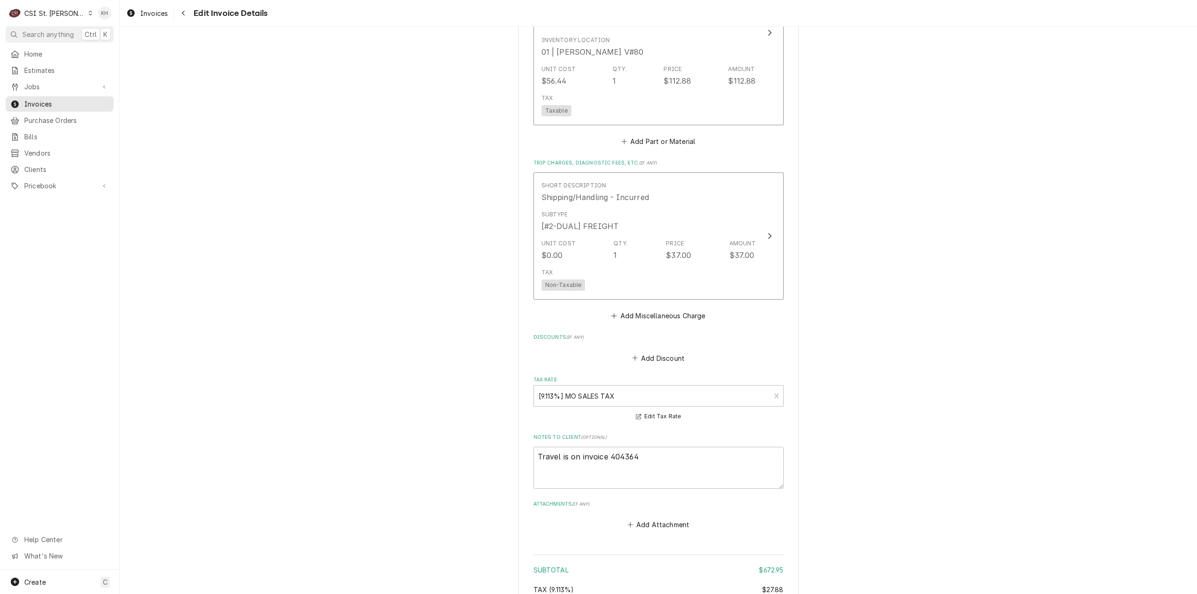
scroll to position [2104, 0]
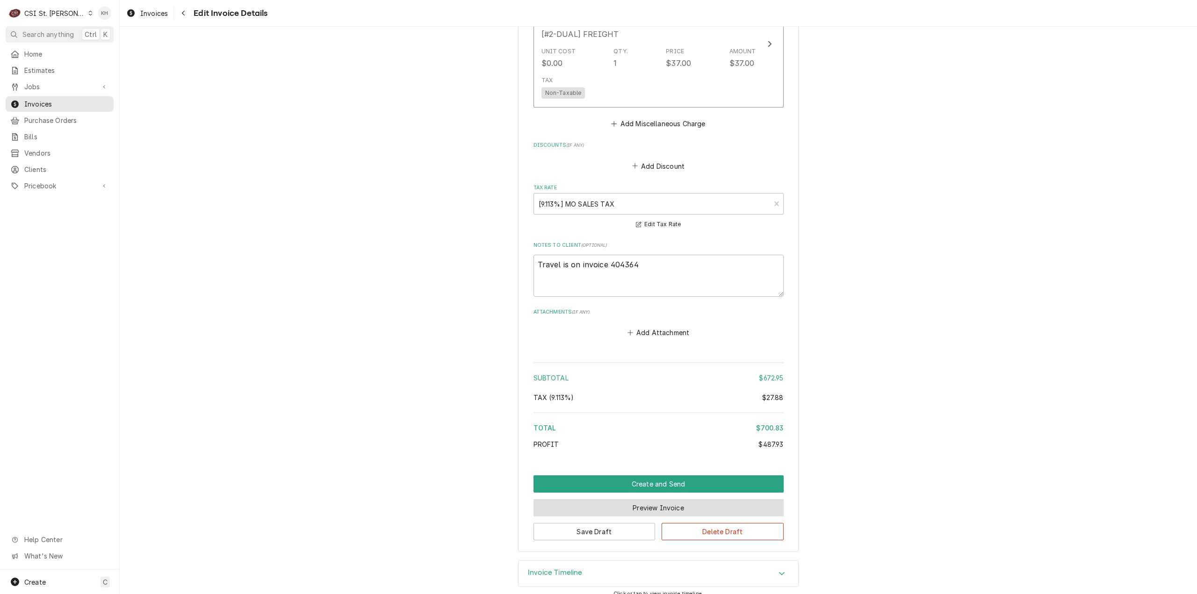
click at [656, 500] on button "Preview Invoice" at bounding box center [659, 508] width 250 height 17
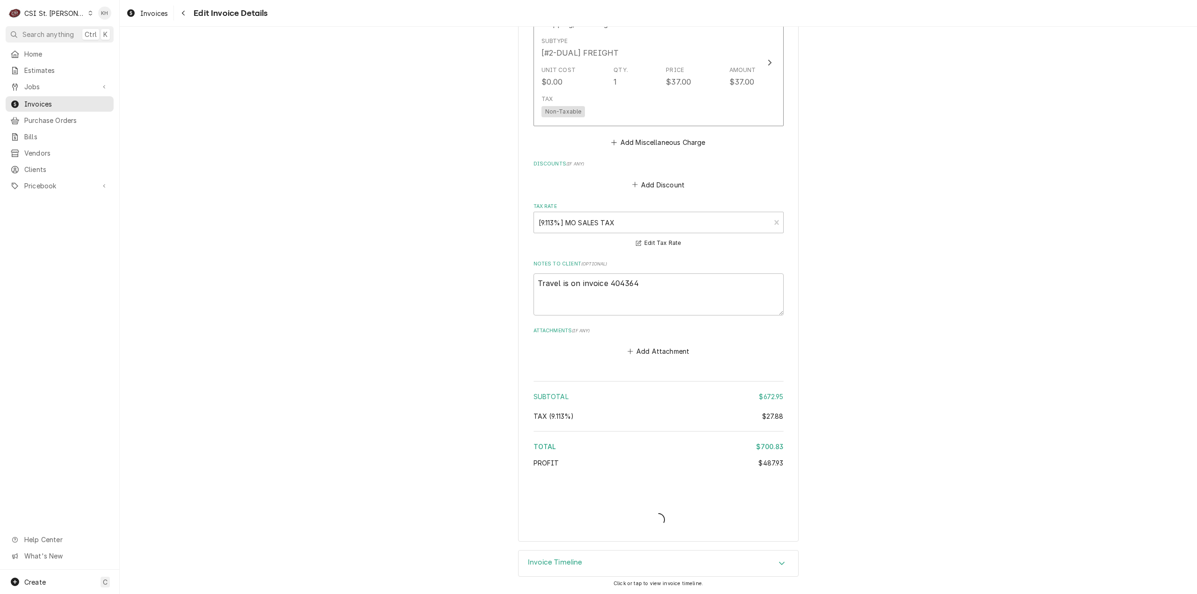
scroll to position [2074, 0]
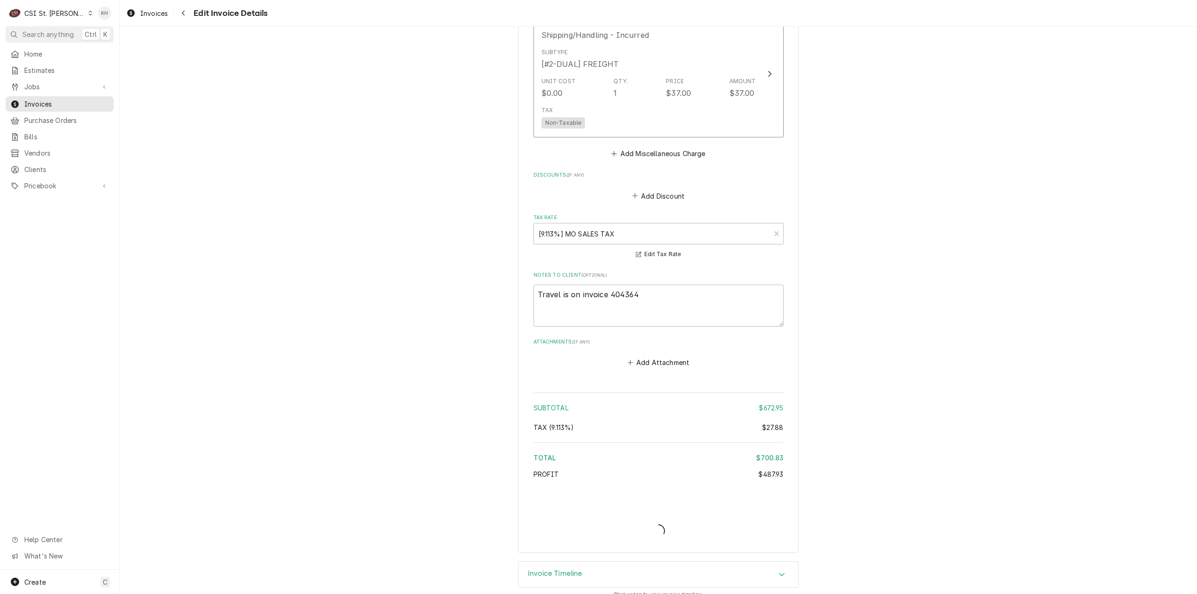
type textarea "x"
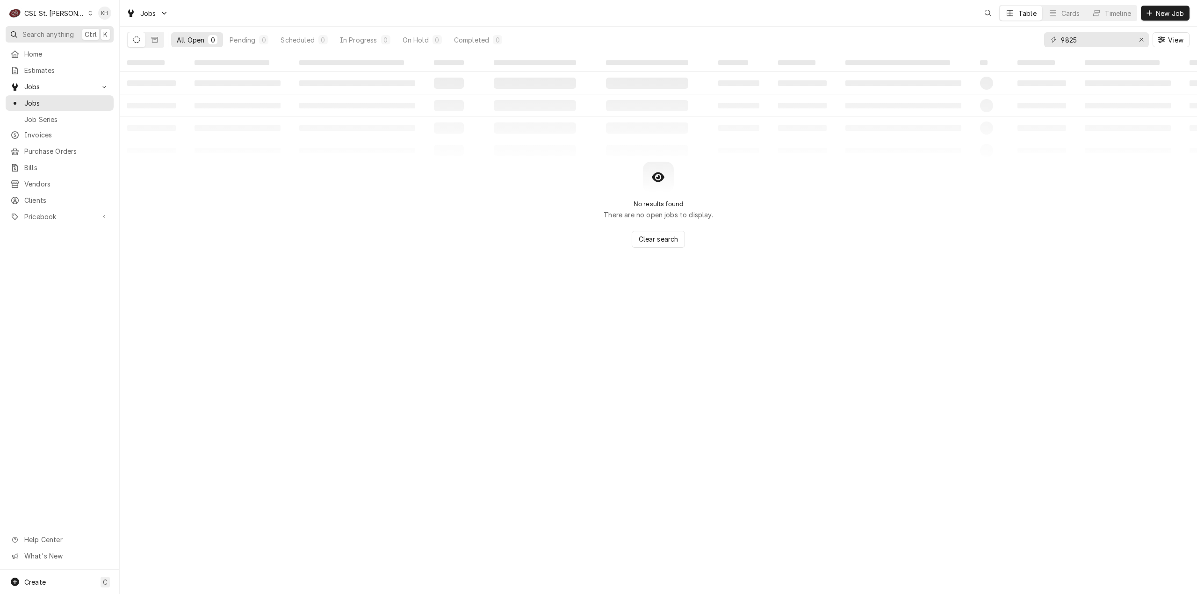
click at [67, 38] on span "Search anything" at bounding box center [47, 34] width 51 height 10
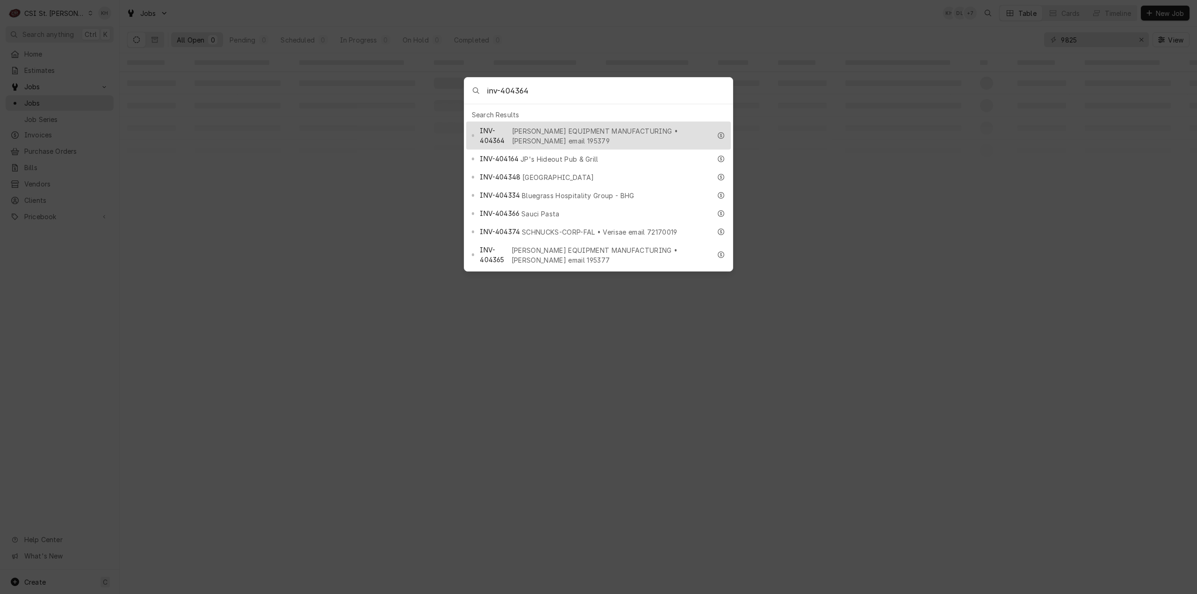
type input "inv-404364"
click at [529, 125] on div "INV-404364 [PERSON_NAME] EQUIPMENT MANUFACTURING • [PERSON_NAME] email 195379" at bounding box center [595, 135] width 231 height 21
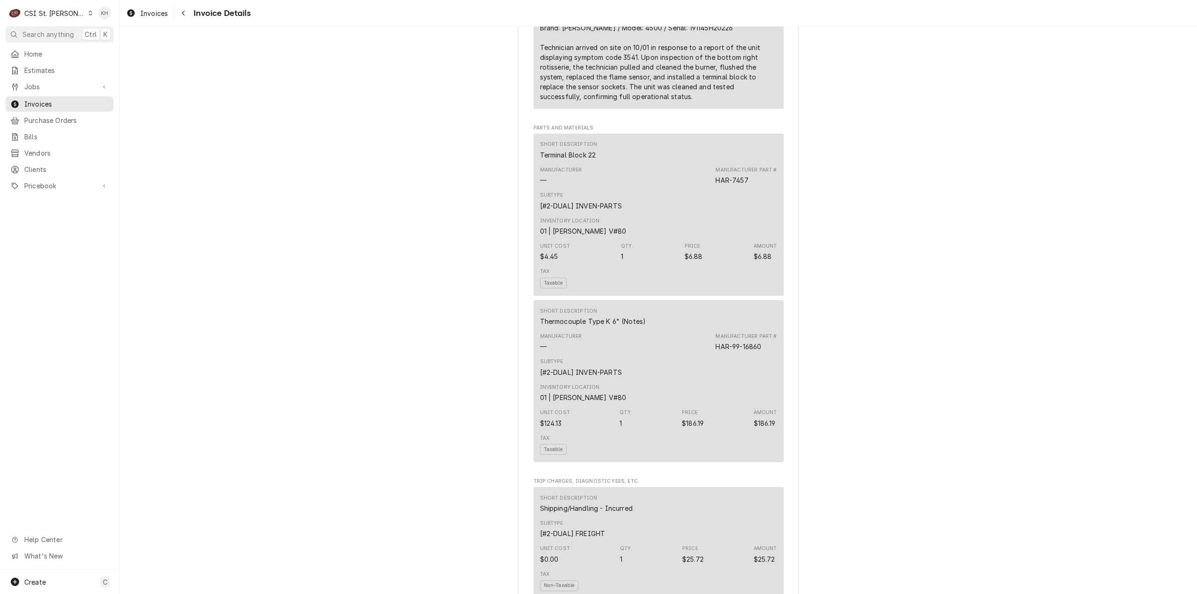
scroll to position [795, 0]
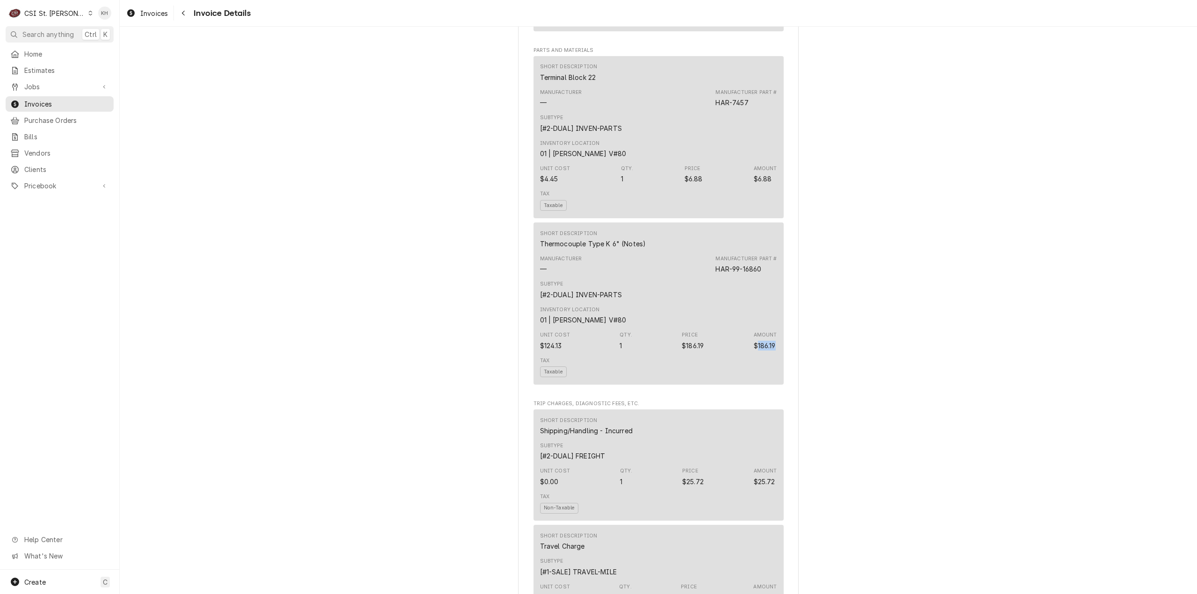
drag, startPoint x: 754, startPoint y: 367, endPoint x: 777, endPoint y: 373, distance: 24.6
click at [777, 373] on div "Short Description Thermocouple Type K 6" (Notes) Manufacturer — Manufacturer Pa…" at bounding box center [659, 304] width 250 height 162
copy div "186.19"
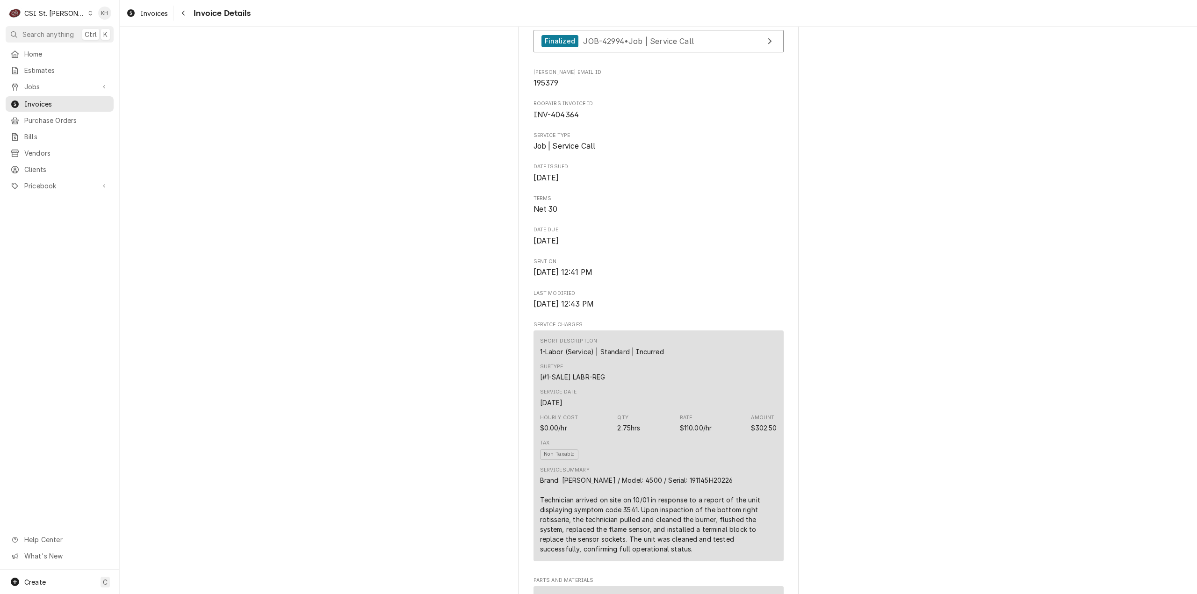
scroll to position [248, 0]
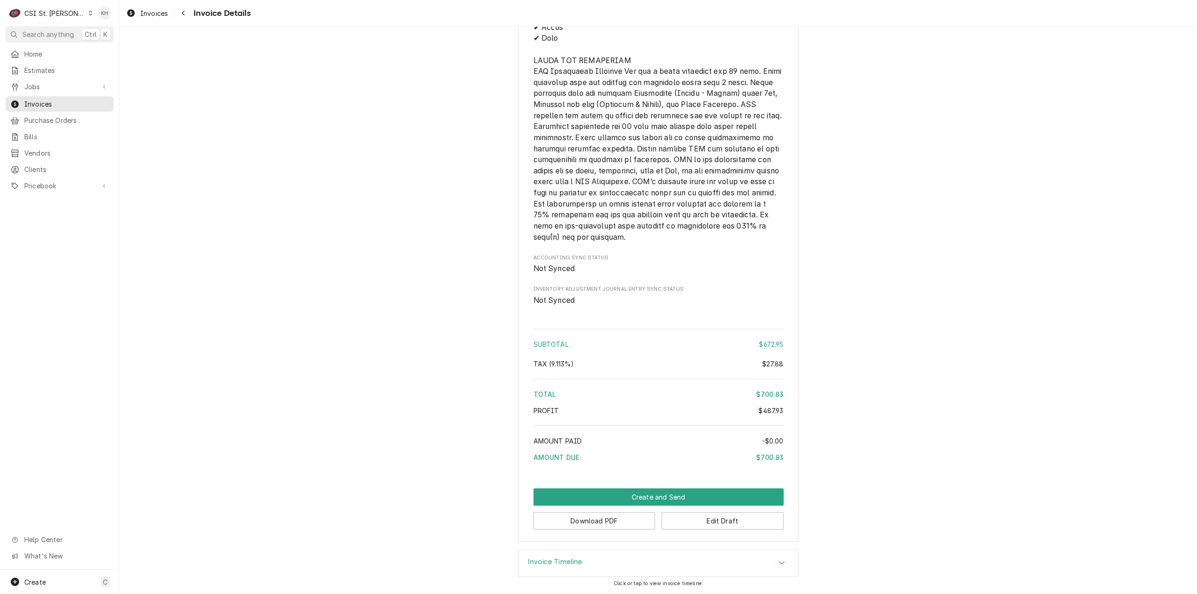
scroll to position [1782, 0]
click at [625, 527] on button "Download PDF" at bounding box center [595, 521] width 122 height 17
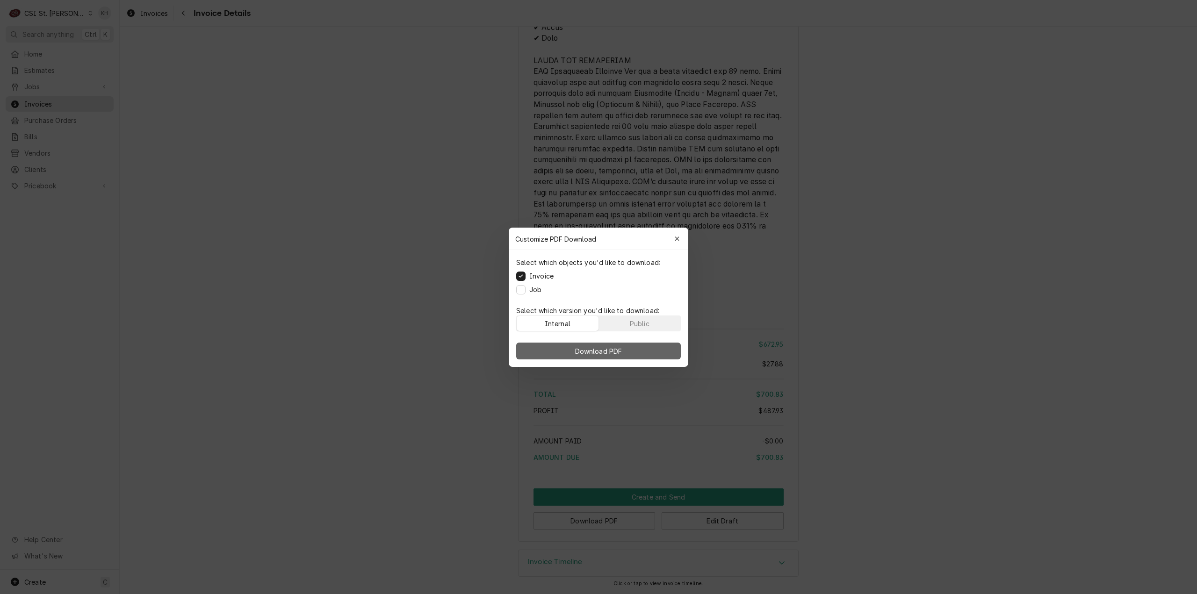
click at [587, 355] on span "Download PDF" at bounding box center [598, 351] width 51 height 10
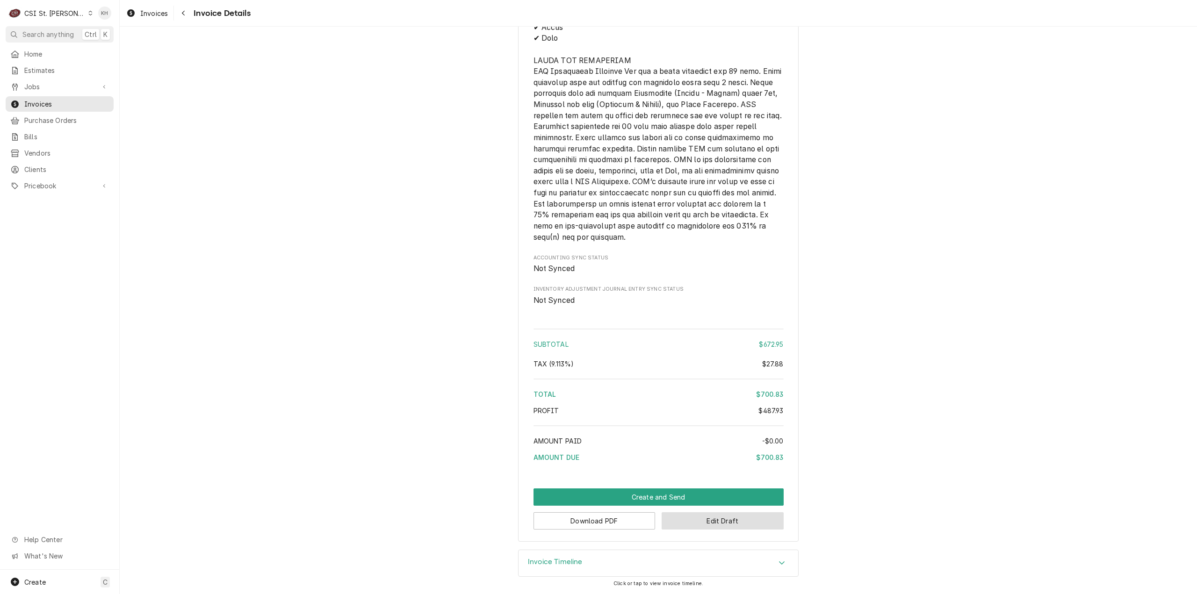
click at [698, 526] on button "Edit Draft" at bounding box center [723, 521] width 122 height 17
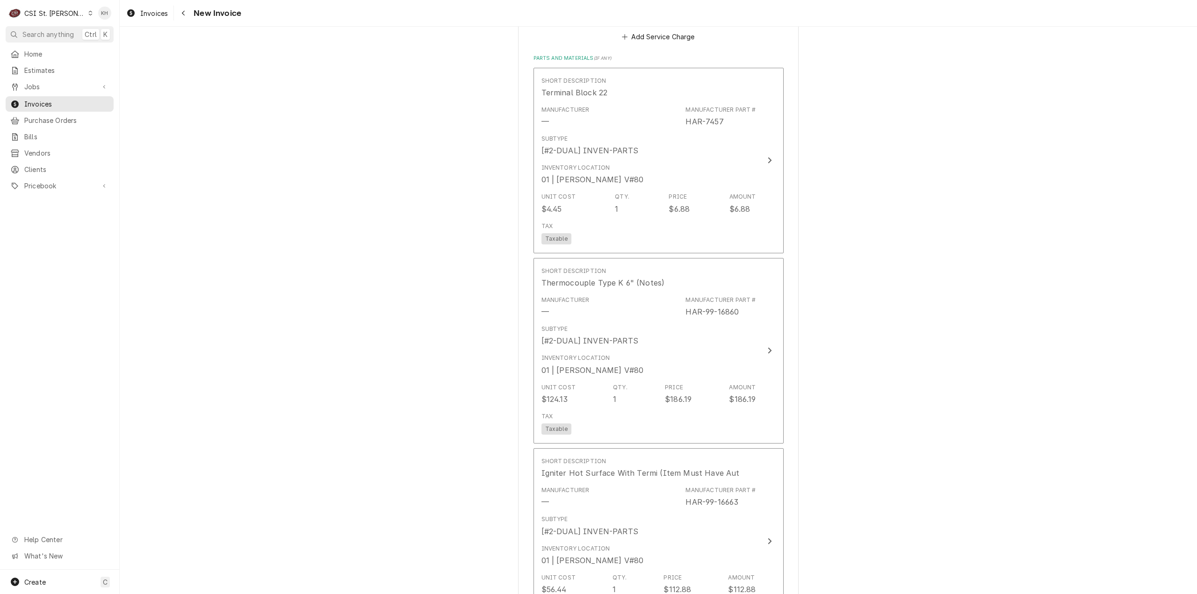
scroll to position [1731, 0]
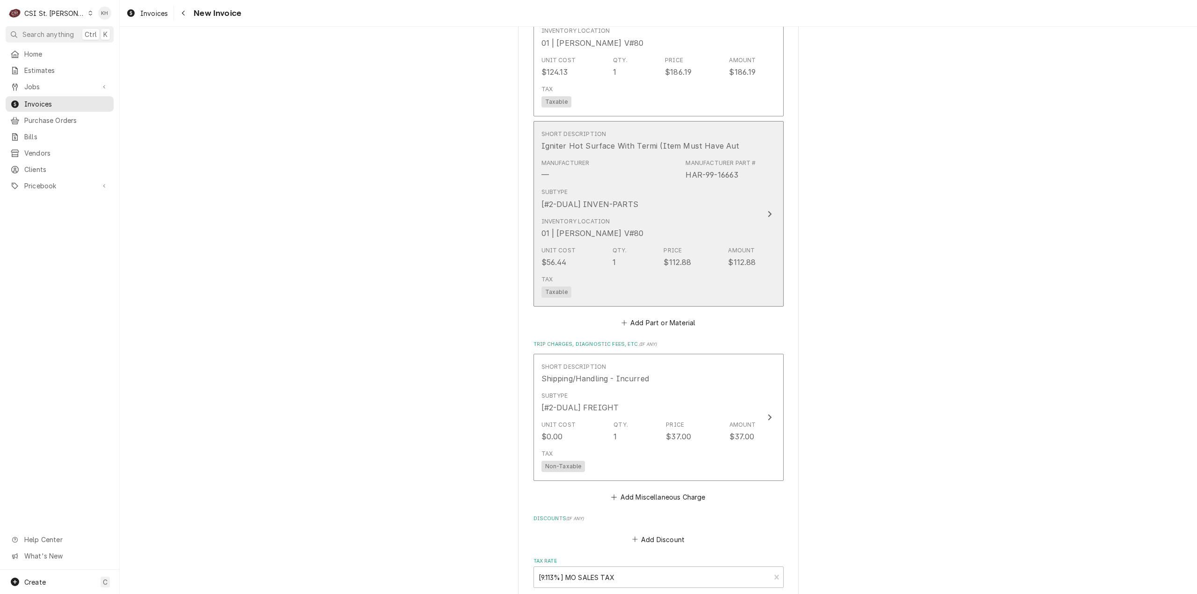
click at [740, 214] on div "Inventory Location 01 | [PERSON_NAME] V#80" at bounding box center [649, 228] width 215 height 29
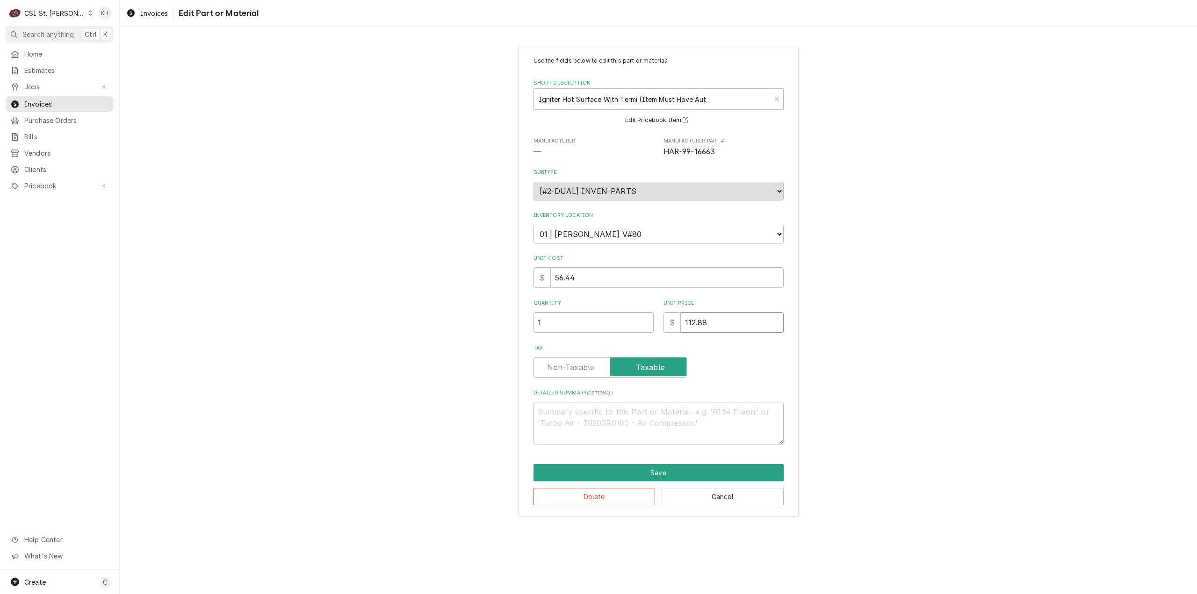
drag, startPoint x: 727, startPoint y: 332, endPoint x: 628, endPoint y: 333, distance: 99.2
click at [628, 333] on div "Use the fields below to edit this part or material: Short Description Igniter H…" at bounding box center [659, 251] width 250 height 388
type textarea "x"
type input "8"
type textarea "x"
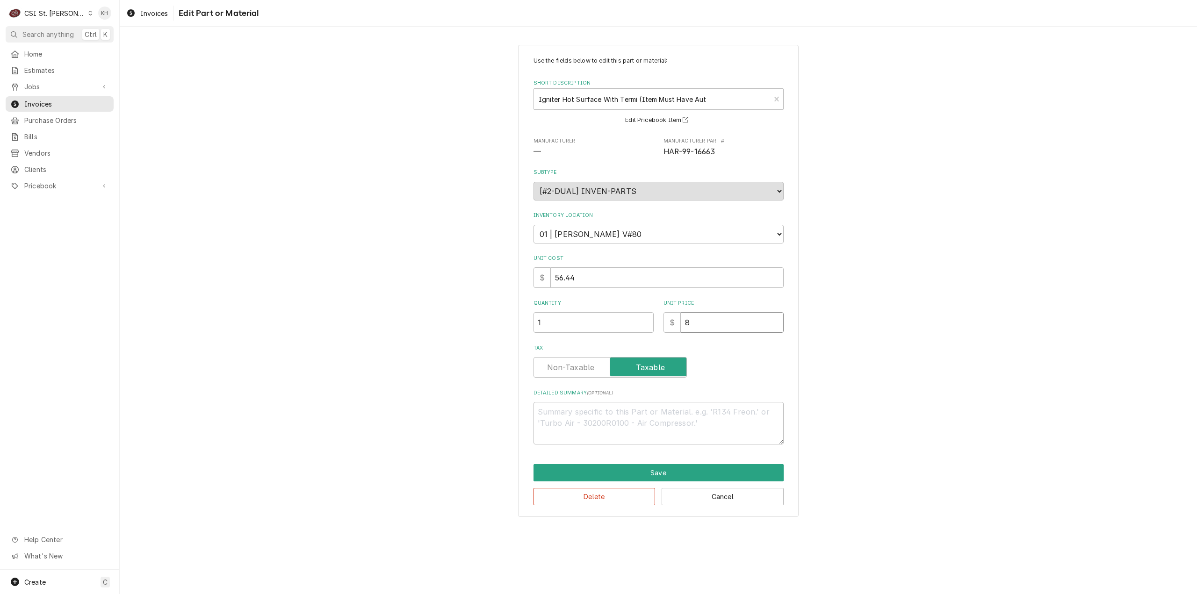
type input "84"
type textarea "x"
type input "84.6"
type textarea "x"
type input "84.66"
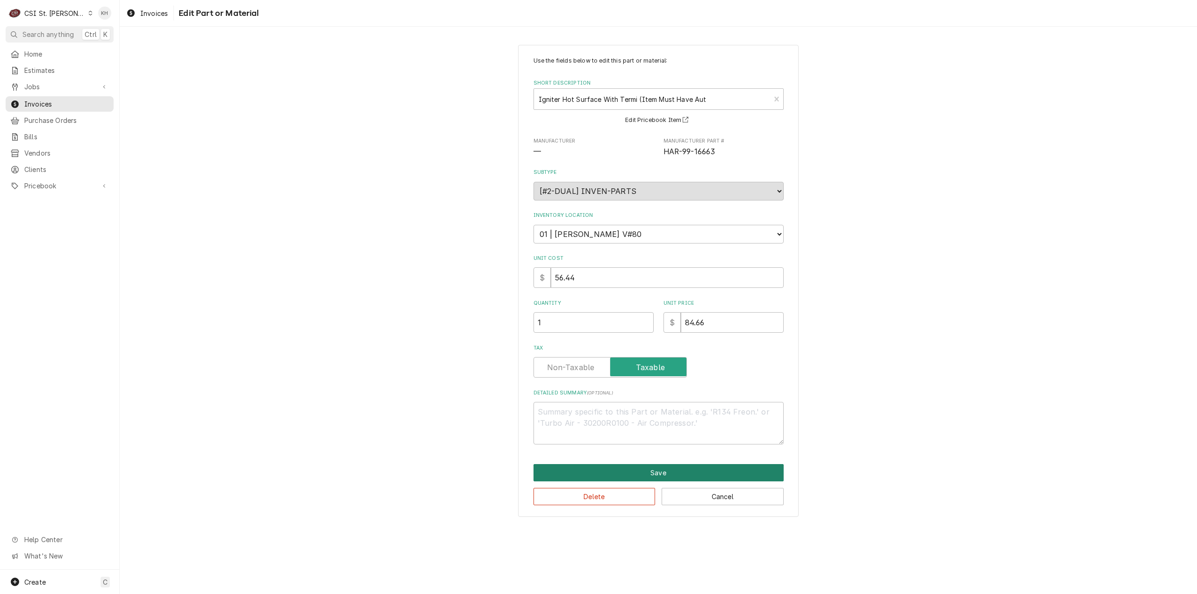
click at [666, 470] on button "Save" at bounding box center [659, 472] width 250 height 17
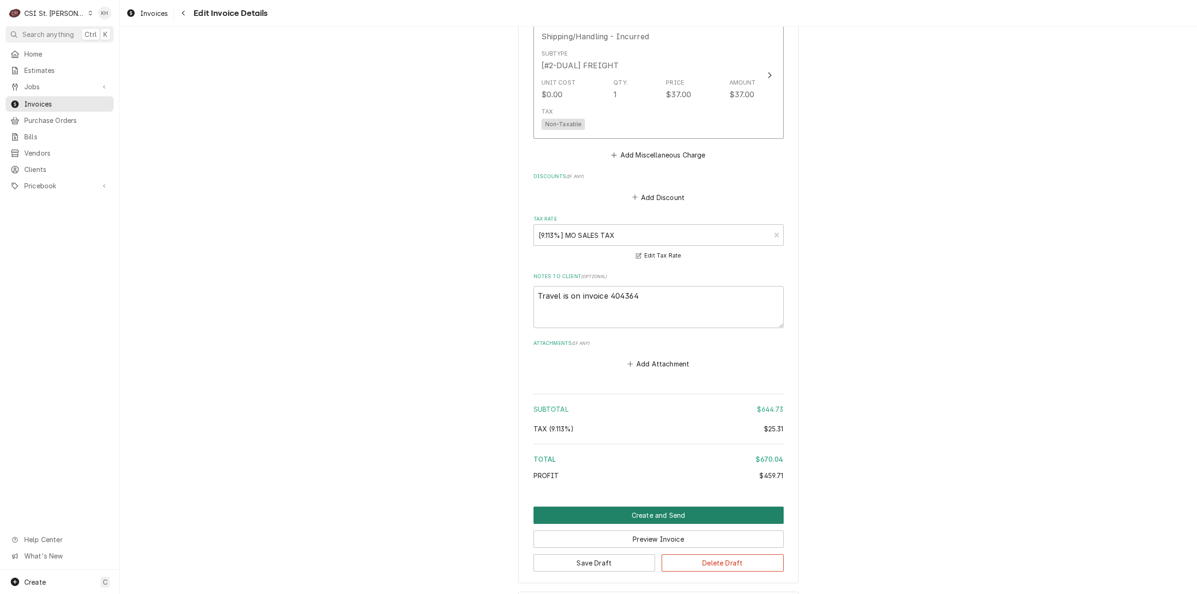
scroll to position [2104, 0]
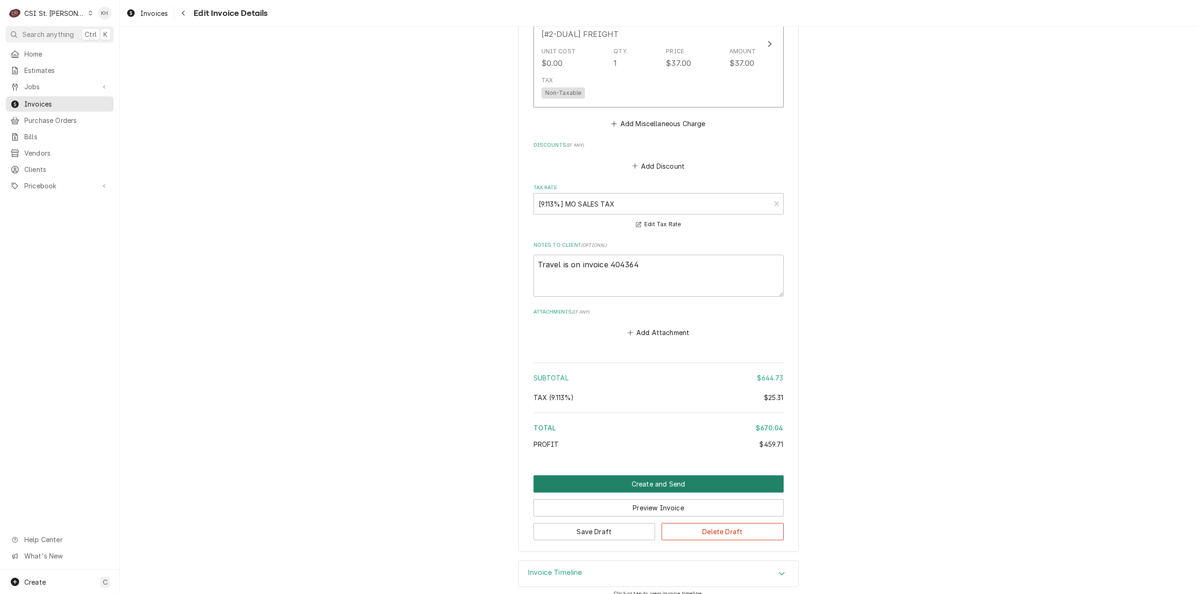
click at [679, 476] on button "Create and Send" at bounding box center [659, 484] width 250 height 17
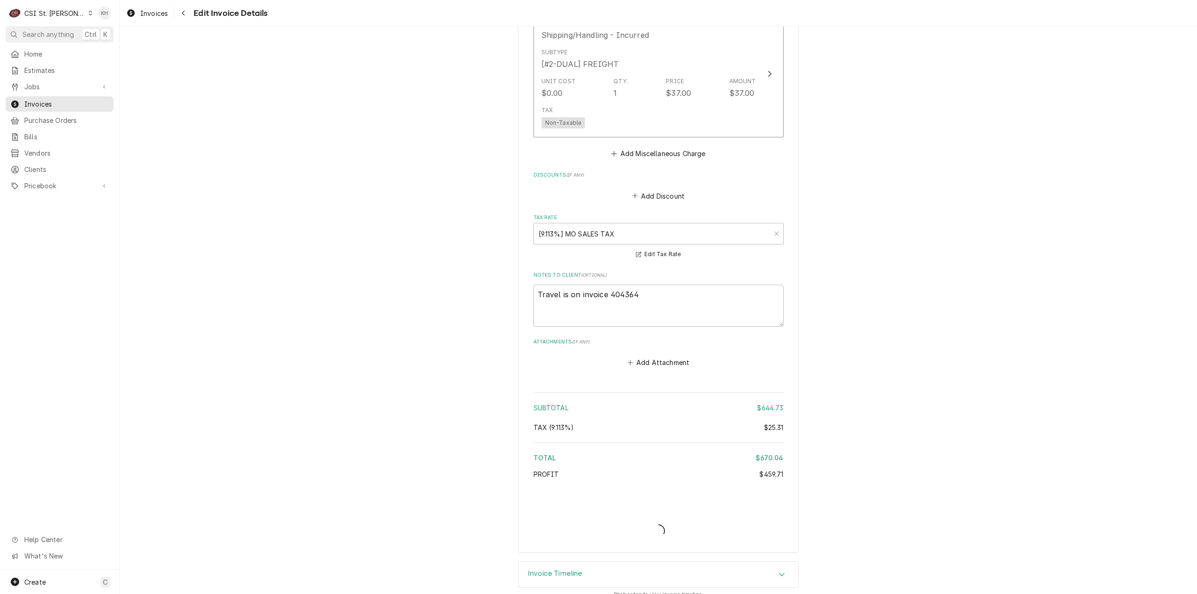
type textarea "x"
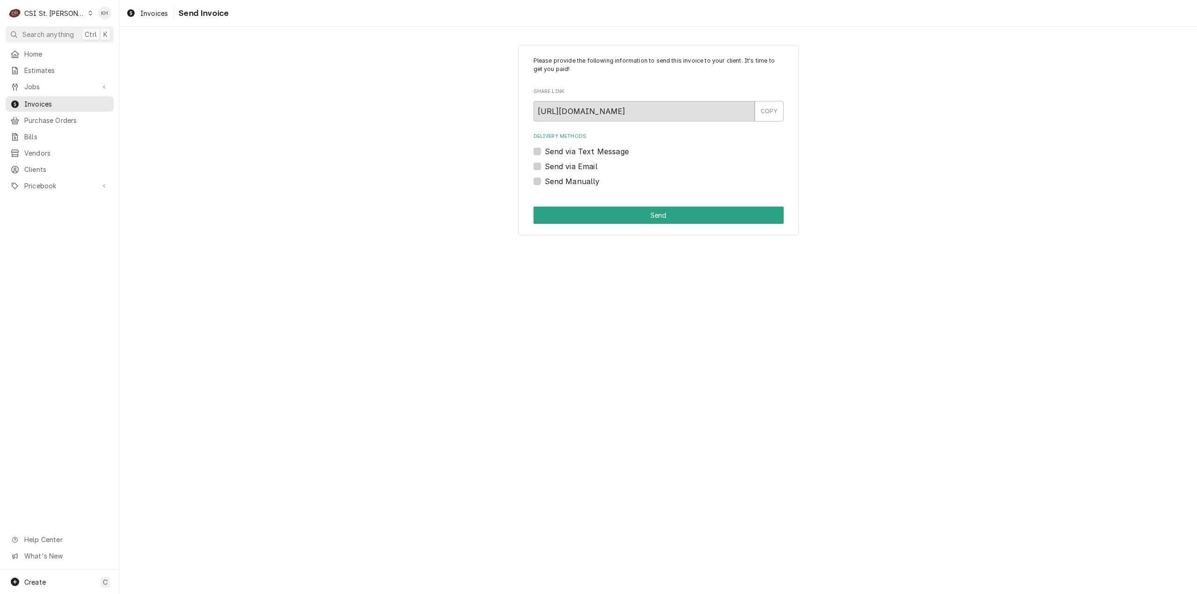
drag, startPoint x: 536, startPoint y: 168, endPoint x: 544, endPoint y: 167, distance: 8.9
click at [545, 168] on label "Send via Email" at bounding box center [571, 166] width 53 height 11
click at [545, 168] on input "Send via Email" at bounding box center [670, 171] width 250 height 21
checkbox input "true"
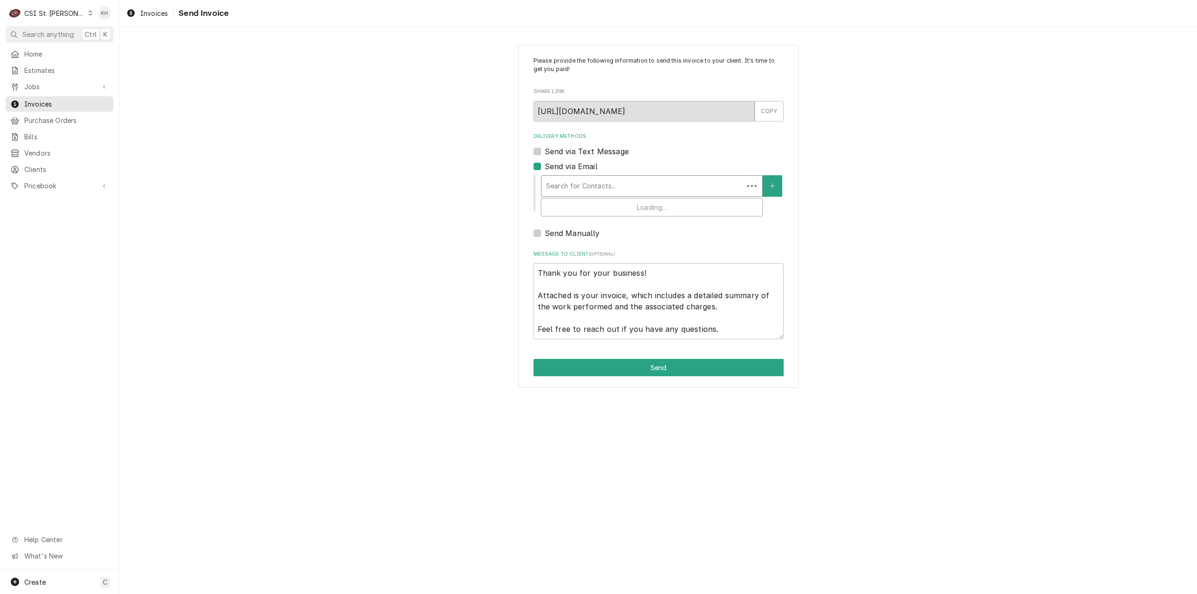
drag, startPoint x: 696, startPoint y: 194, endPoint x: 685, endPoint y: 205, distance: 15.5
click at [695, 194] on div "Delivery Methods" at bounding box center [642, 186] width 193 height 17
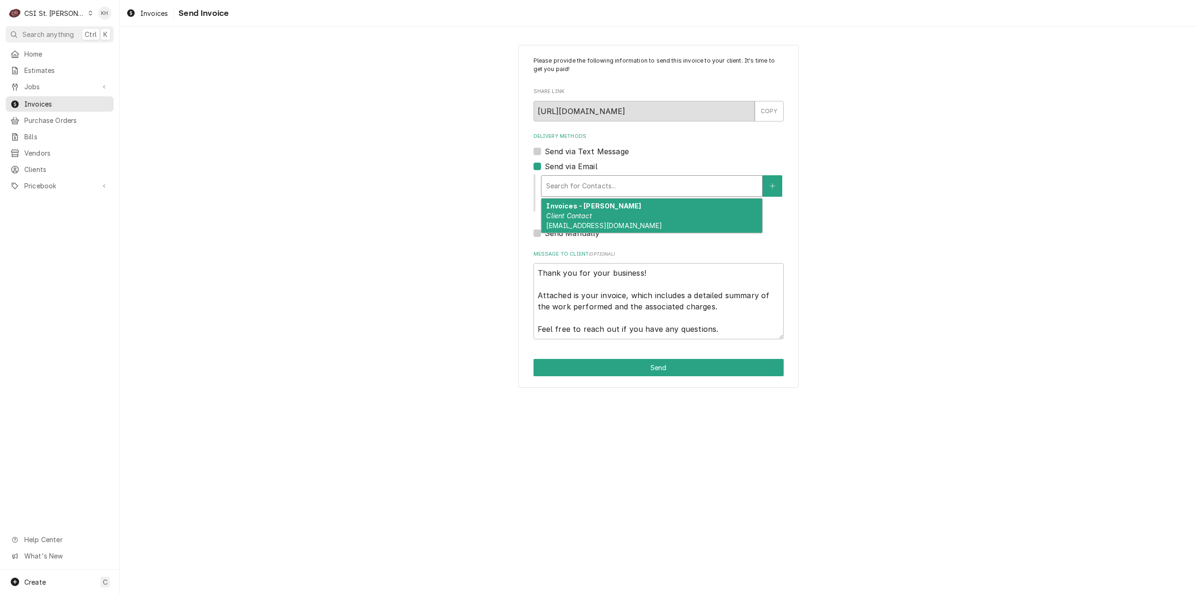
drag, startPoint x: 681, startPoint y: 208, endPoint x: 685, endPoint y: 288, distance: 79.6
click at [682, 209] on div "Invoices - [PERSON_NAME] Client Contact [EMAIL_ADDRESS][DOMAIN_NAME]" at bounding box center [652, 216] width 221 height 34
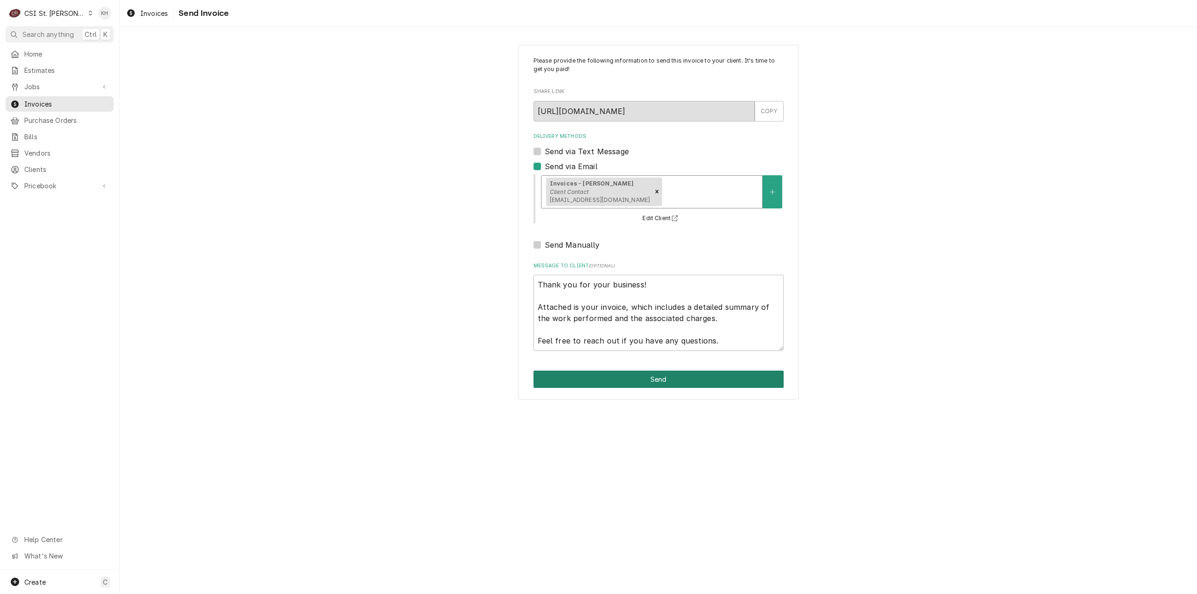
drag, startPoint x: 678, startPoint y: 380, endPoint x: 648, endPoint y: 382, distance: 29.6
click at [674, 380] on button "Send" at bounding box center [659, 379] width 250 height 17
type textarea "x"
